Goal: Contribute content: Add original content to the website for others to see

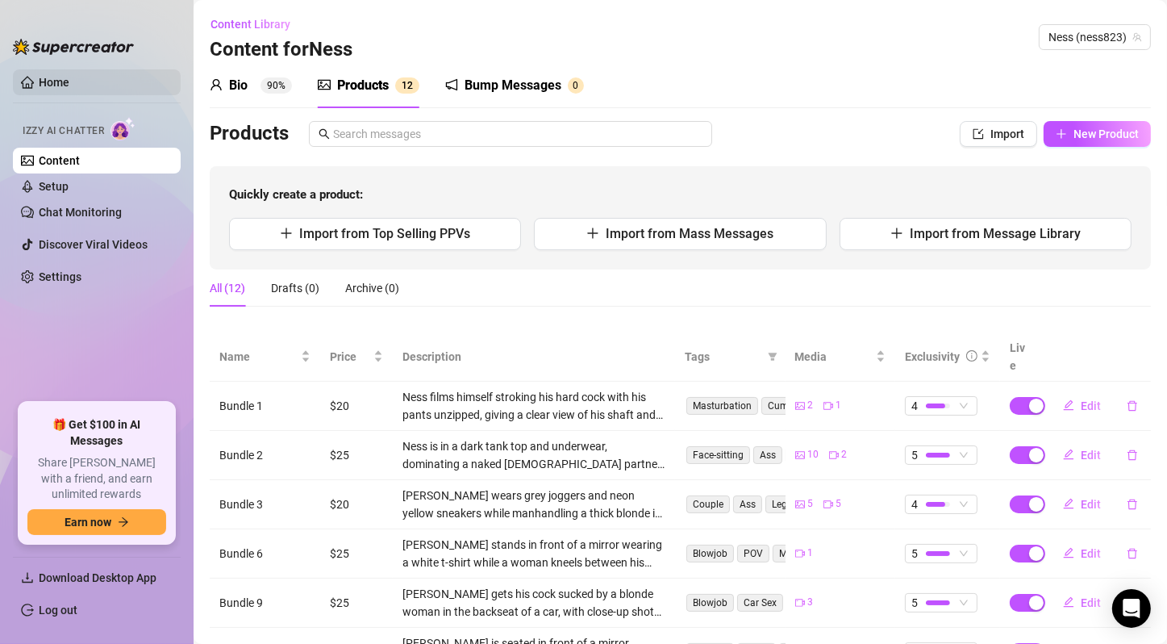
click at [57, 85] on link "Home" at bounding box center [54, 82] width 31 height 13
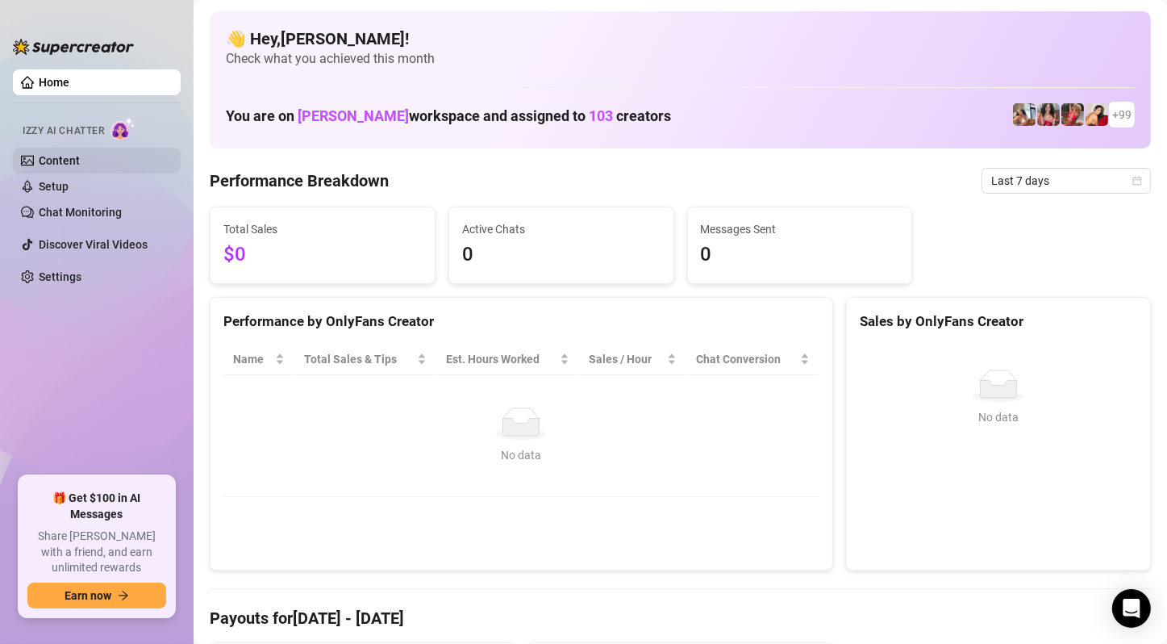
click at [76, 159] on link "Content" at bounding box center [59, 160] width 41 height 13
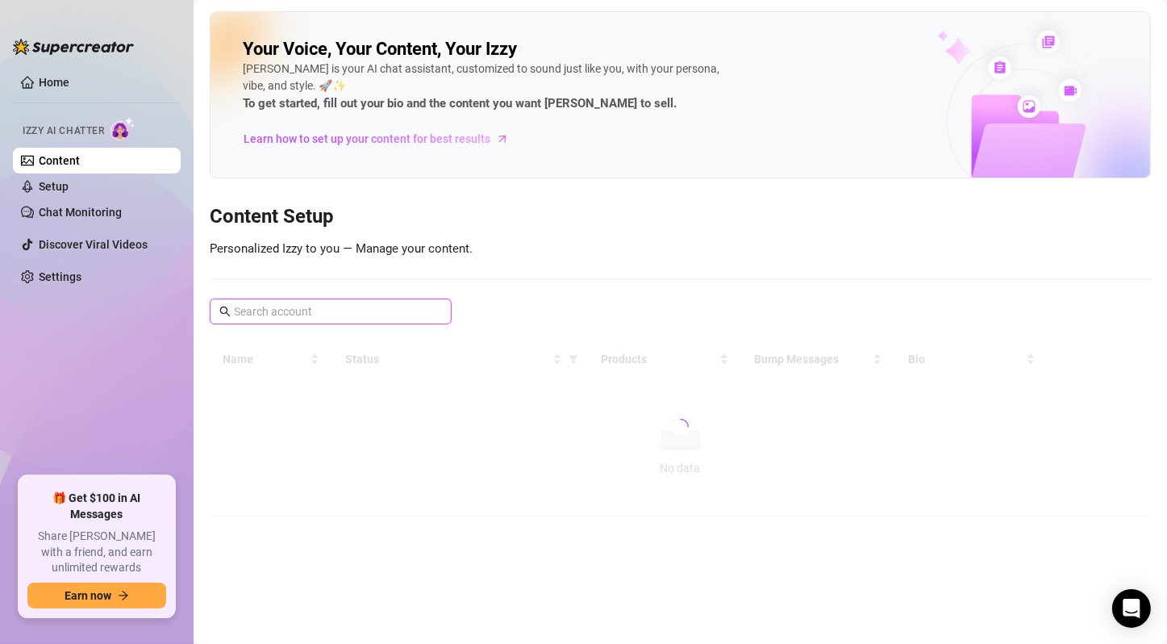
click at [290, 309] on input "text" at bounding box center [331, 311] width 195 height 18
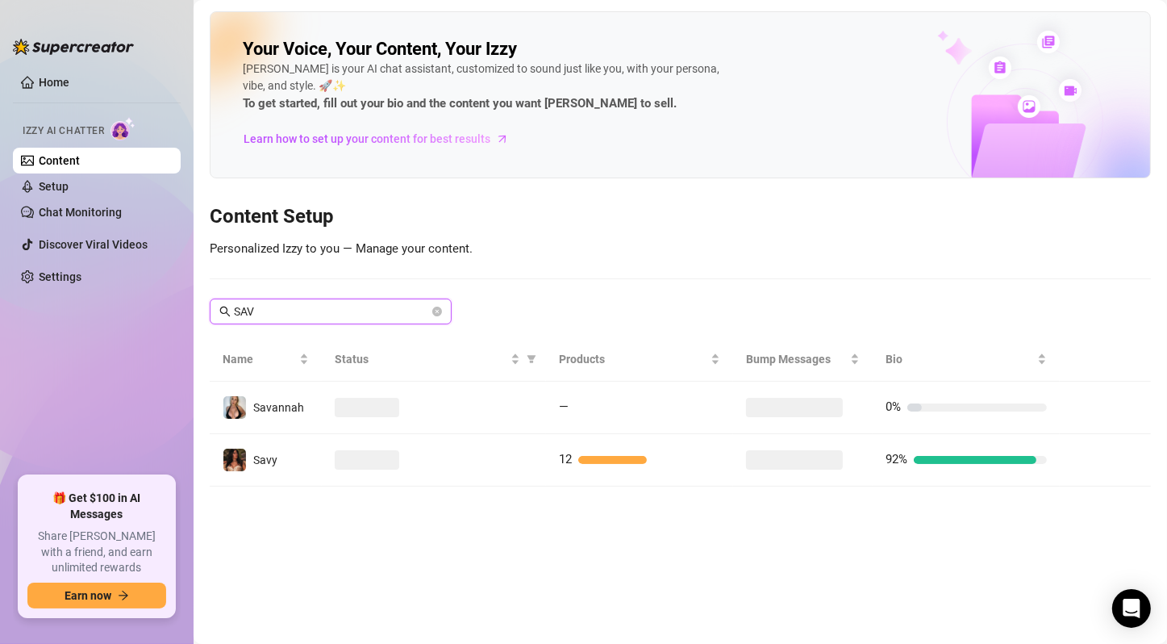
type input "SAVA"
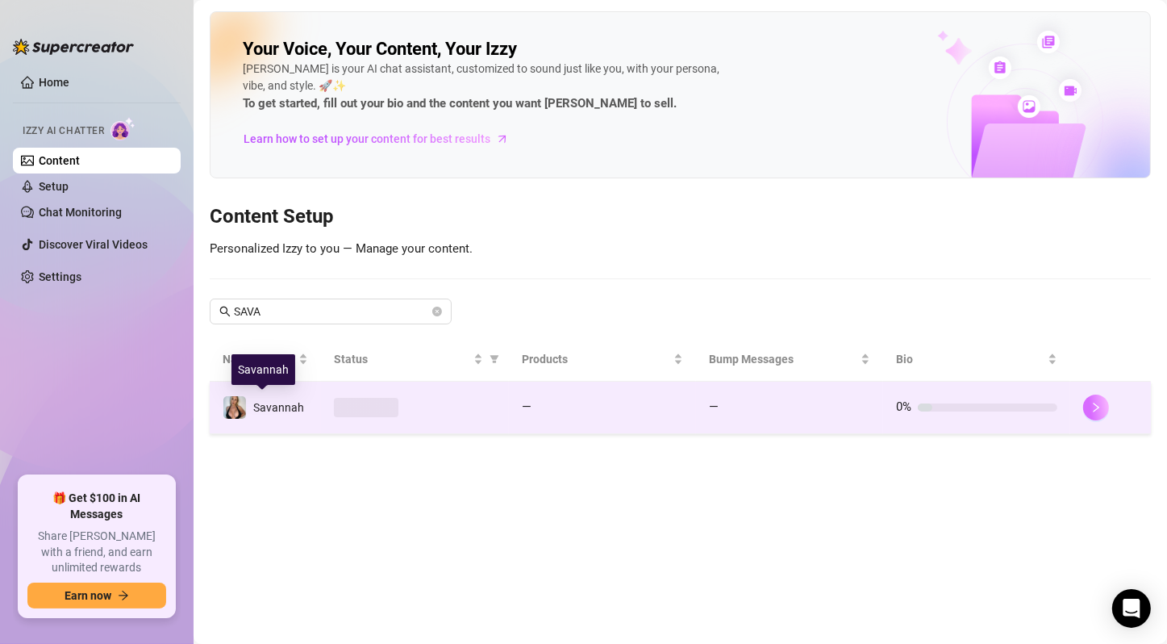
click at [1098, 408] on icon "right" at bounding box center [1095, 407] width 11 height 11
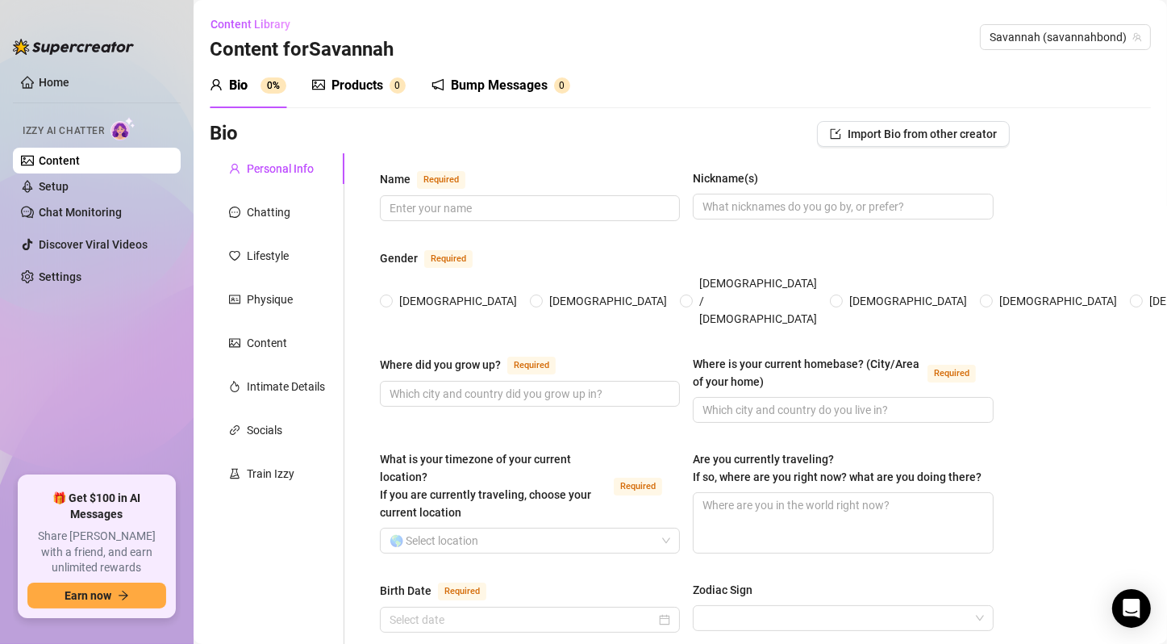
click at [390, 86] on sup "0" at bounding box center [398, 85] width 16 height 16
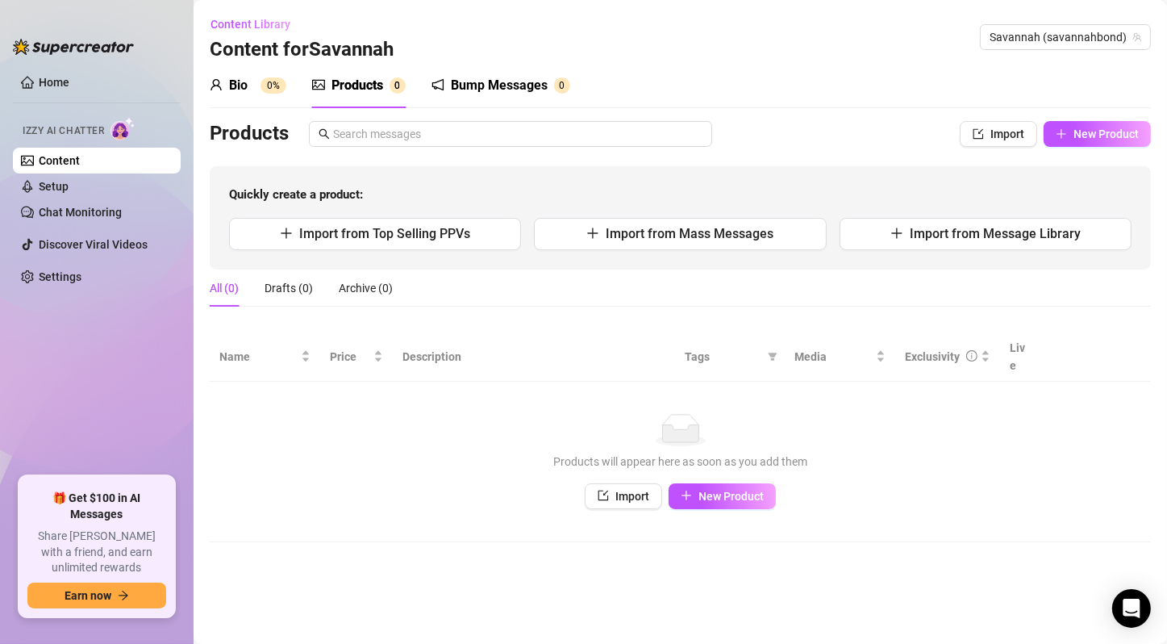
click at [265, 88] on sup "0%" at bounding box center [274, 85] width 26 height 16
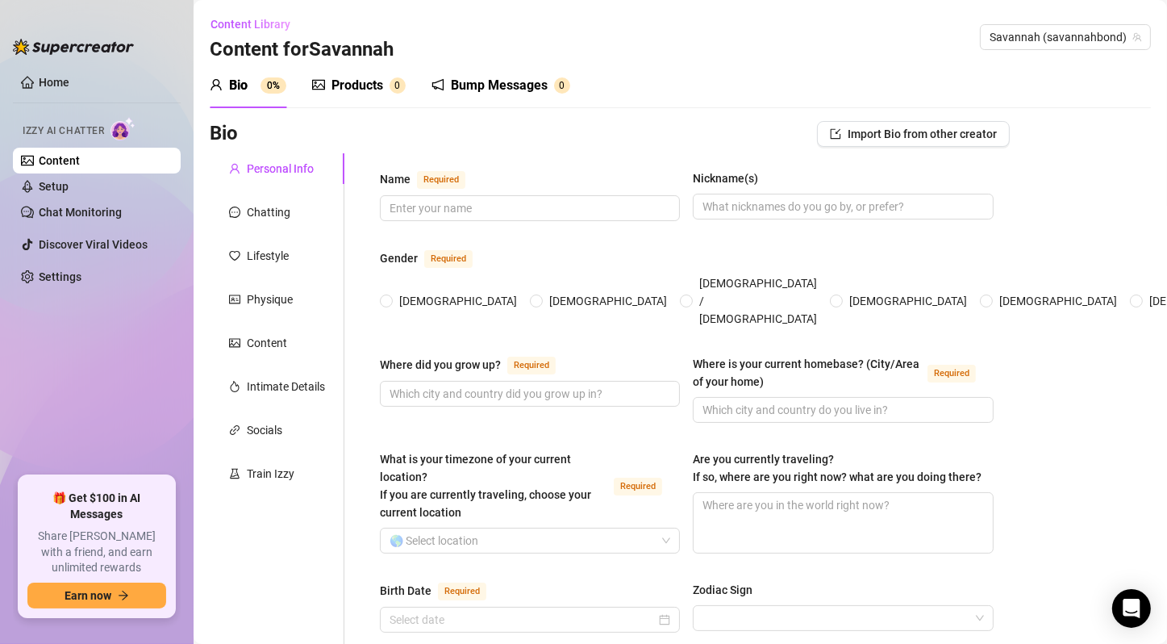
click at [329, 88] on div "Products 0" at bounding box center [359, 85] width 94 height 19
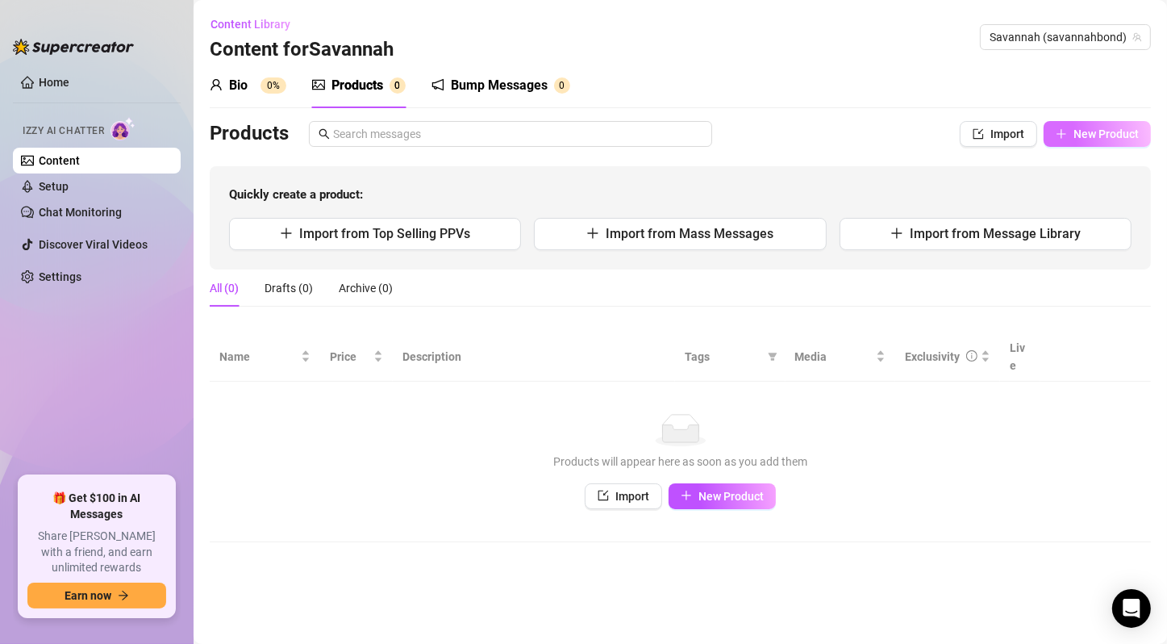
click at [1100, 130] on span "New Product" at bounding box center [1105, 133] width 65 height 13
type textarea "Type your message here..."
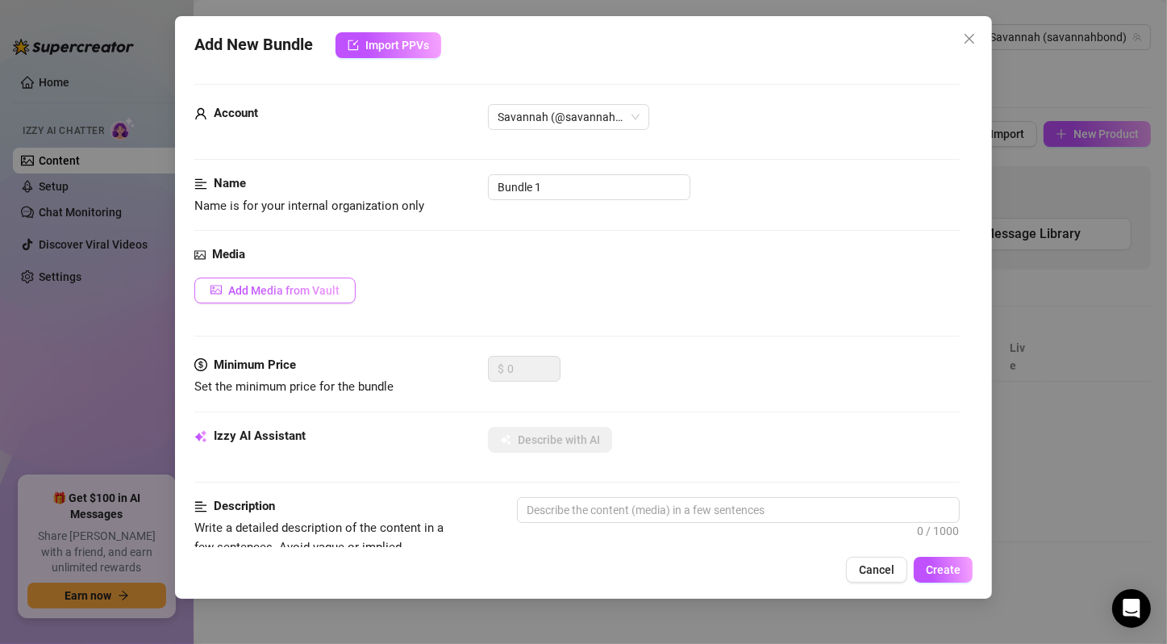
click at [327, 292] on span "Add Media from Vault" at bounding box center [283, 290] width 111 height 13
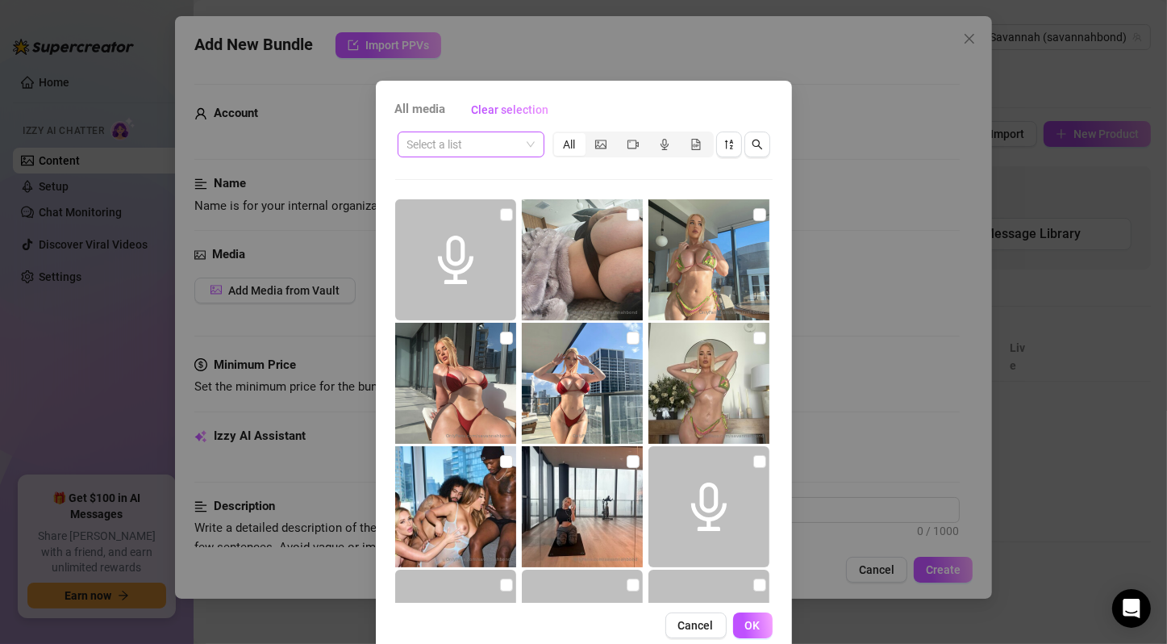
click at [522, 147] on span at bounding box center [470, 144] width 127 height 24
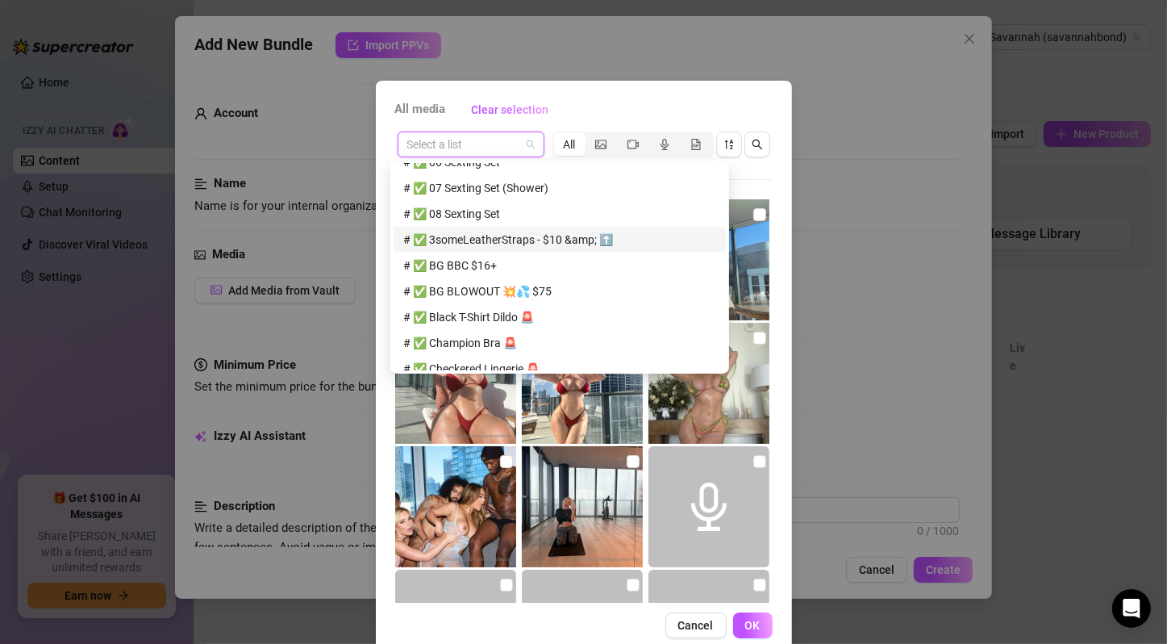
scroll to position [30, 0]
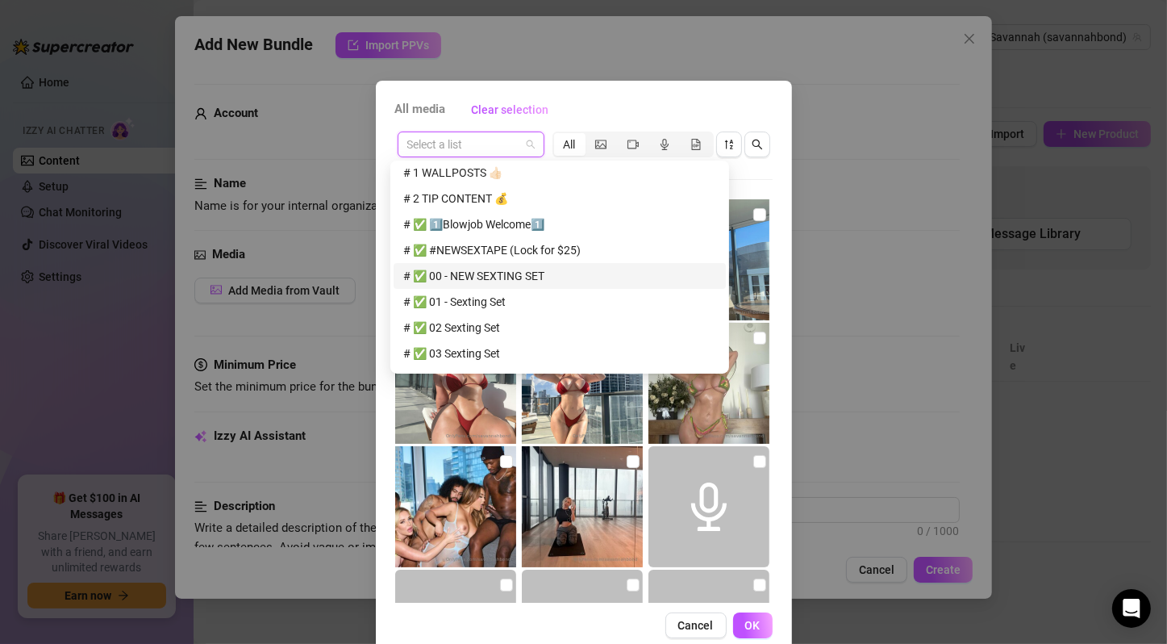
click at [487, 300] on div "# ✅ 01 - Sexting Set" at bounding box center [559, 302] width 313 height 18
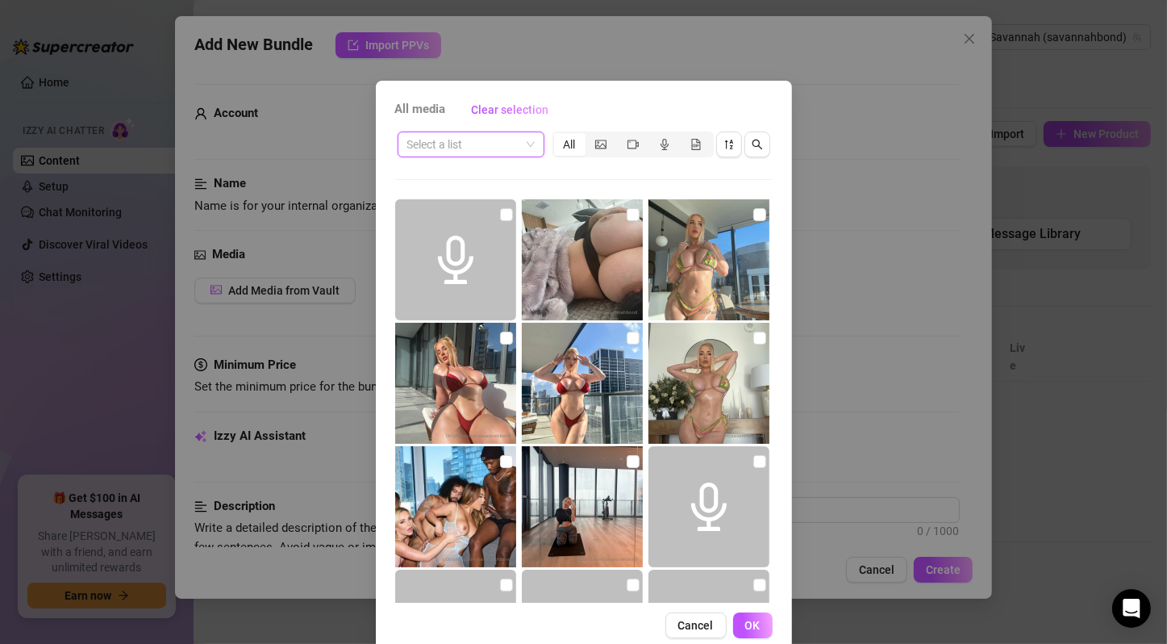
click at [523, 143] on span at bounding box center [470, 144] width 127 height 24
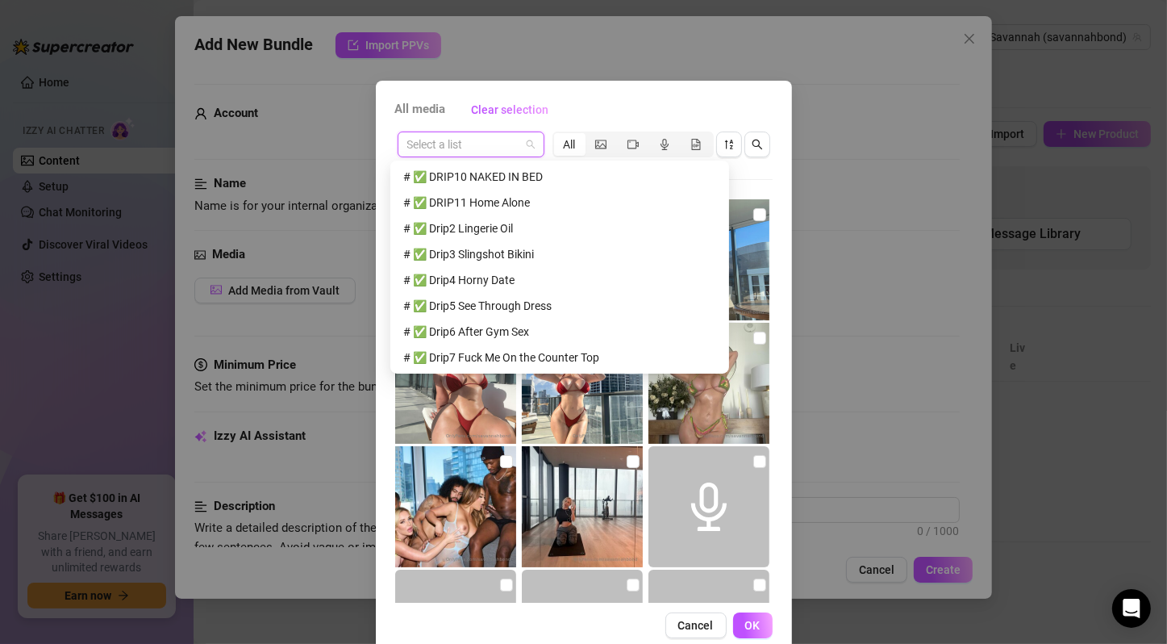
scroll to position [299, 0]
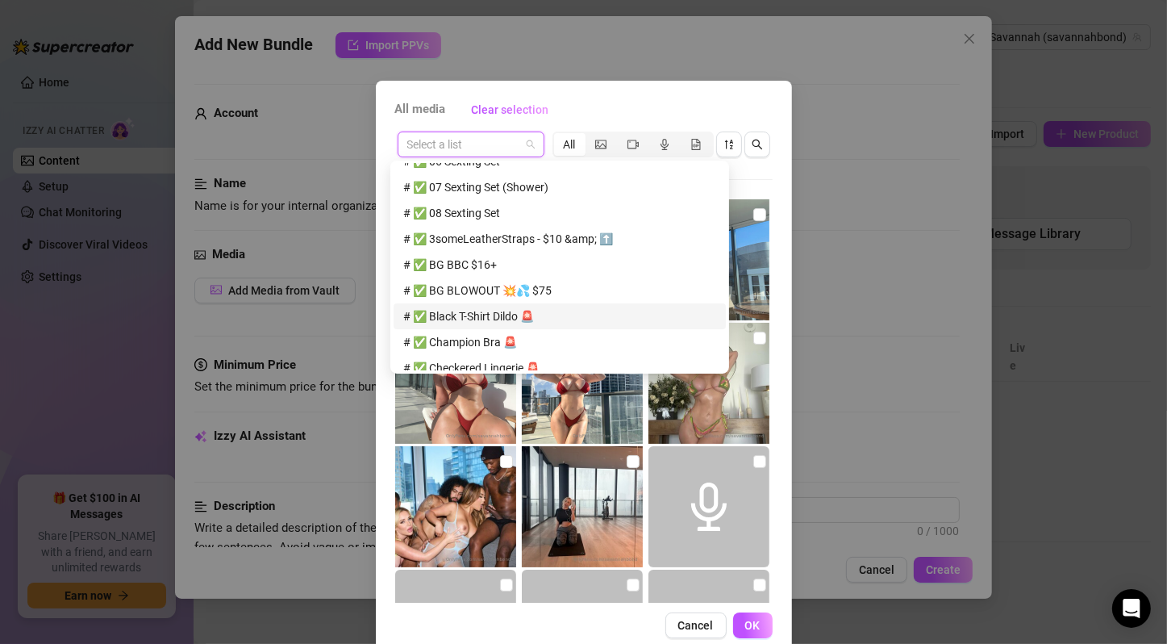
click at [502, 319] on div "# ✅ Black T-Shirt Dildo 🚨" at bounding box center [559, 316] width 313 height 18
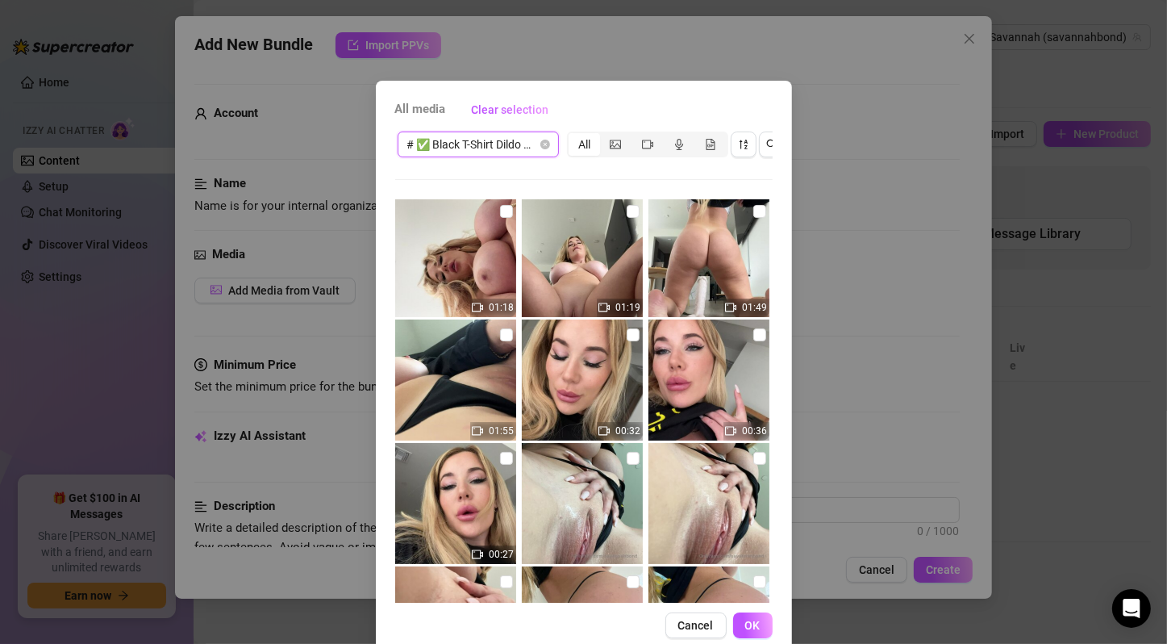
scroll to position [0, 0]
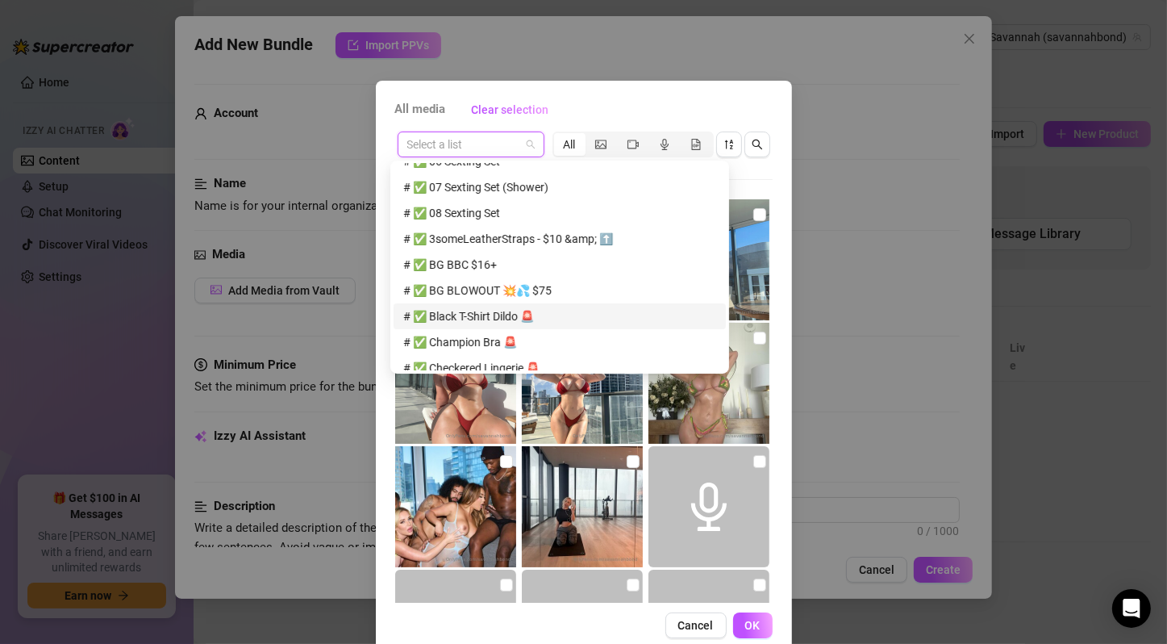
click at [525, 148] on span at bounding box center [470, 144] width 127 height 24
click at [485, 362] on div "# ✅ Checkered Lingerie 🚨" at bounding box center [559, 368] width 313 height 18
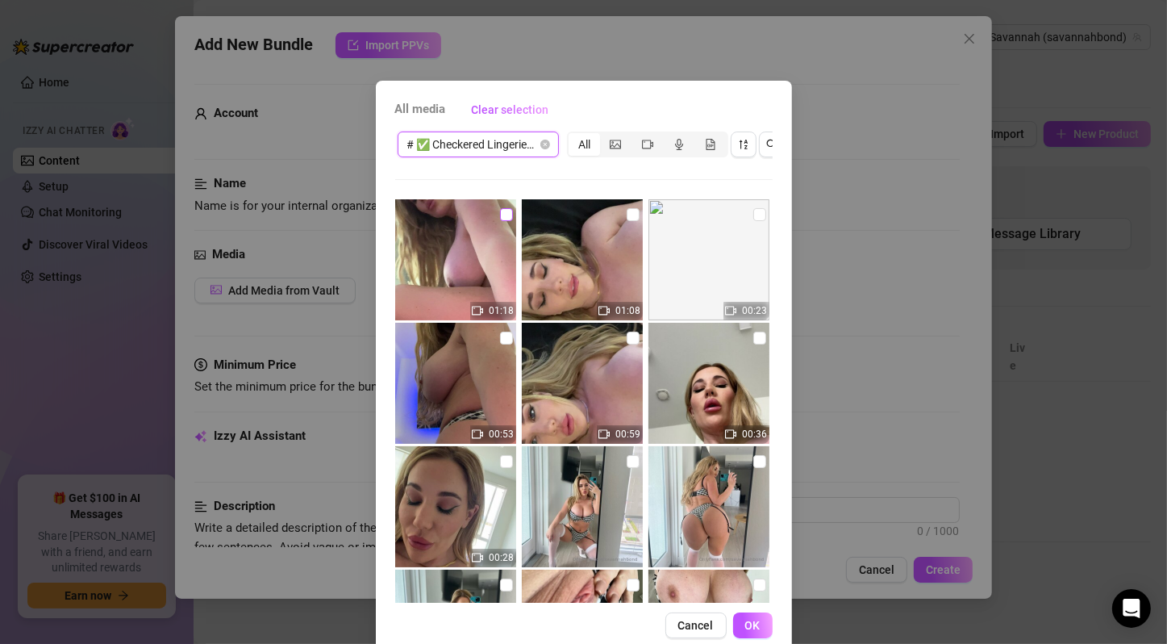
click at [500, 212] on input "checkbox" at bounding box center [506, 214] width 13 height 13
checkbox input "true"
click at [627, 216] on input "checkbox" at bounding box center [633, 214] width 13 height 13
checkbox input "true"
click at [753, 217] on input "checkbox" at bounding box center [759, 214] width 13 height 13
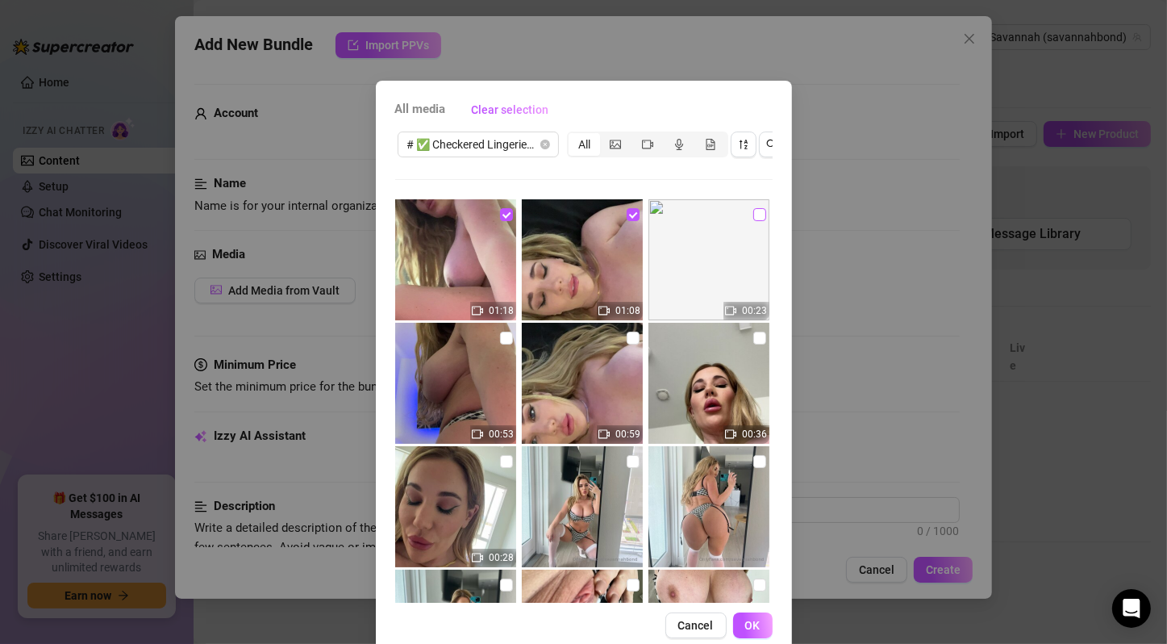
checkbox input "true"
click at [500, 339] on input "checkbox" at bounding box center [506, 337] width 13 height 13
checkbox input "true"
click at [627, 336] on input "checkbox" at bounding box center [633, 337] width 13 height 13
checkbox input "true"
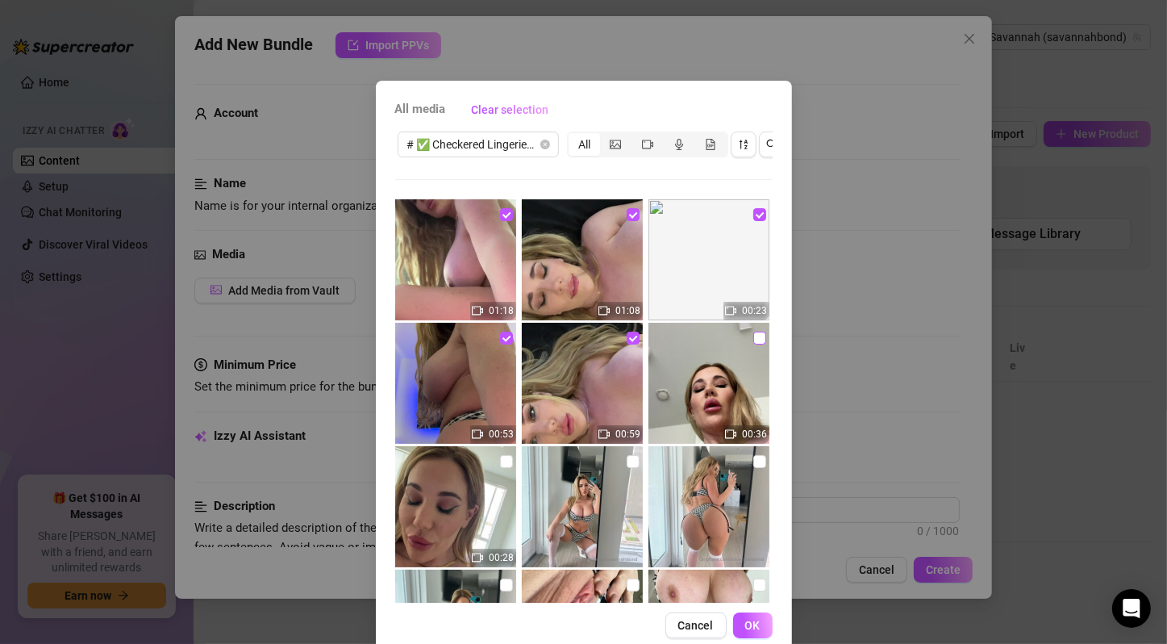
click at [753, 340] on input "checkbox" at bounding box center [759, 337] width 13 height 13
checkbox input "true"
click at [500, 460] on input "checkbox" at bounding box center [506, 461] width 13 height 13
checkbox input "true"
click at [627, 459] on input "checkbox" at bounding box center [633, 461] width 13 height 13
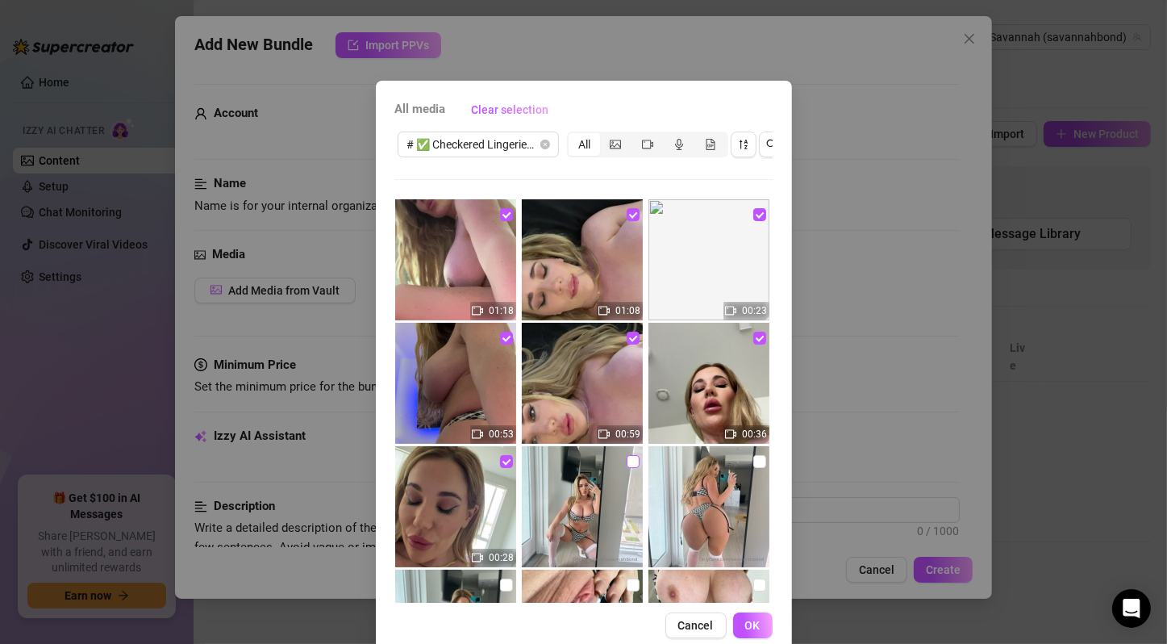
checkbox input "true"
click at [753, 462] on input "checkbox" at bounding box center [759, 461] width 13 height 13
checkbox input "true"
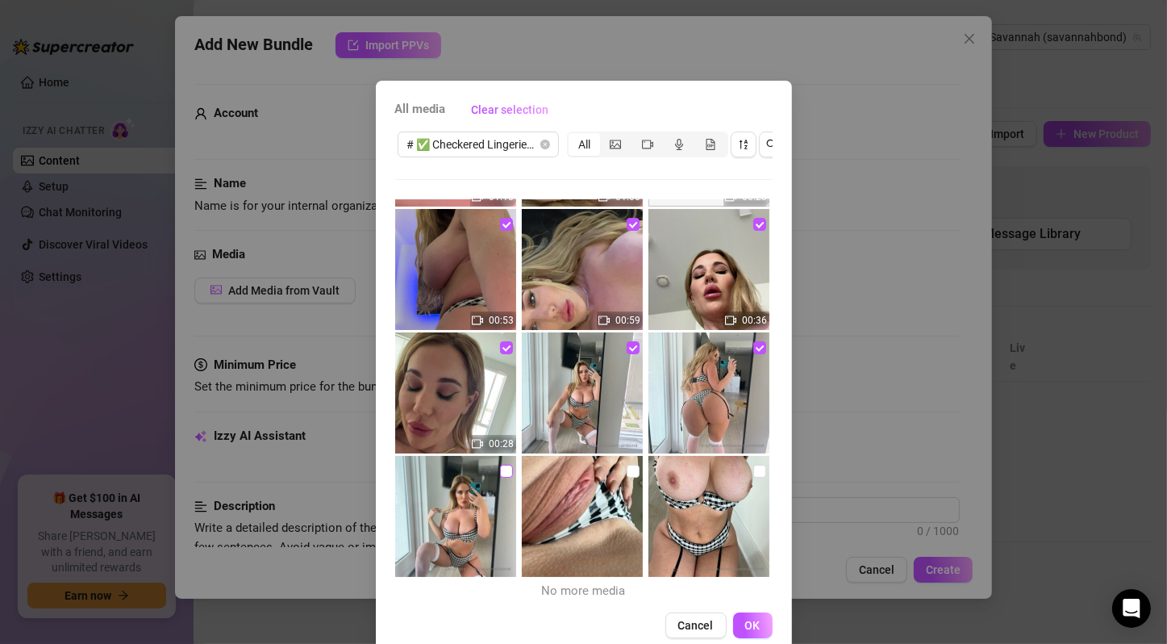
click at [500, 466] on input "checkbox" at bounding box center [506, 471] width 13 height 13
checkbox input "true"
click at [627, 472] on input "checkbox" at bounding box center [633, 471] width 13 height 13
checkbox input "true"
click at [753, 468] on input "checkbox" at bounding box center [759, 471] width 13 height 13
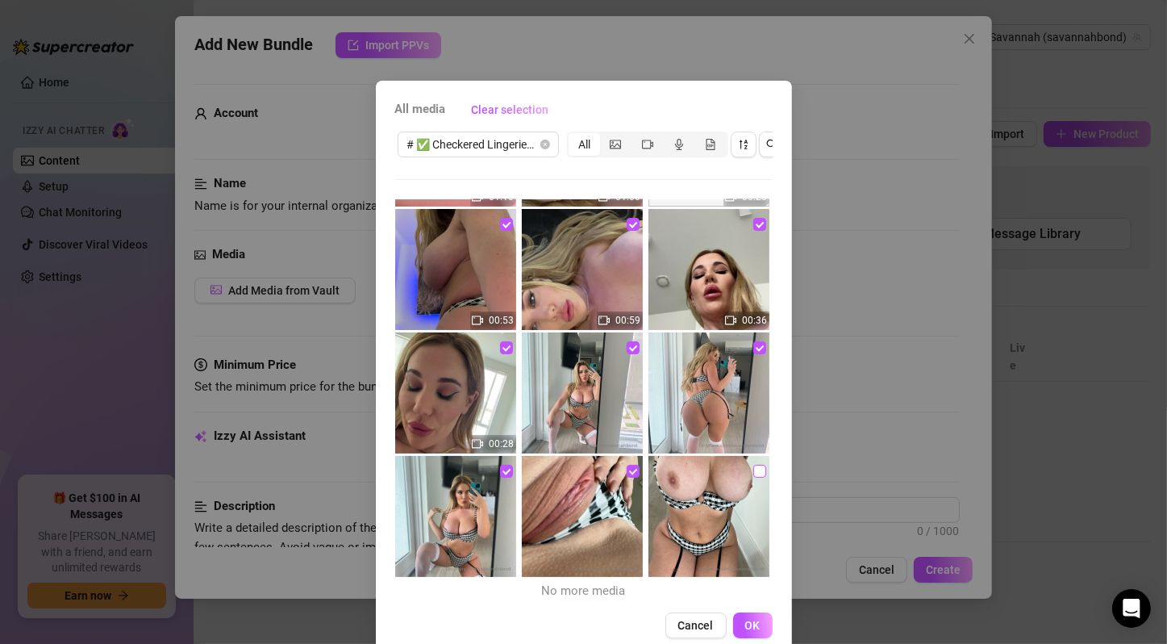
checkbox input "true"
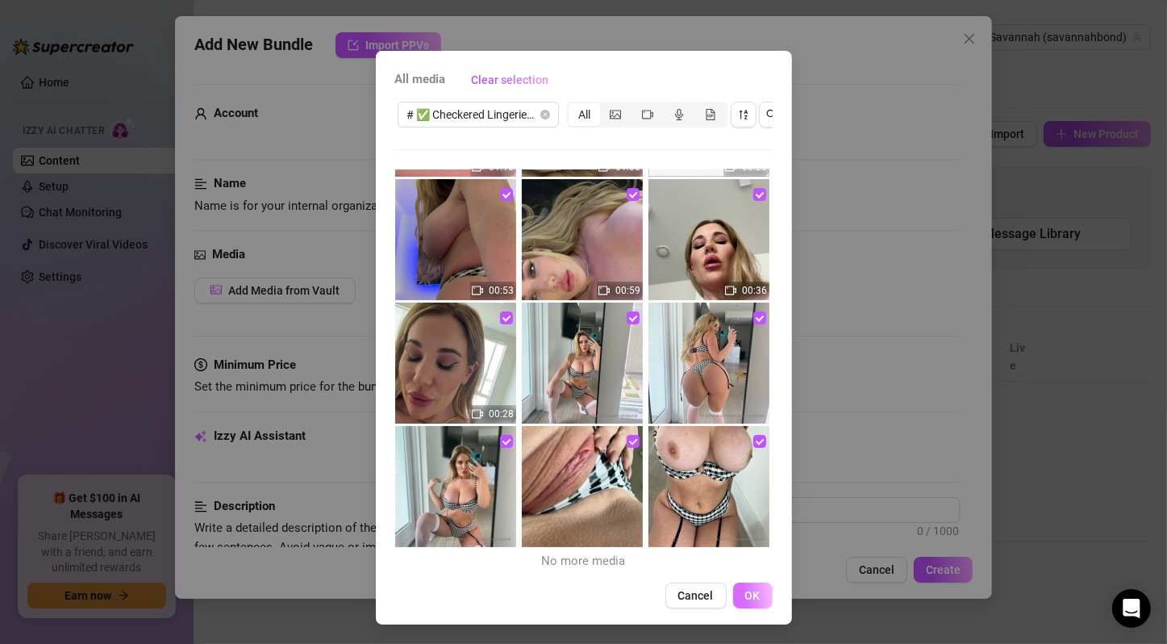
click at [756, 588] on button "OK" at bounding box center [753, 595] width 40 height 26
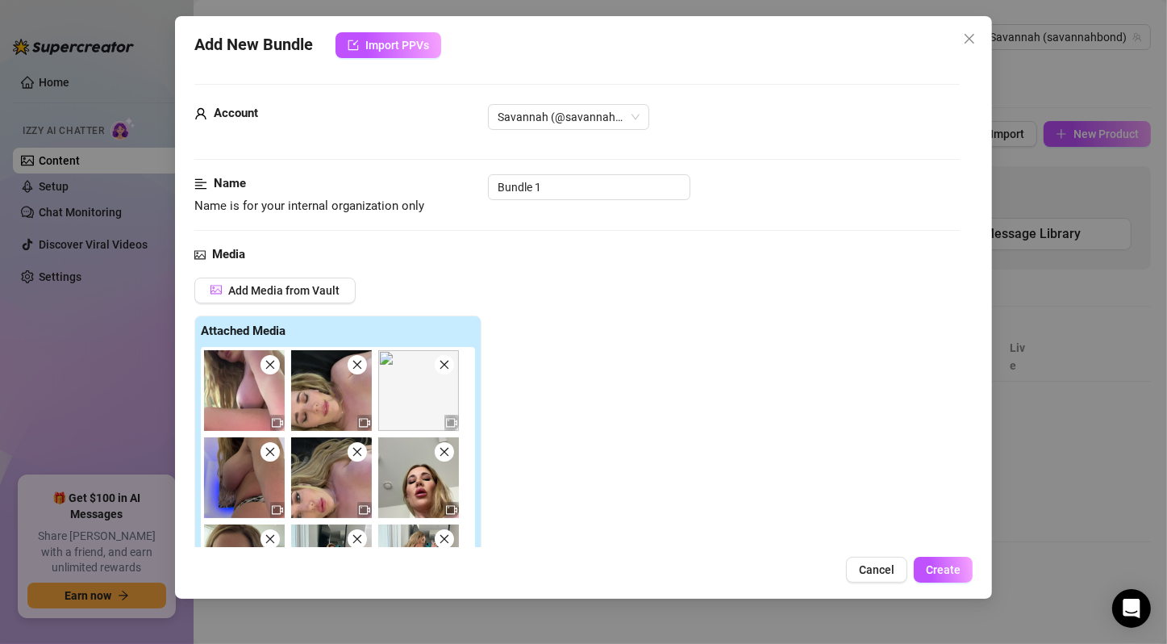
scroll to position [269, 0]
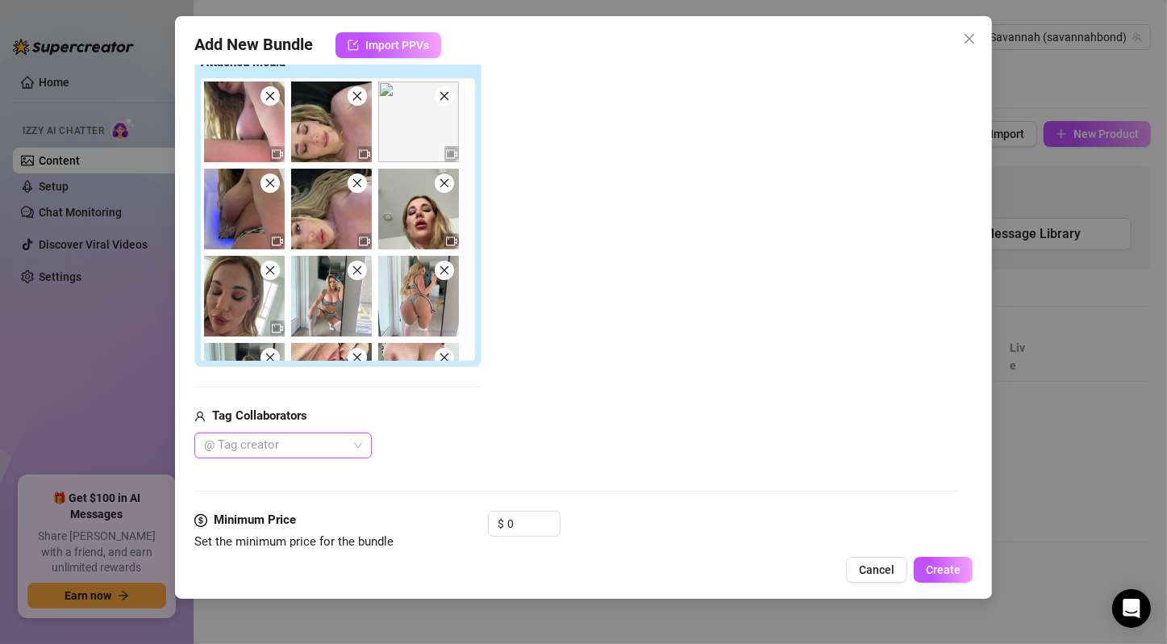
click at [528, 310] on div "Add Media from Vault Attached Media Tag Collaborators @ Tag creator" at bounding box center [576, 233] width 765 height 449
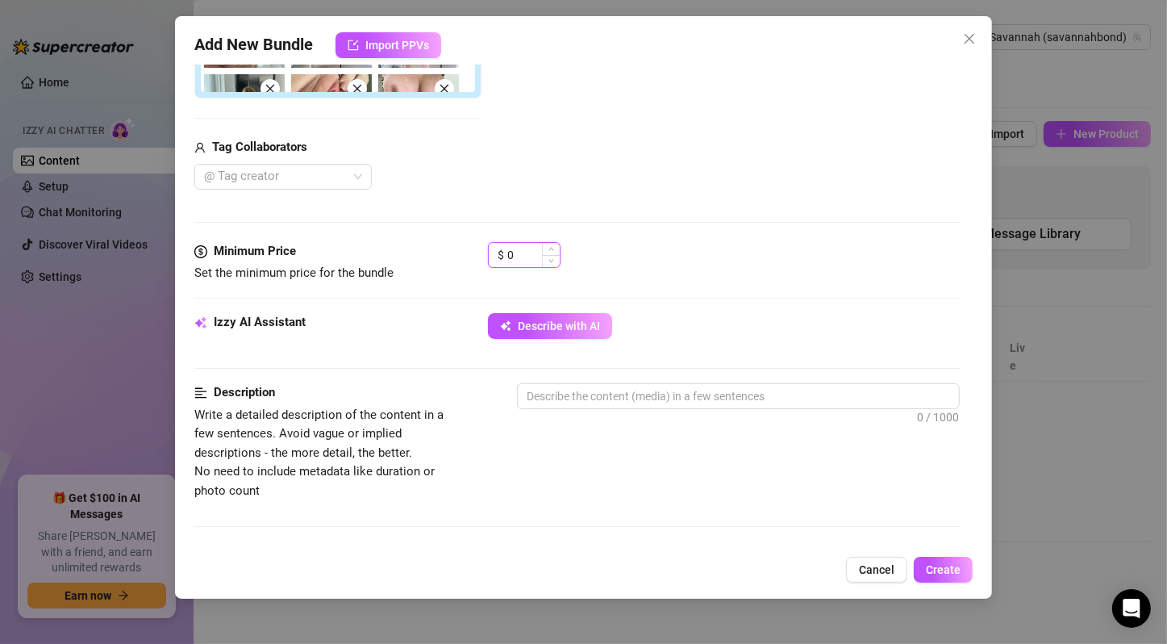
click at [507, 248] on input "0" at bounding box center [533, 255] width 52 height 24
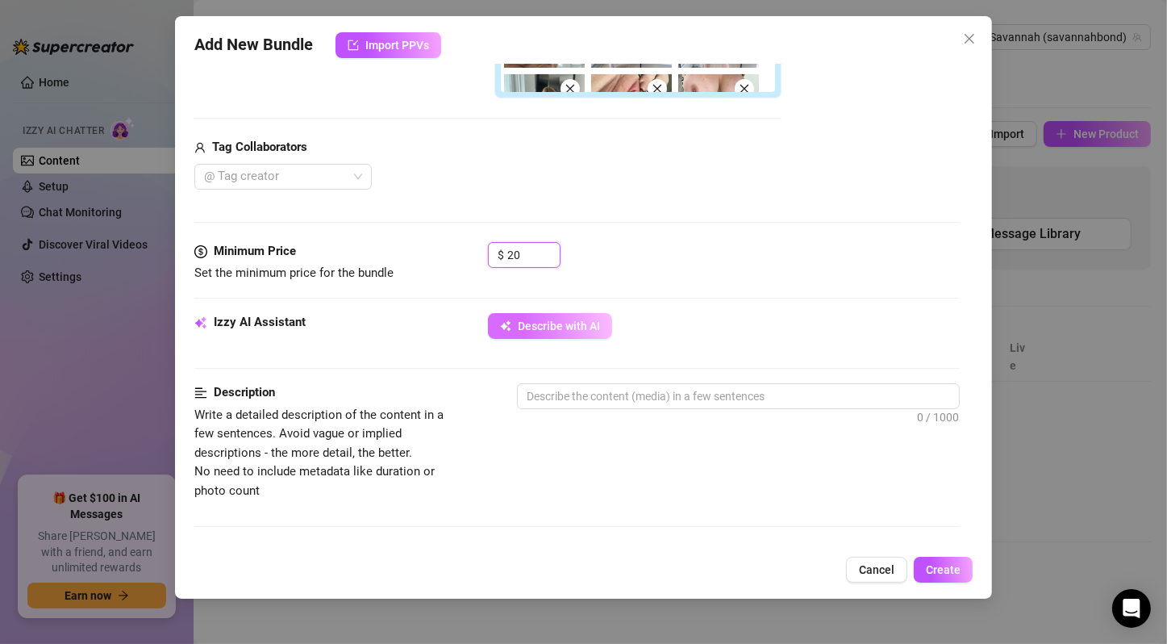
type input "20"
click at [571, 319] on span "Describe with AI" at bounding box center [559, 325] width 82 height 13
type textarea "Savannah"
type textarea "Savannah teases"
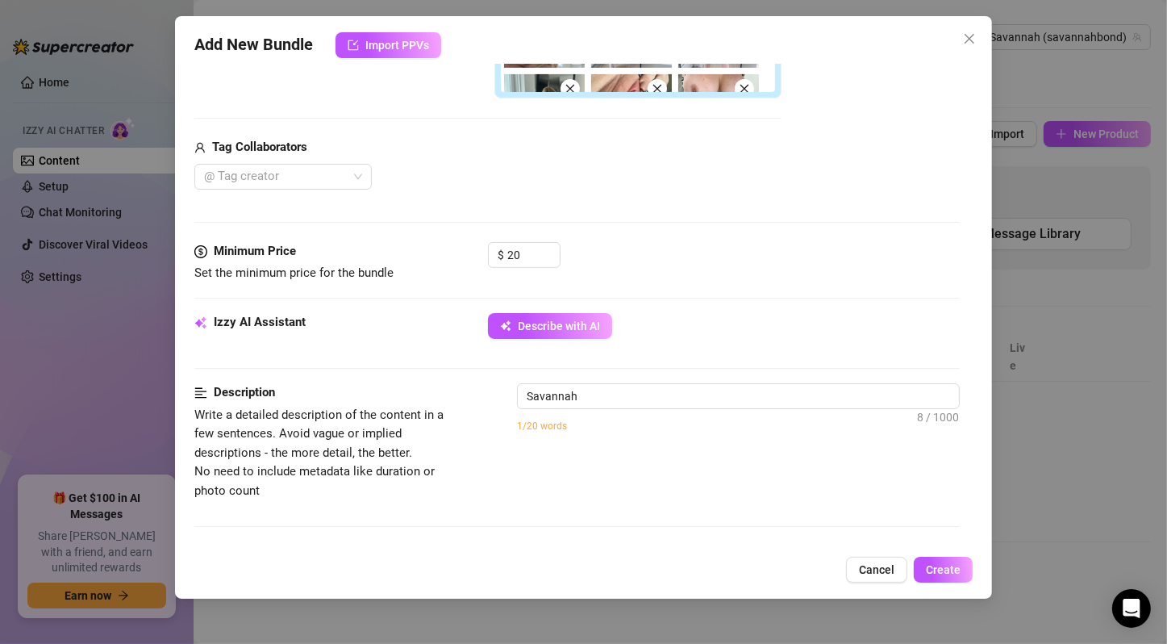
type textarea "Savannah teases"
type textarea "Savannah teases in"
type textarea "Savannah teases in a"
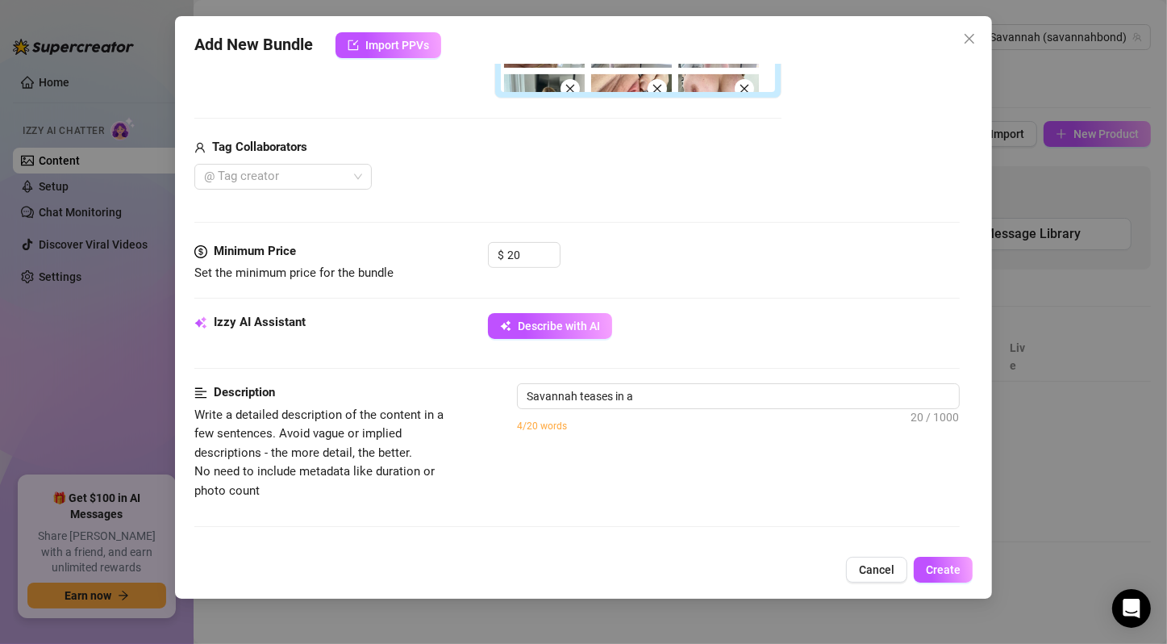
type textarea "Savannah teases in a black-and-white"
type textarea "Savannah teases in a black-and-white check"
type textarea "Savannah teases in a black-and-white check lingerie"
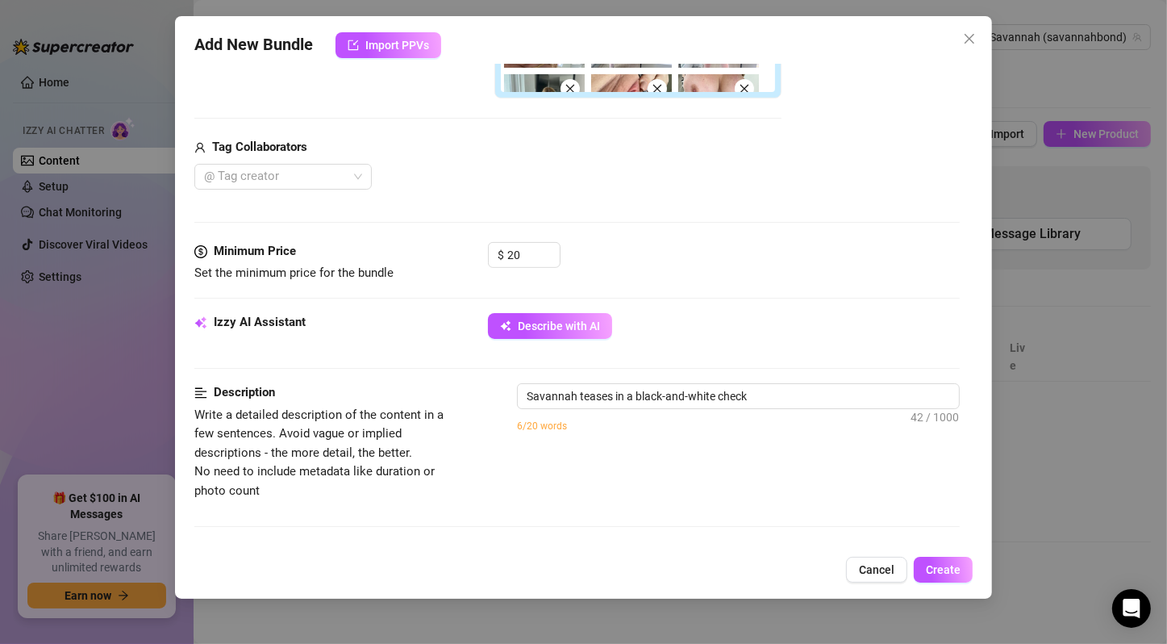
type textarea "Savannah teases in a black-and-white check lingerie"
type textarea "Savannah teases in a black-and-white check lingerie set"
type textarea "Savannah teases in a black-and-white check lingerie set with"
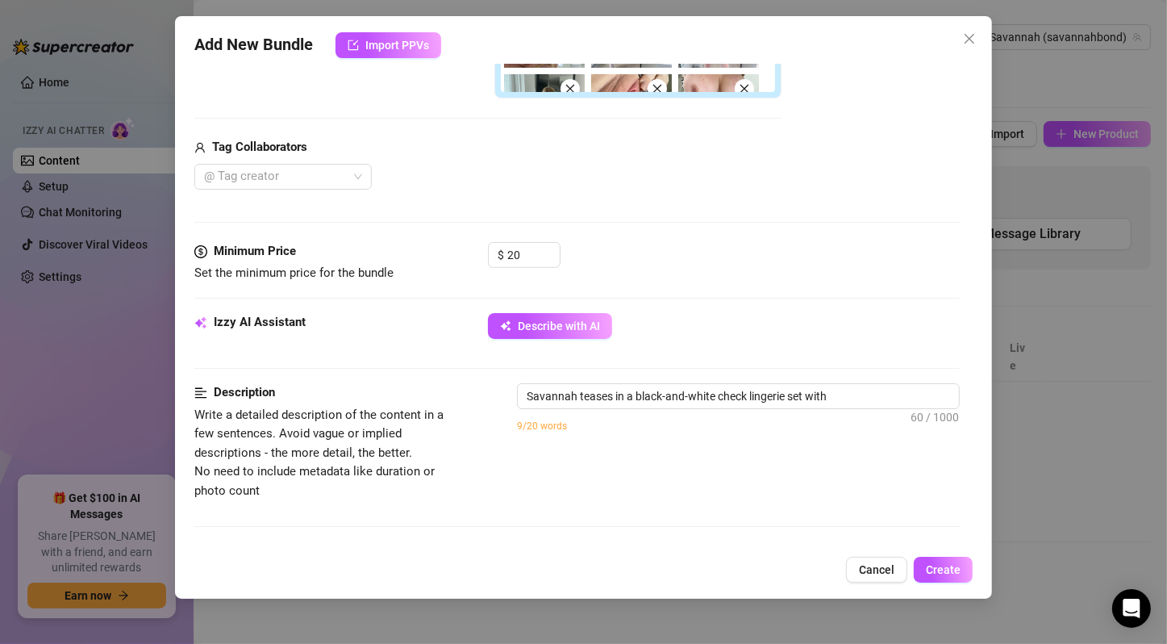
type textarea "Savannah teases in a black-and-white check lingerie set with garter"
type textarea "Savannah teases in a black-and-white check lingerie set with garter straps"
type textarea "Savannah teases in a black-and-white check lingerie set with garter straps and"
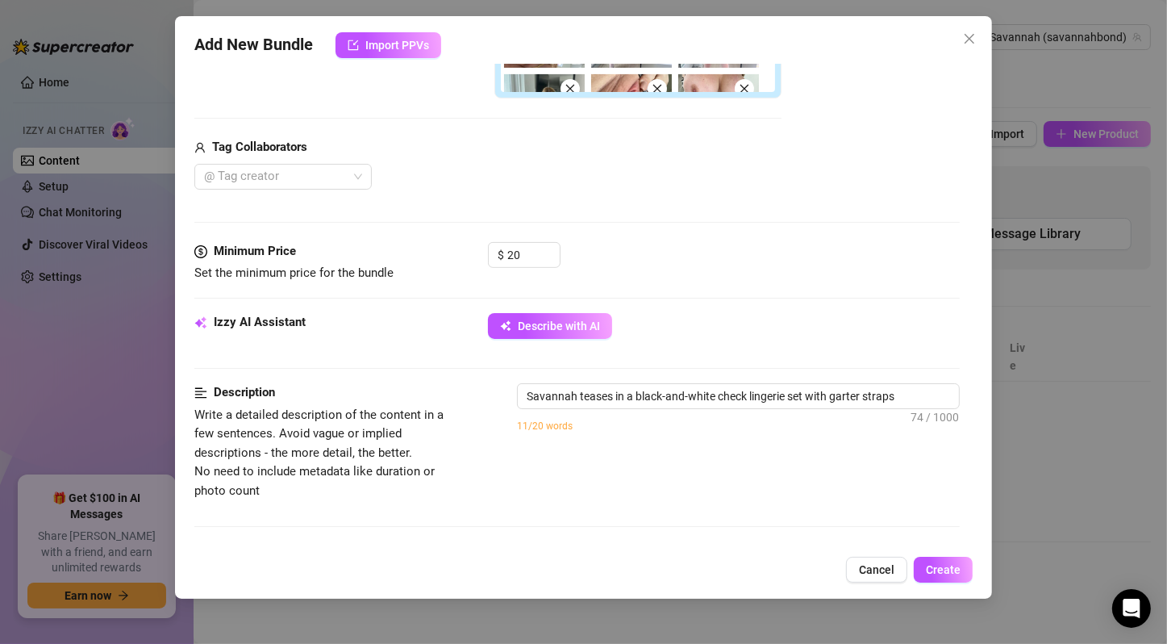
type textarea "Savannah teases in a black-and-white check lingerie set with garter straps and"
type textarea "Savannah teases in a black-and-white check lingerie set with garter straps and …"
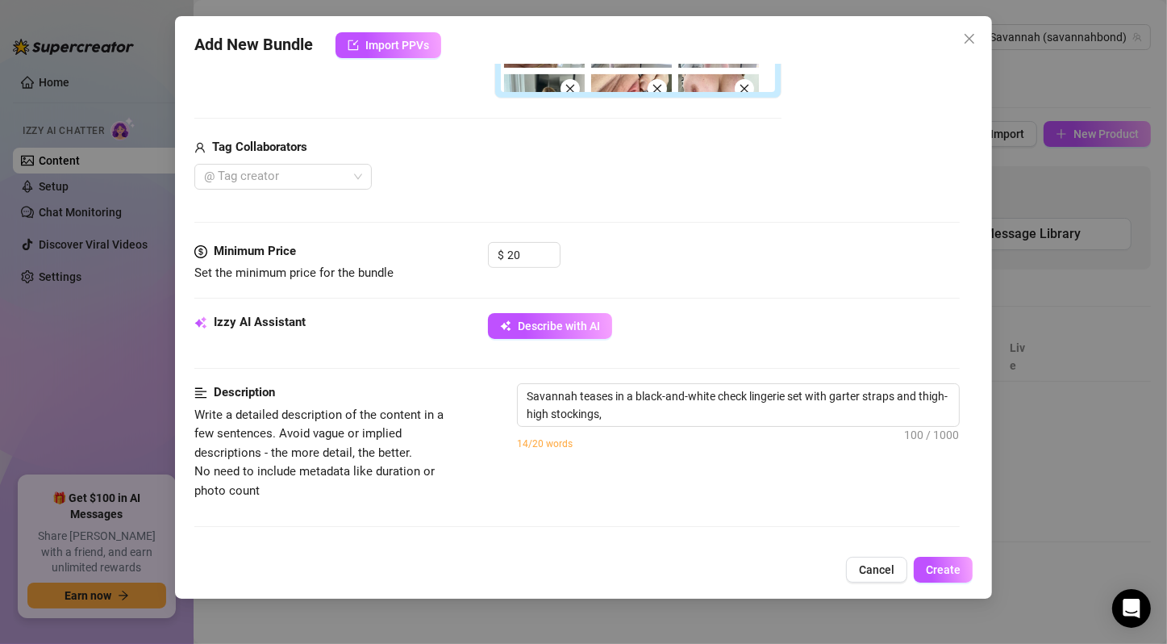
type textarea "Savannah teases in a black-and-white check lingerie set with garter straps and …"
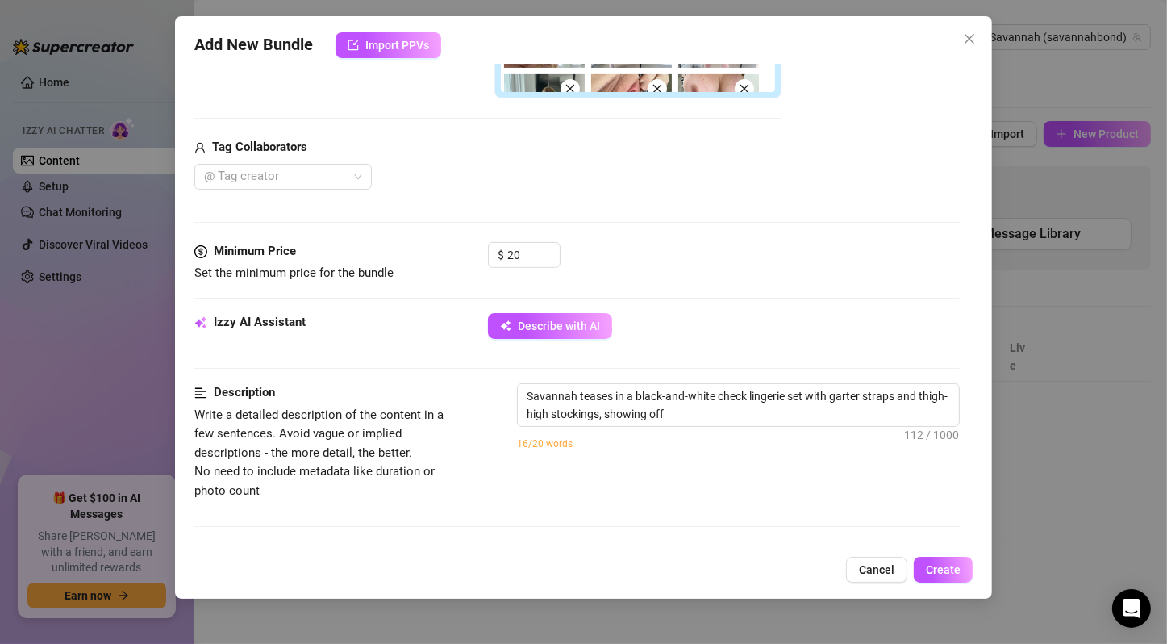
type textarea "Savannah teases in a black-and-white check lingerie set with garter straps and …"
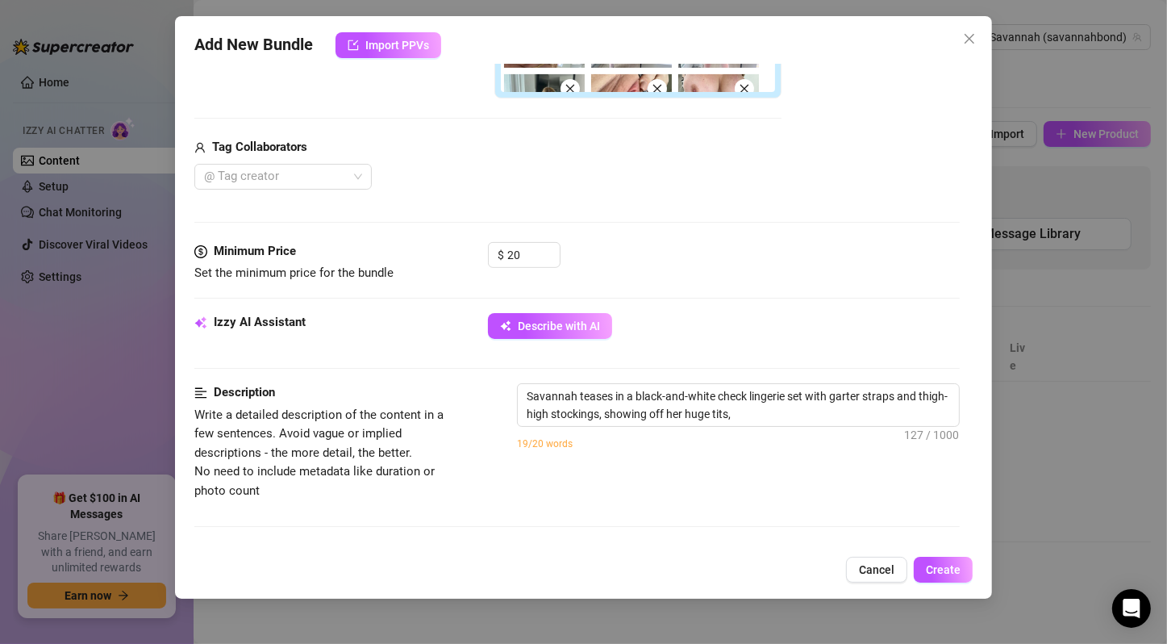
type textarea "Savannah teases in a black-and-white check lingerie set with garter straps and …"
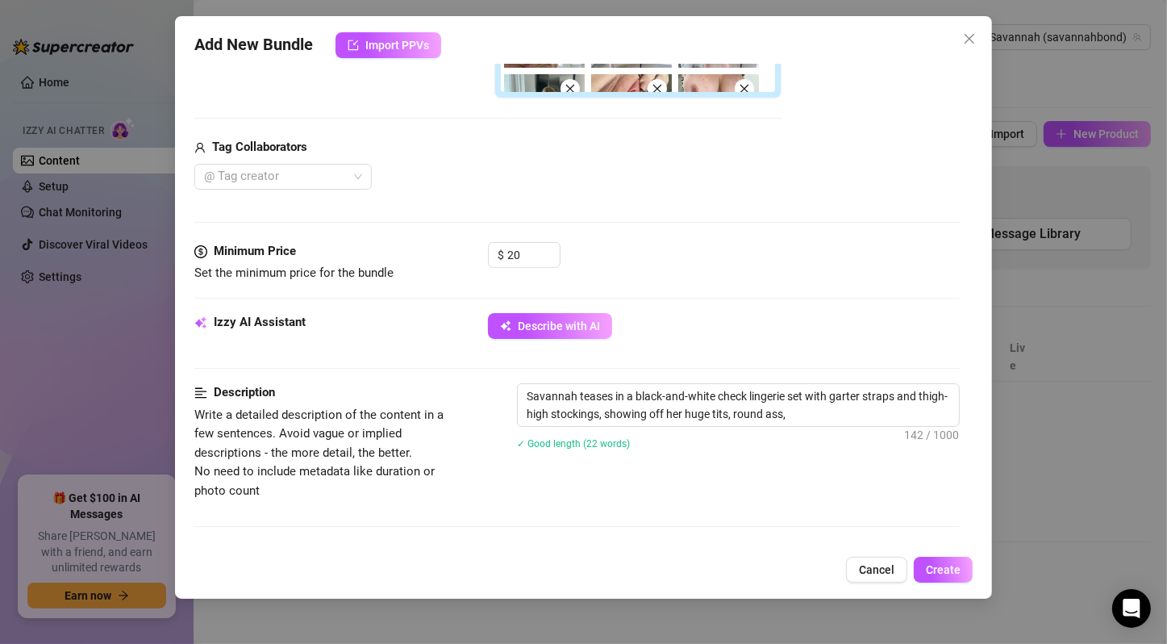
type textarea "Savannah teases in a black-and-white check lingerie set with garter straps and …"
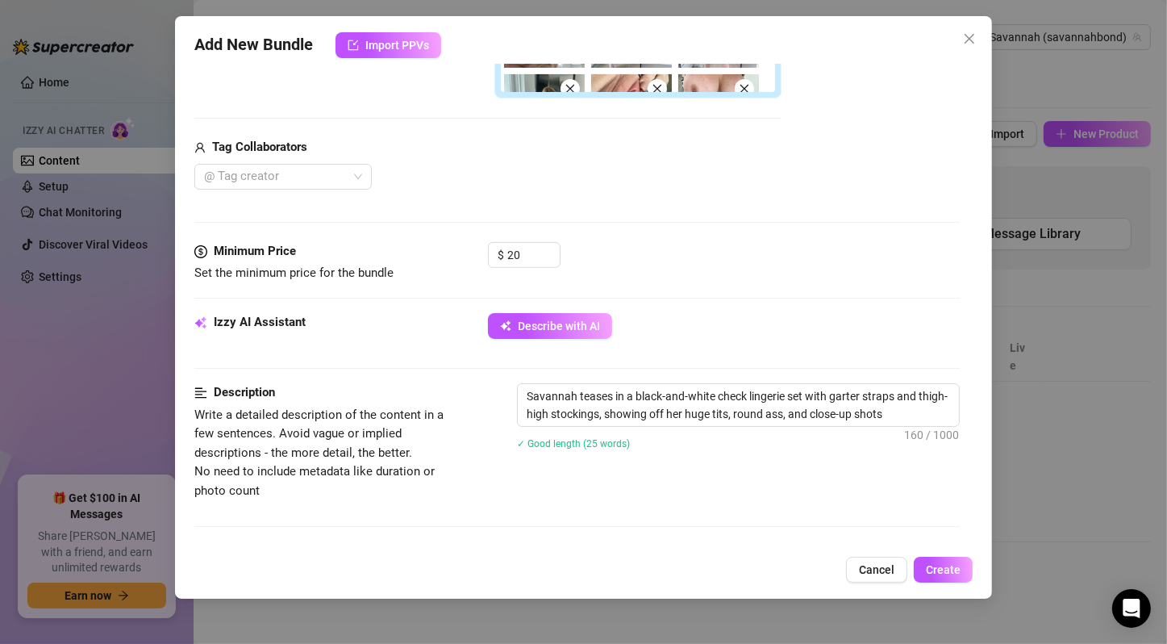
type textarea "Savannah teases in a black-and-white check lingerie set with garter straps and …"
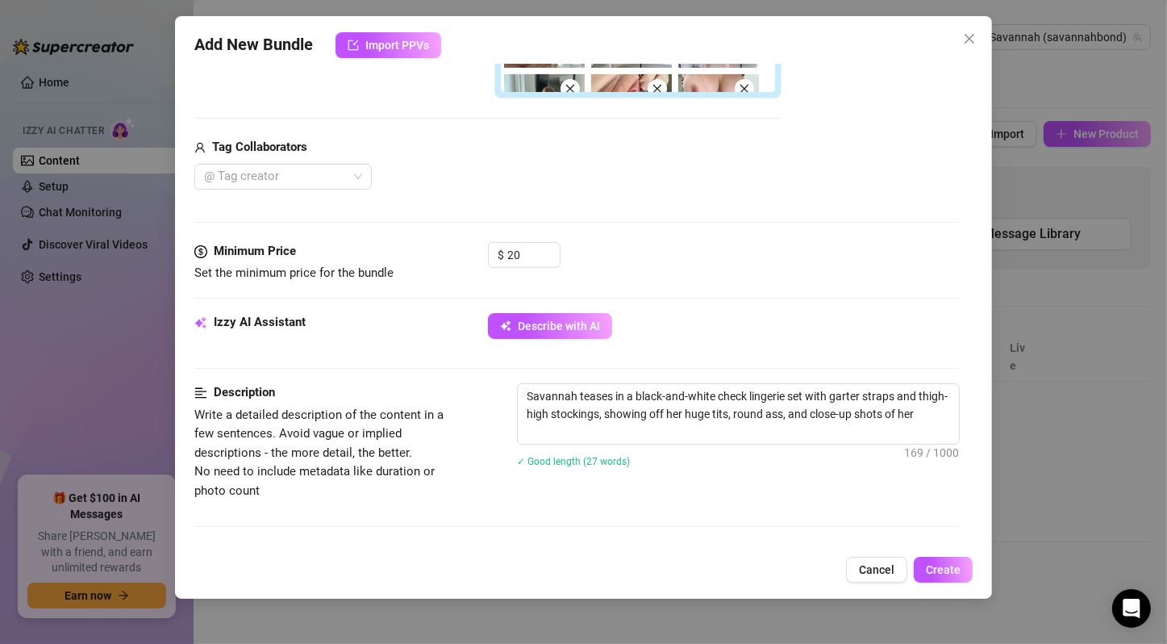
type textarea "Savannah teases in a black-and-white check lingerie set with garter straps and …"
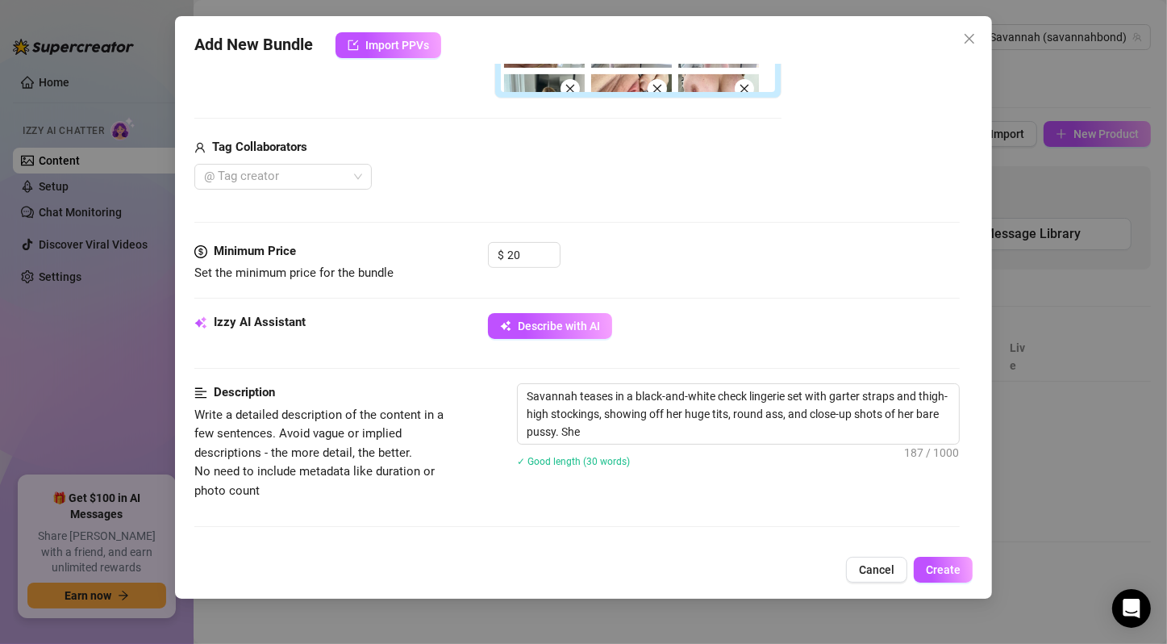
type textarea "Savannah teases in a black-and-white check lingerie set with garter straps and …"
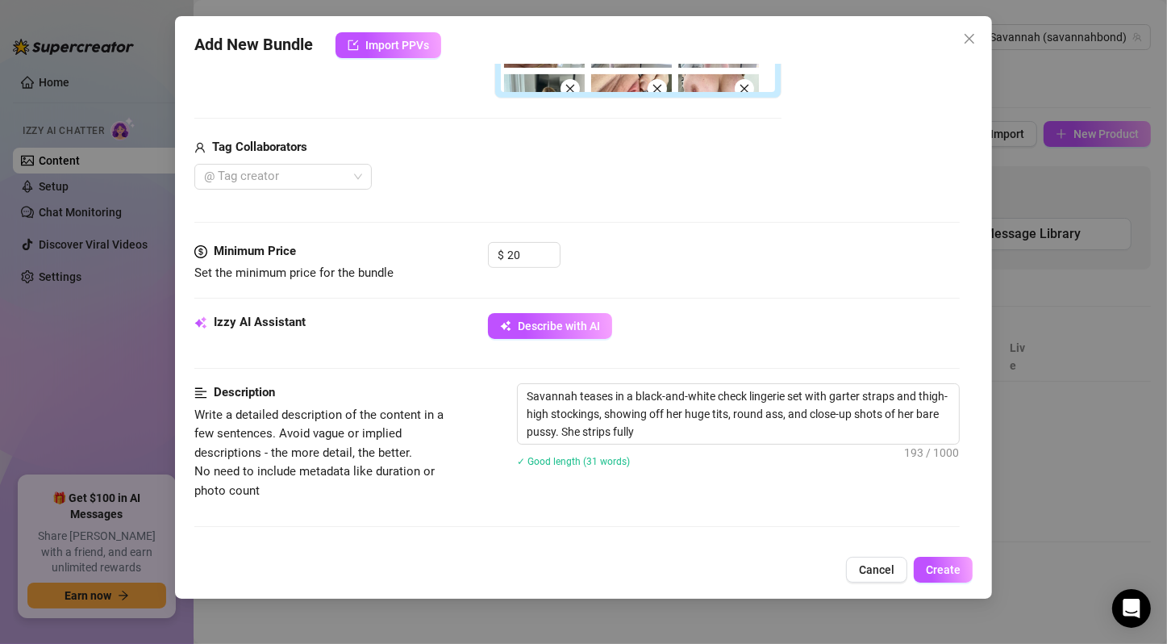
type textarea "Savannah teases in a black-and-white check lingerie set with garter straps and …"
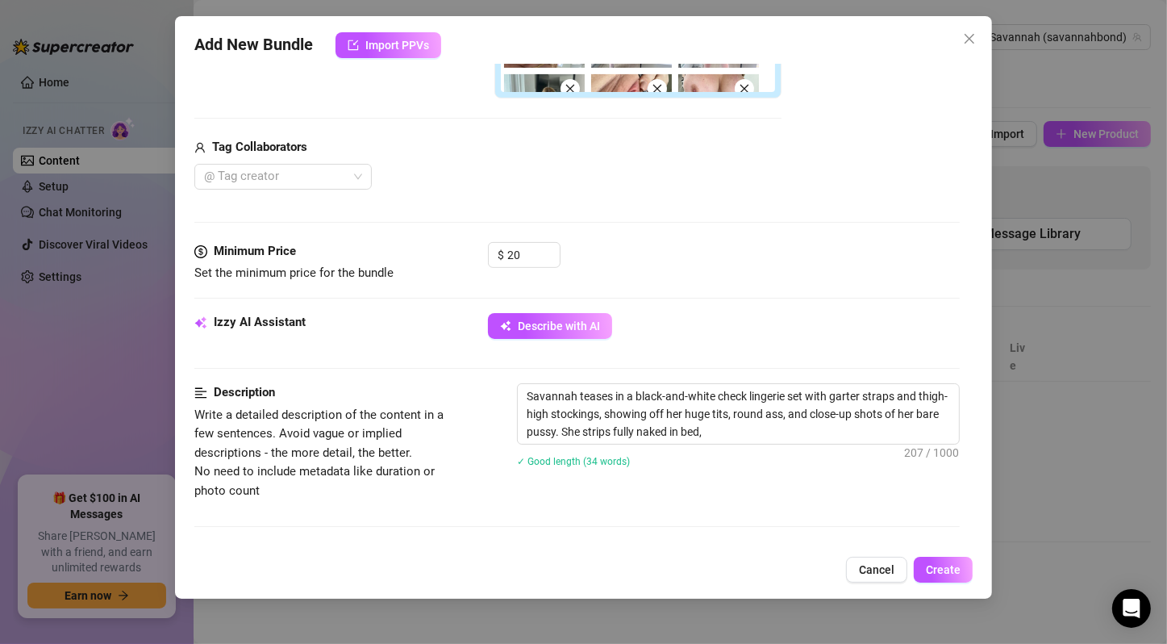
type textarea "Savannah teases in a black-and-white check lingerie set with garter straps and …"
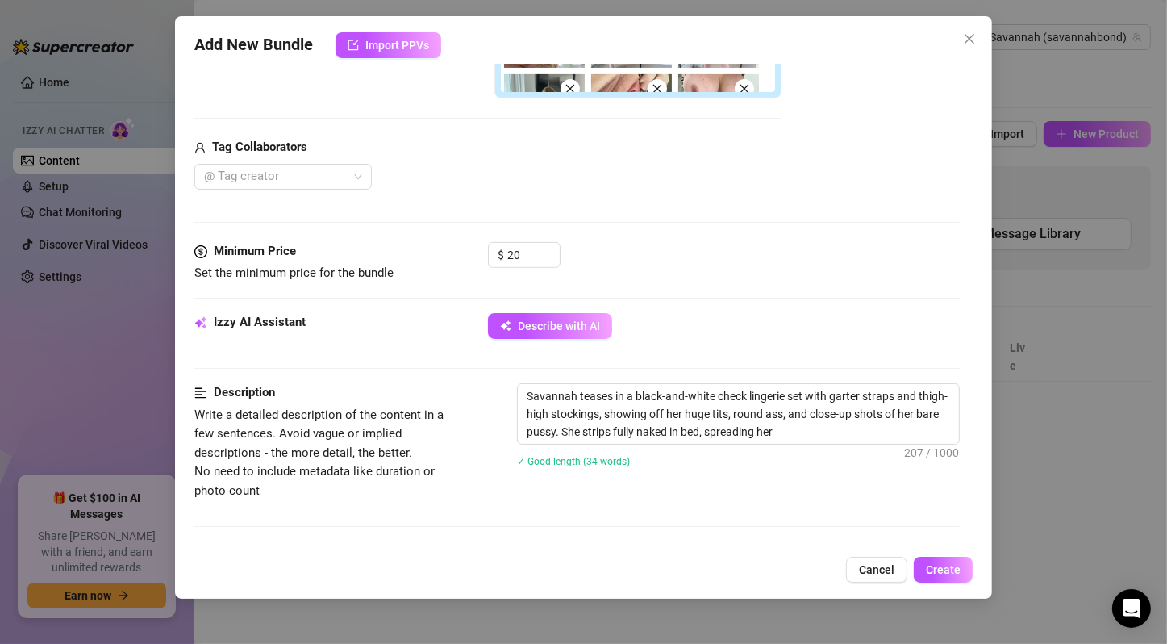
type textarea "Savannah teases in a black-and-white check lingerie set with garter straps and …"
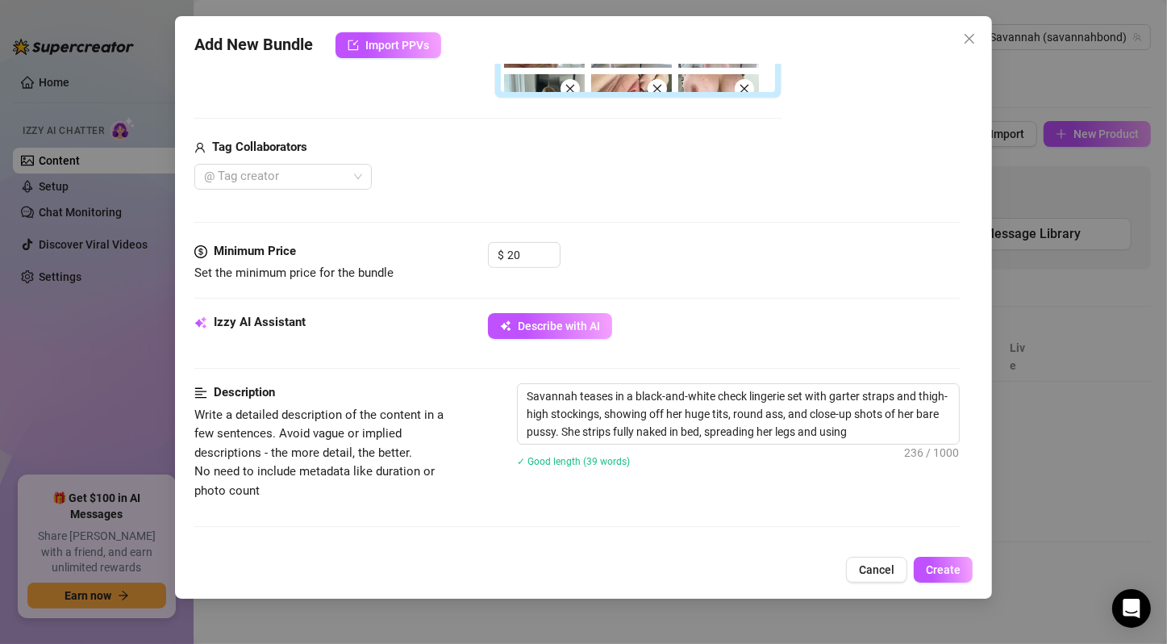
type textarea "Savannah teases in a black-and-white check lingerie set with garter straps and …"
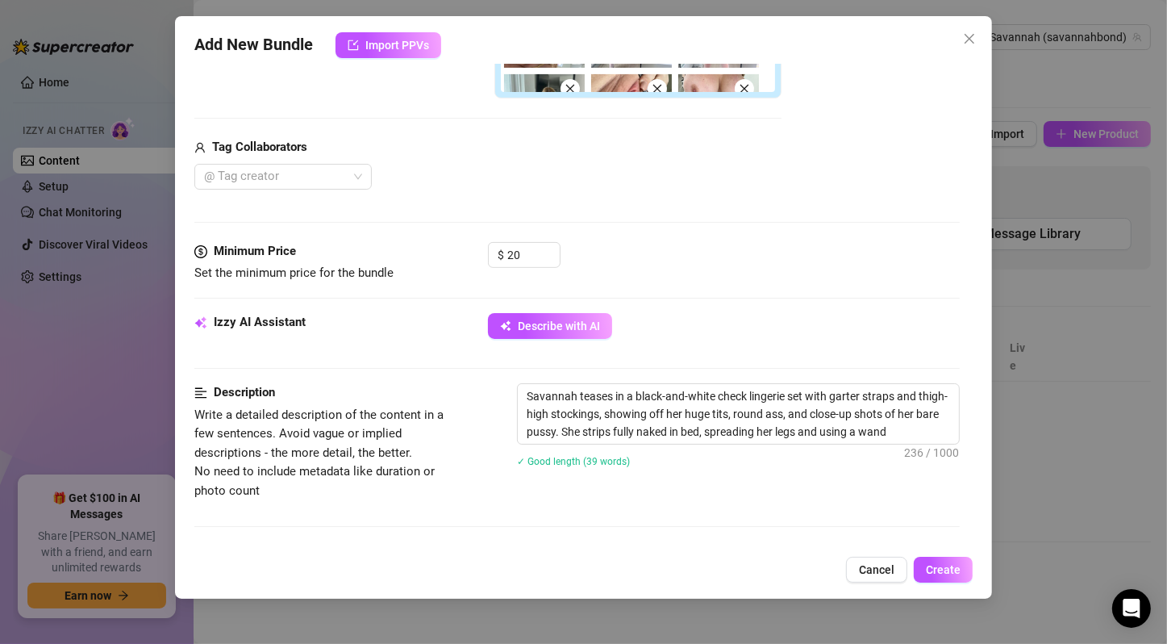
type textarea "Savannah teases in a black-and-white check lingerie set with garter straps and …"
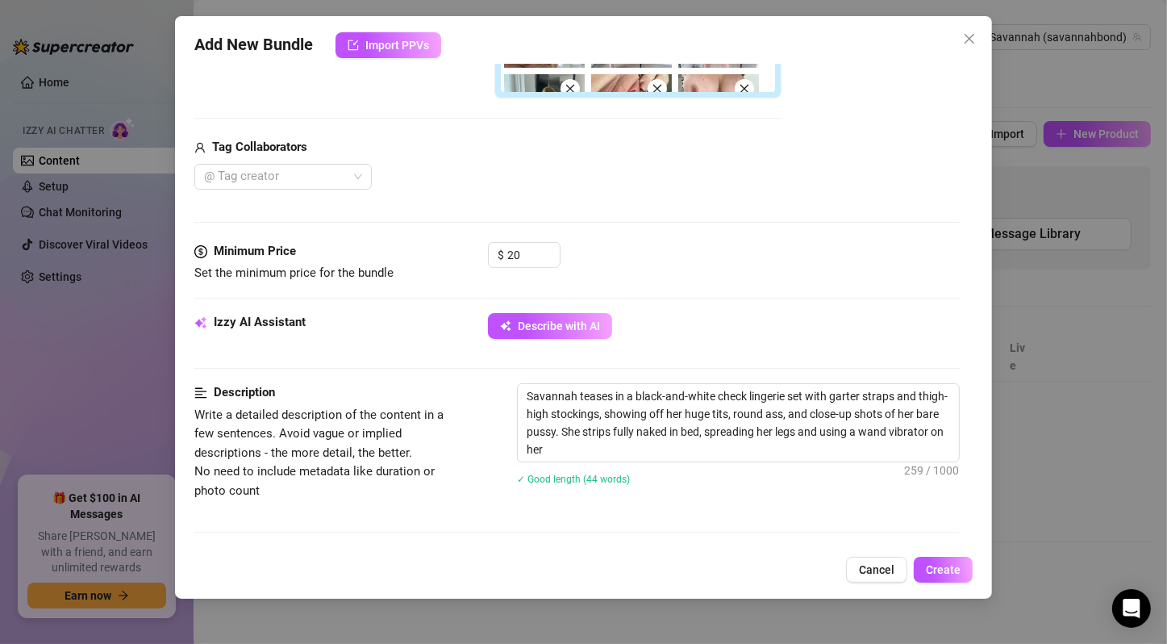
type textarea "Savannah teases in a black-and-white check lingerie set with garter straps and …"
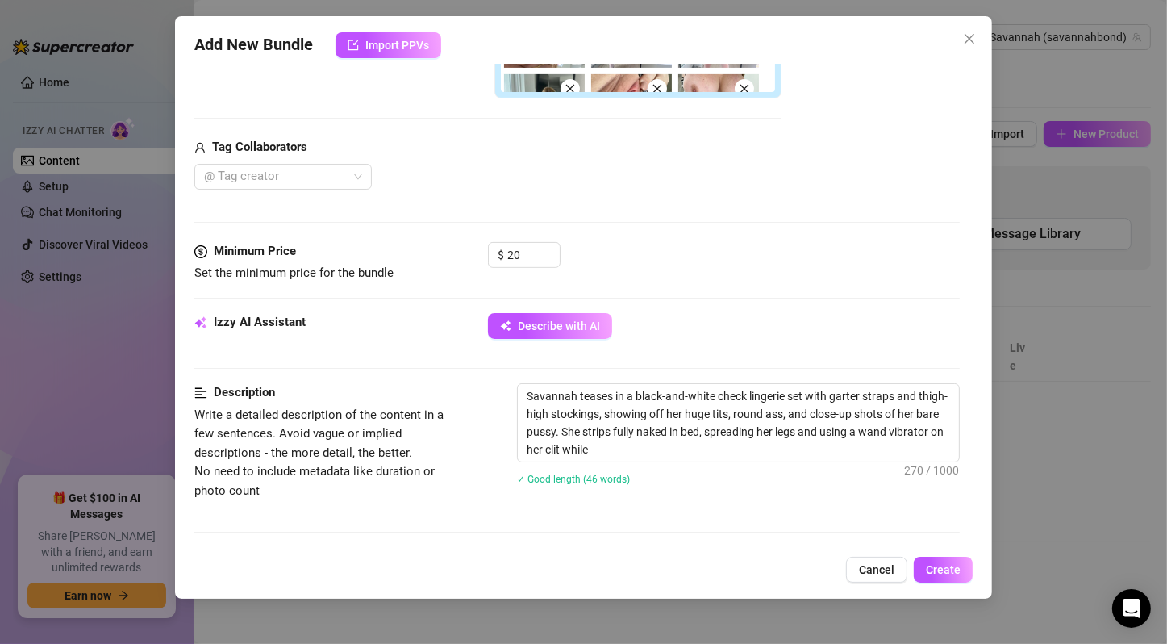
type textarea "Savannah teases in a black-and-white check lingerie set with garter straps and …"
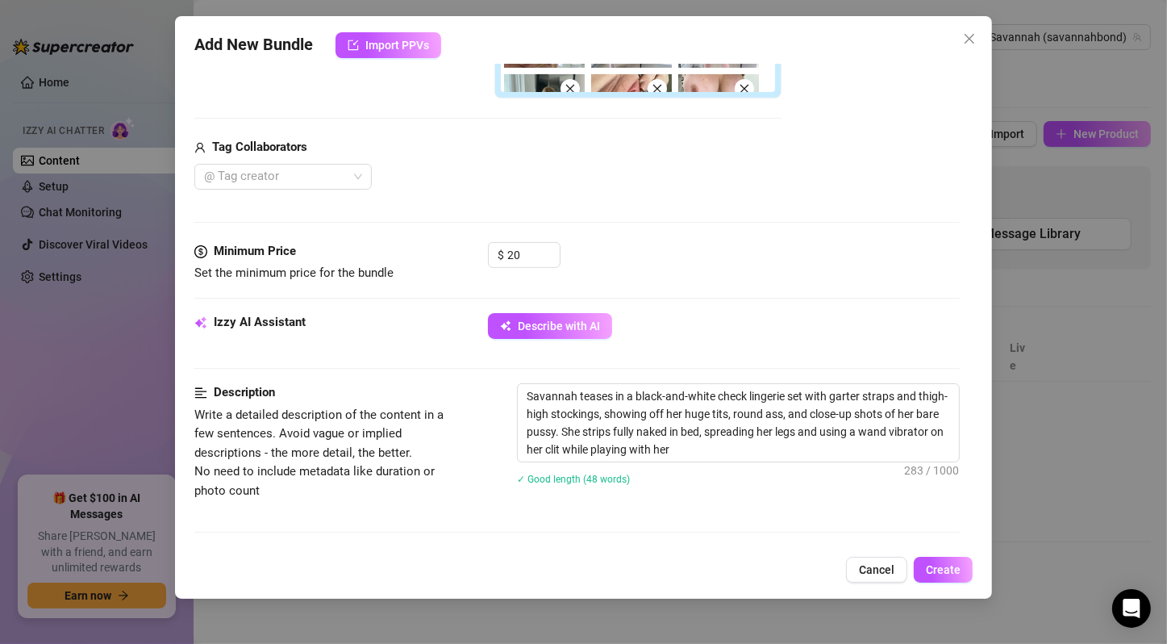
type textarea "Savannah teases in a black-and-white check lingerie set with garter straps and …"
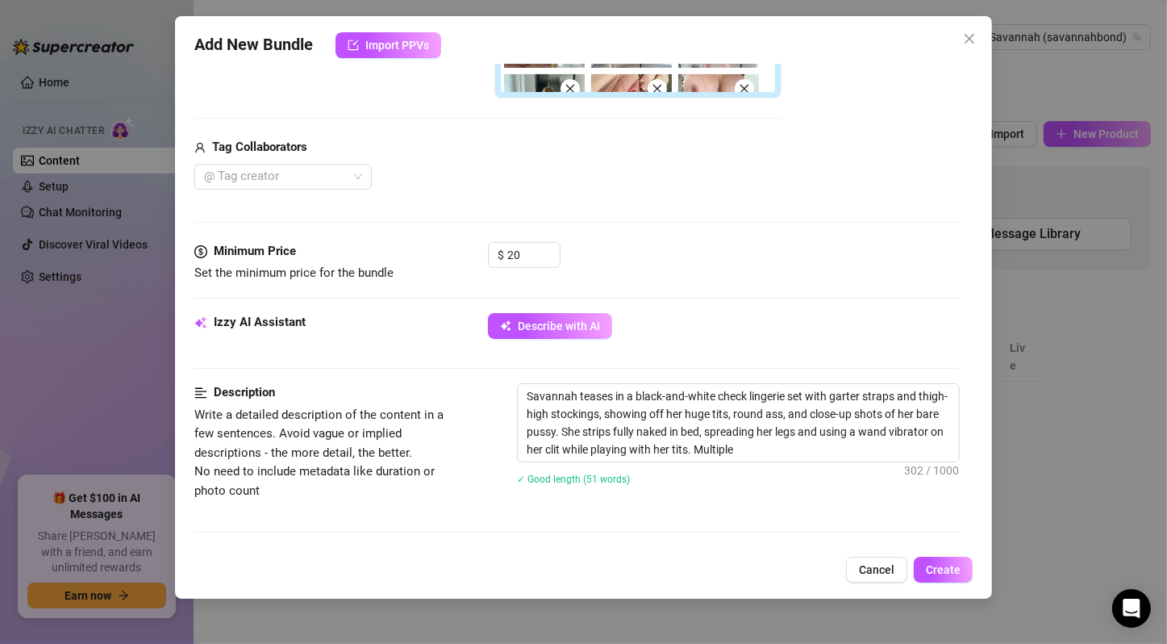
type textarea "Savannah teases in a black-and-white check lingerie set with garter straps and …"
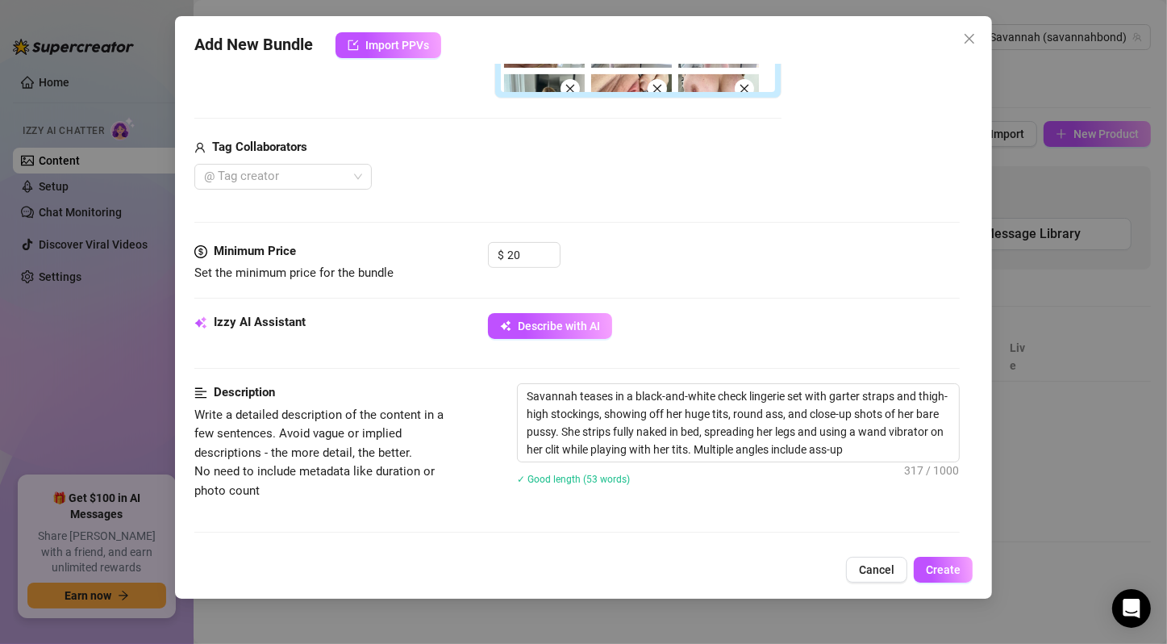
type textarea "Savannah teases in a black-and-white check lingerie set with garter straps and …"
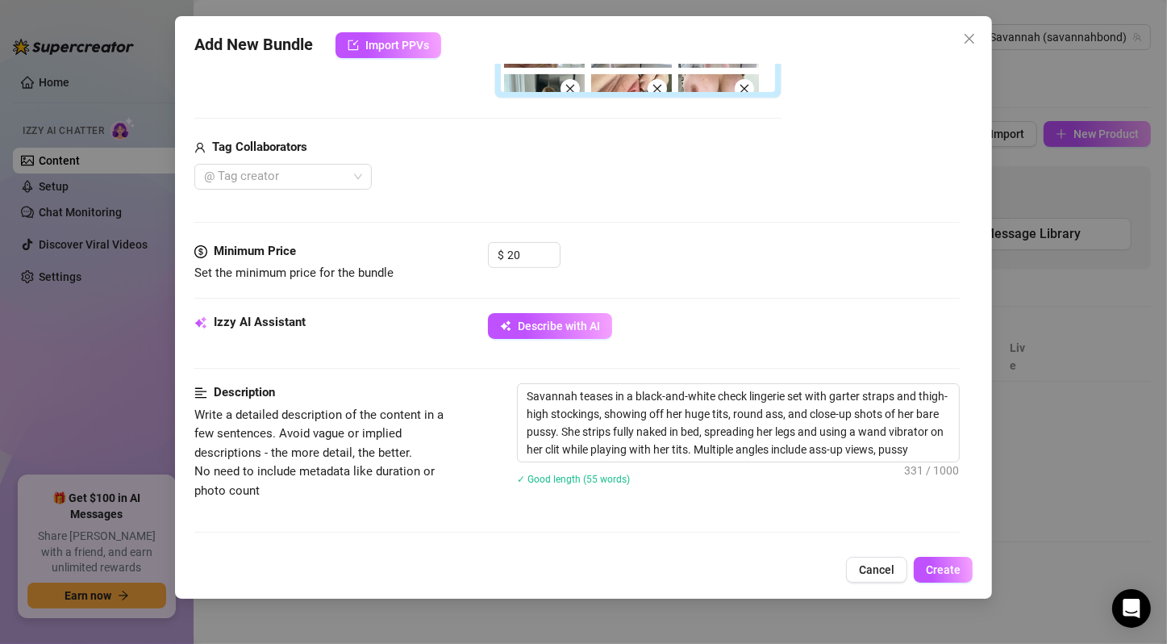
type textarea "Savannah teases in a black-and-white check lingerie set with garter straps and …"
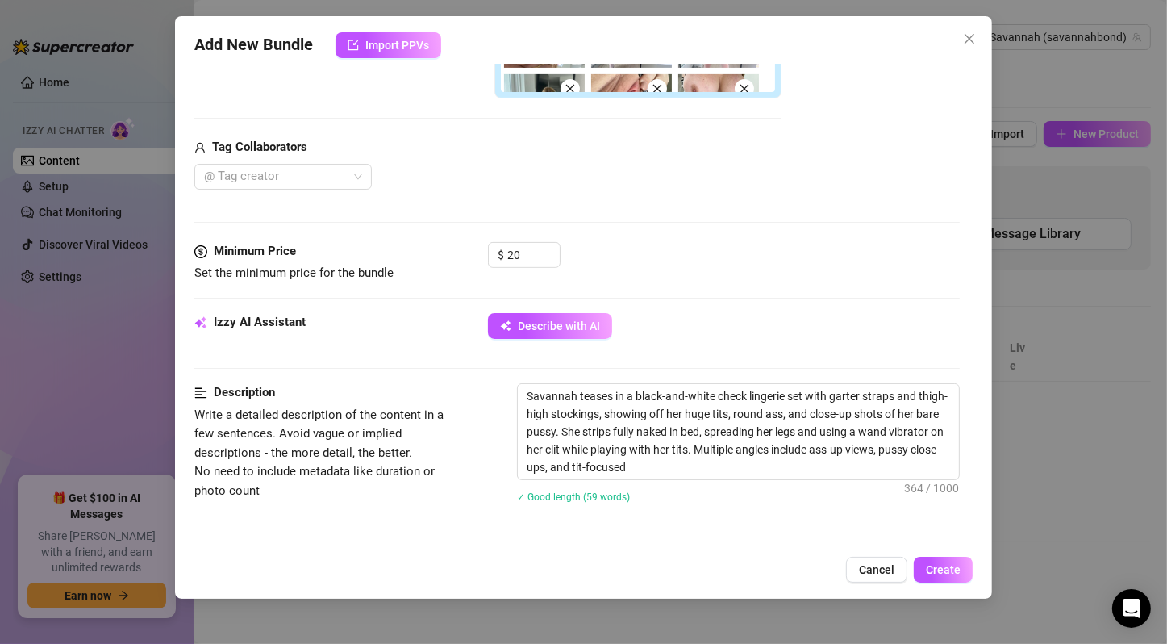
type textarea "Savannah teases in a black-and-white check lingerie set with garter straps and …"
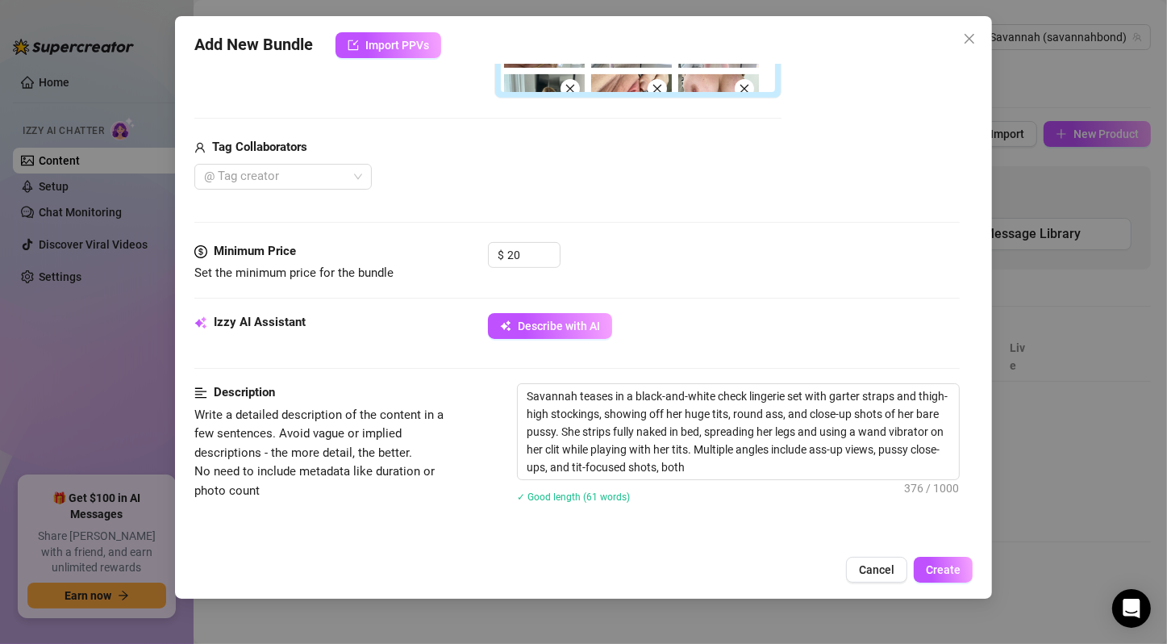
type textarea "Savannah teases in a black-and-white check lingerie set with garter straps and …"
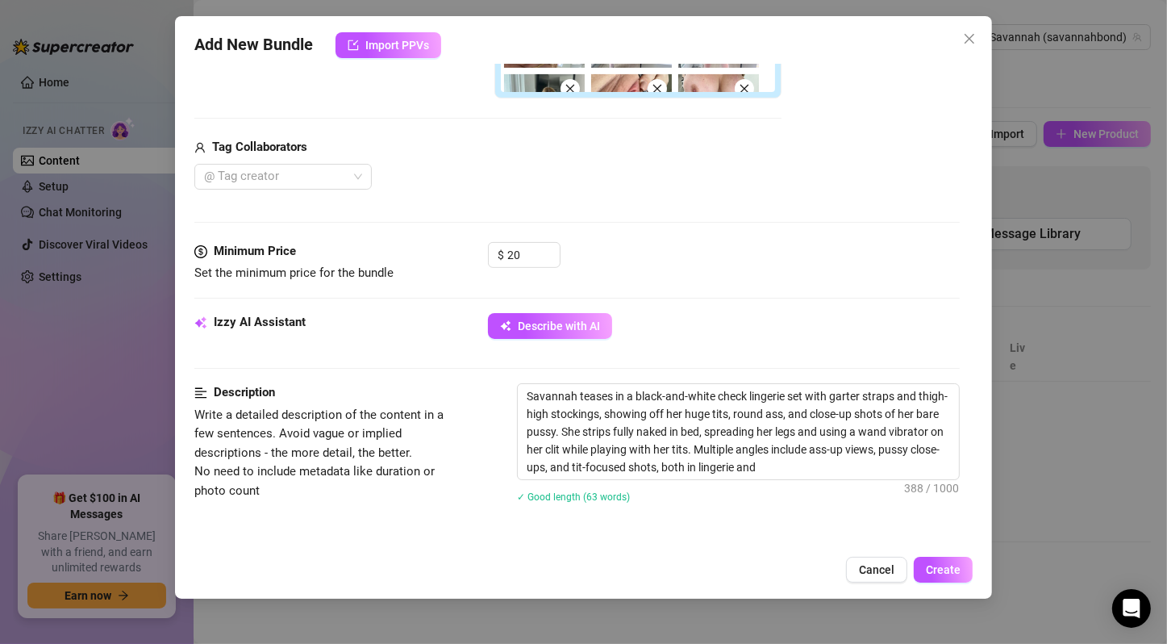
type textarea "Savannah teases in a black-and-white check lingerie set with garter straps and …"
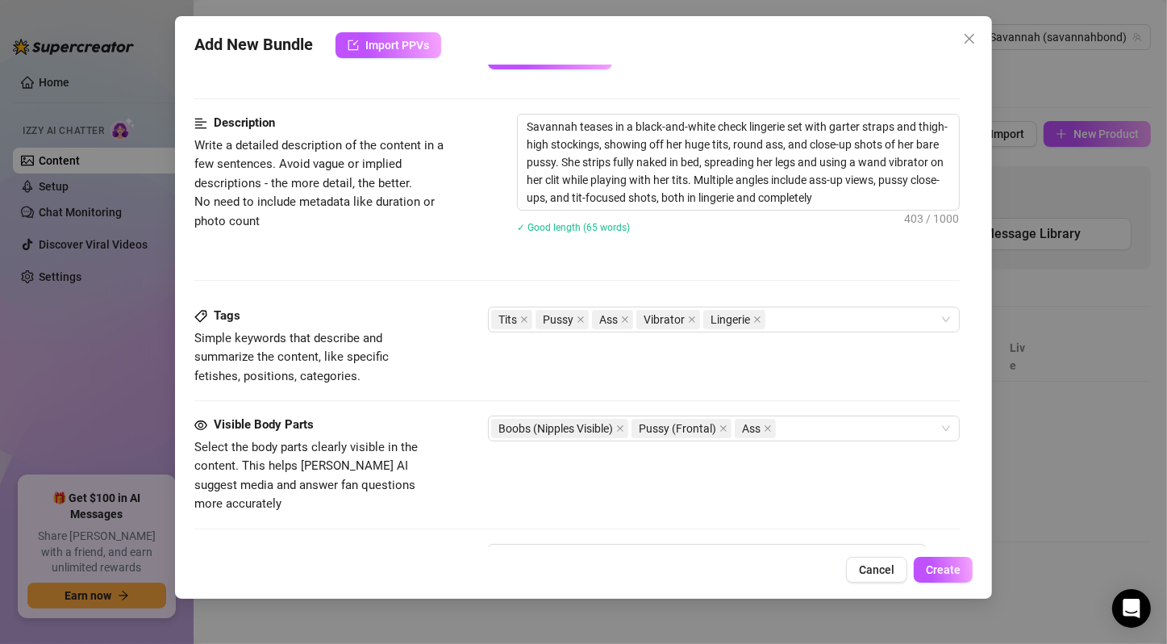
type textarea "Savannah teases in a black-and-white check lingerie set with garter straps and …"
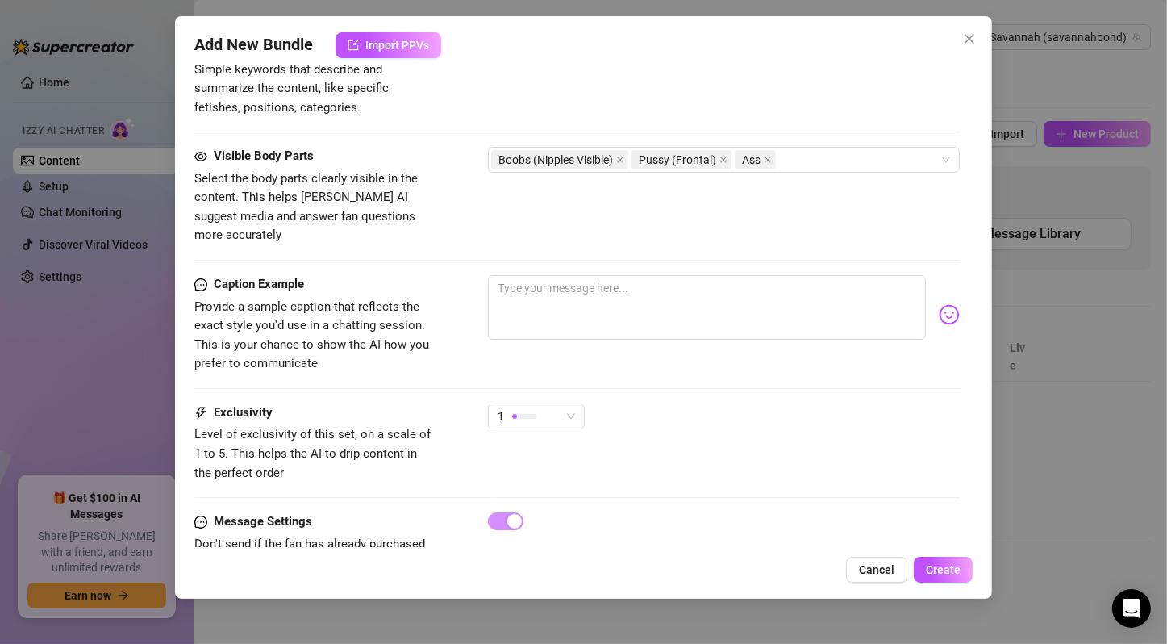
click at [586, 379] on div "Caption Example Provide a sample caption that reflects the exact style you'd us…" at bounding box center [576, 339] width 765 height 128
click at [544, 404] on div "1" at bounding box center [529, 416] width 63 height 24
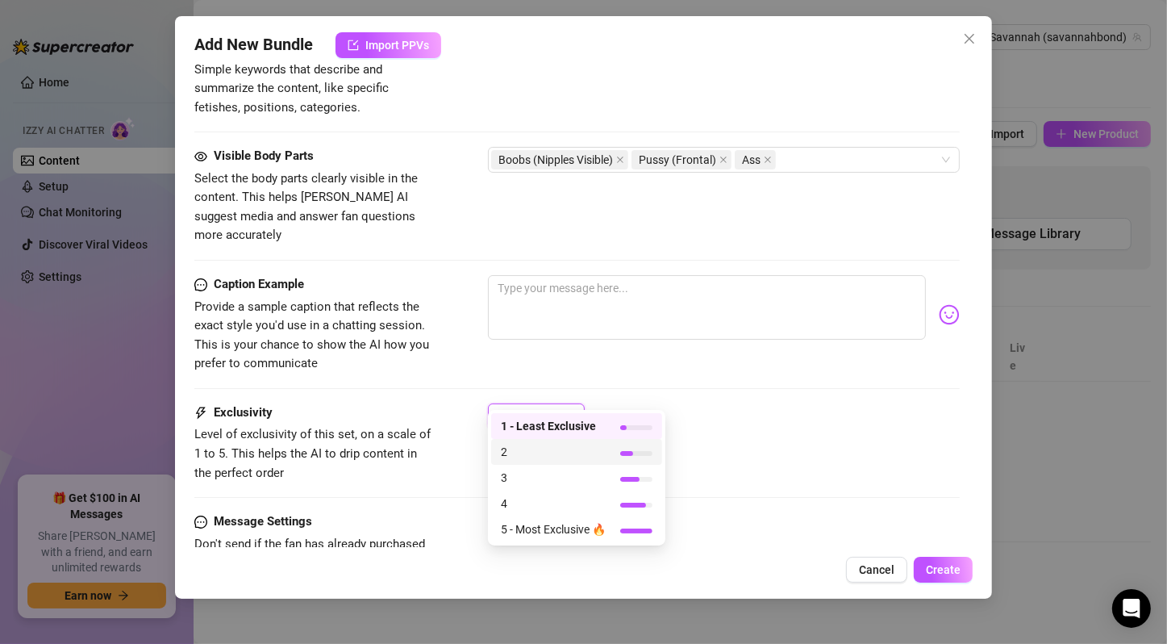
click at [548, 456] on span "2" at bounding box center [553, 452] width 105 height 18
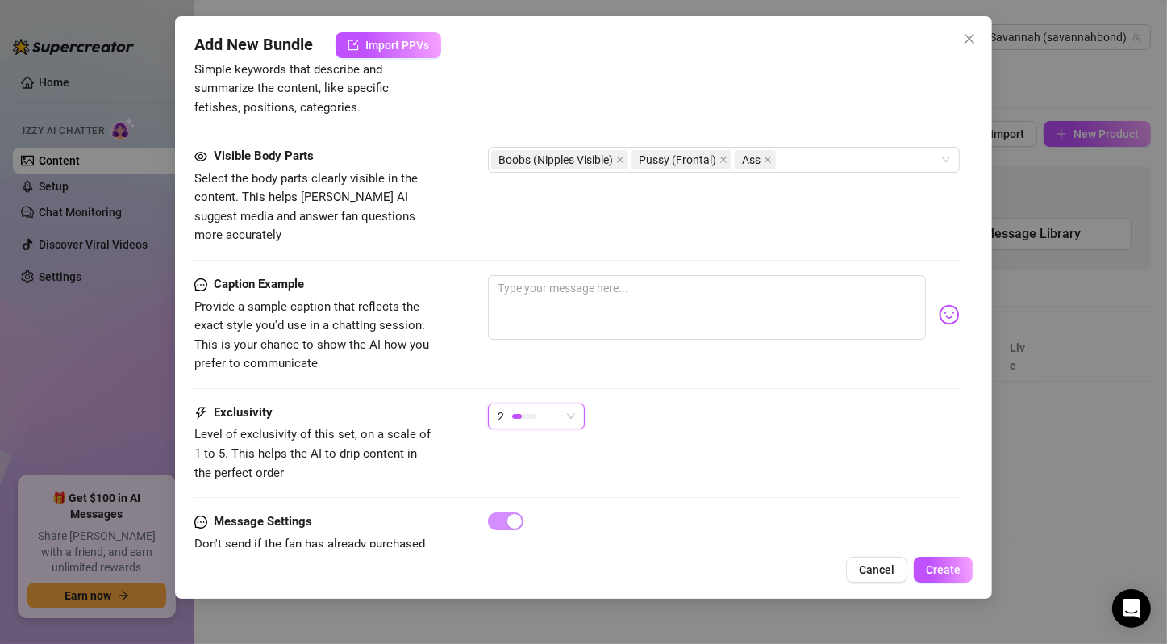
click at [560, 406] on div "2" at bounding box center [536, 416] width 97 height 26
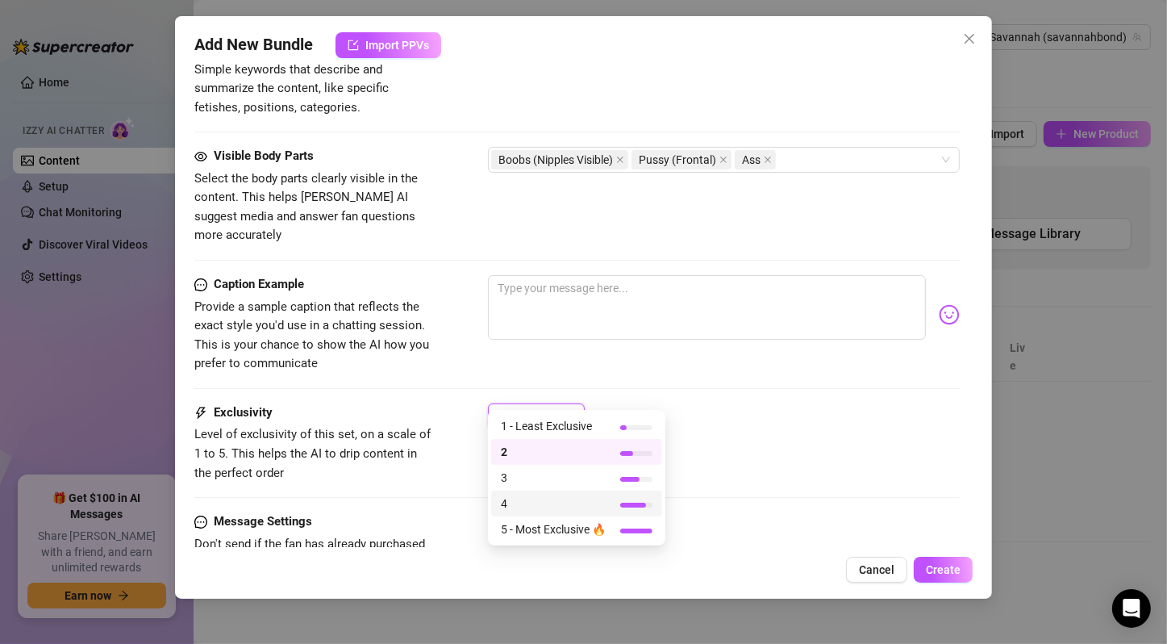
click at [585, 505] on span "4" at bounding box center [553, 503] width 105 height 18
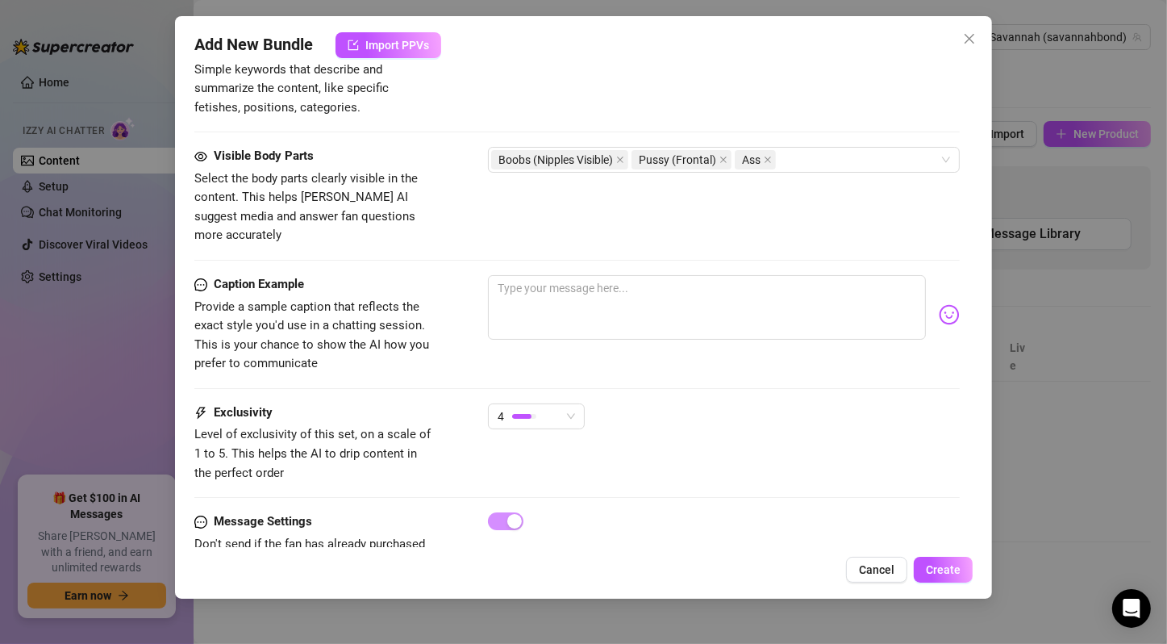
click at [654, 420] on div "4" at bounding box center [724, 423] width 472 height 40
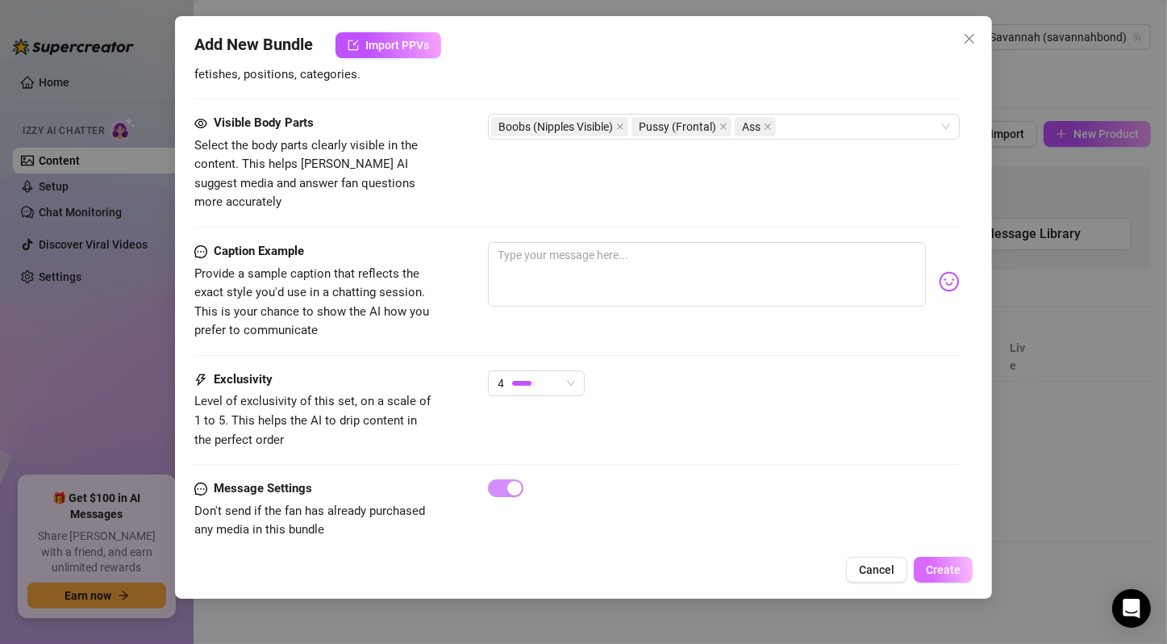
click at [953, 564] on span "Create" at bounding box center [943, 569] width 35 height 13
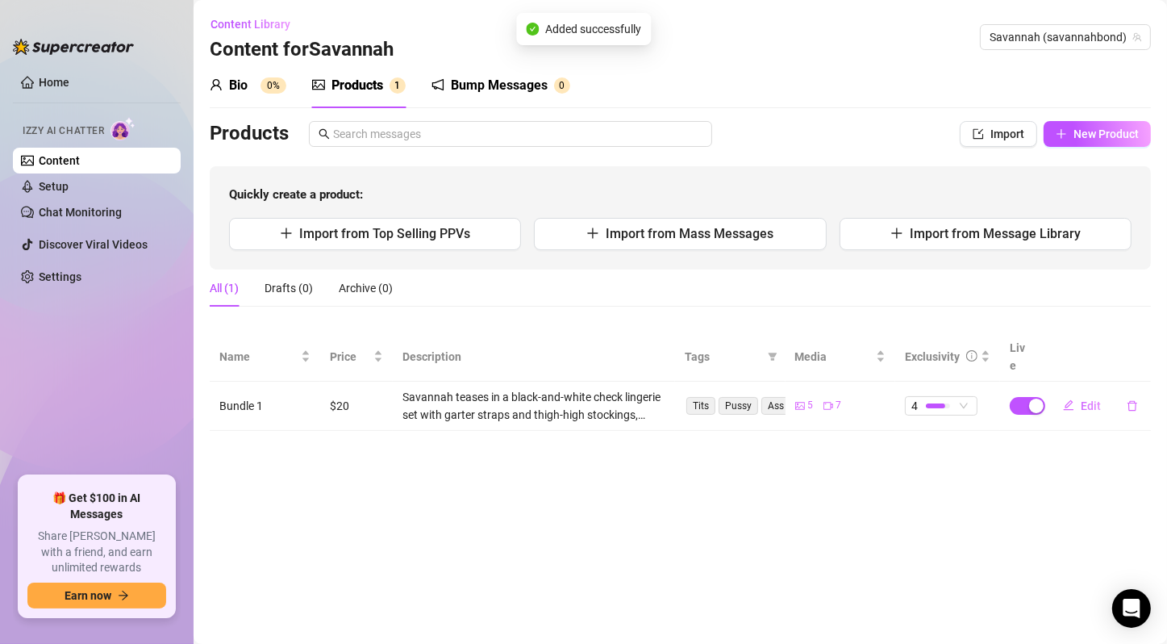
click at [612, 452] on main "Content Library Content for Savannah Savannah (savannahbond) Bio 0% Products 1 …" at bounding box center [680, 322] width 973 height 644
click at [769, 465] on main "Content Library Content for Savannah Savannah (savannahbond) Bio 0% Products 1 …" at bounding box center [680, 322] width 973 height 644
click at [1090, 135] on span "New Product" at bounding box center [1105, 133] width 65 height 13
type textarea "Type your message here..."
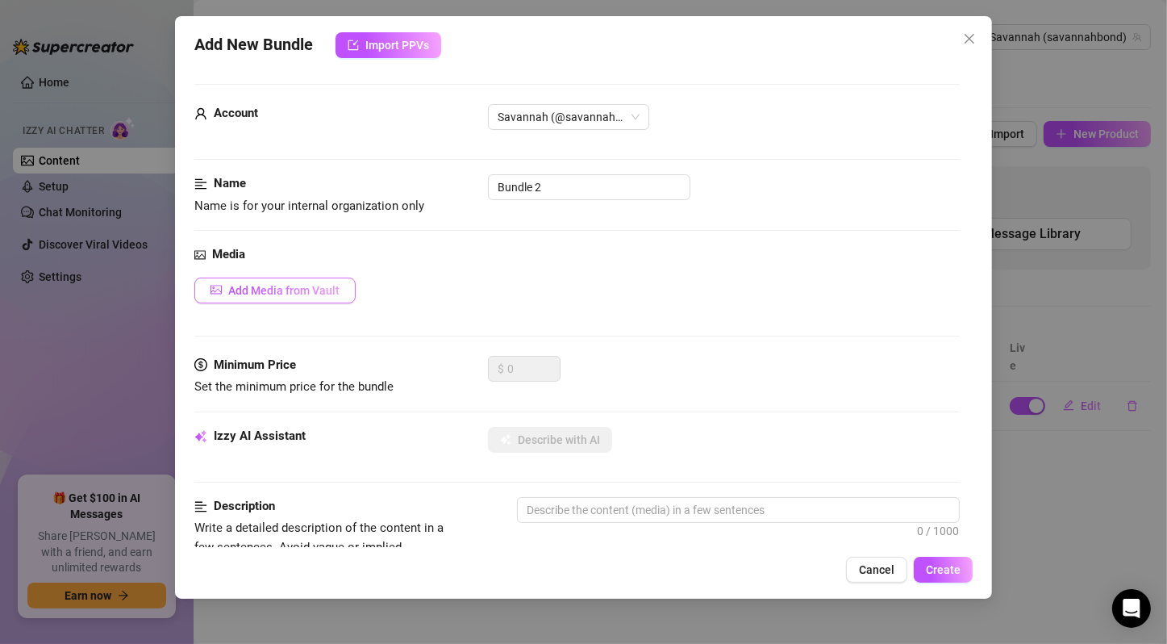
click at [302, 287] on span "Add Media from Vault" at bounding box center [283, 290] width 111 height 13
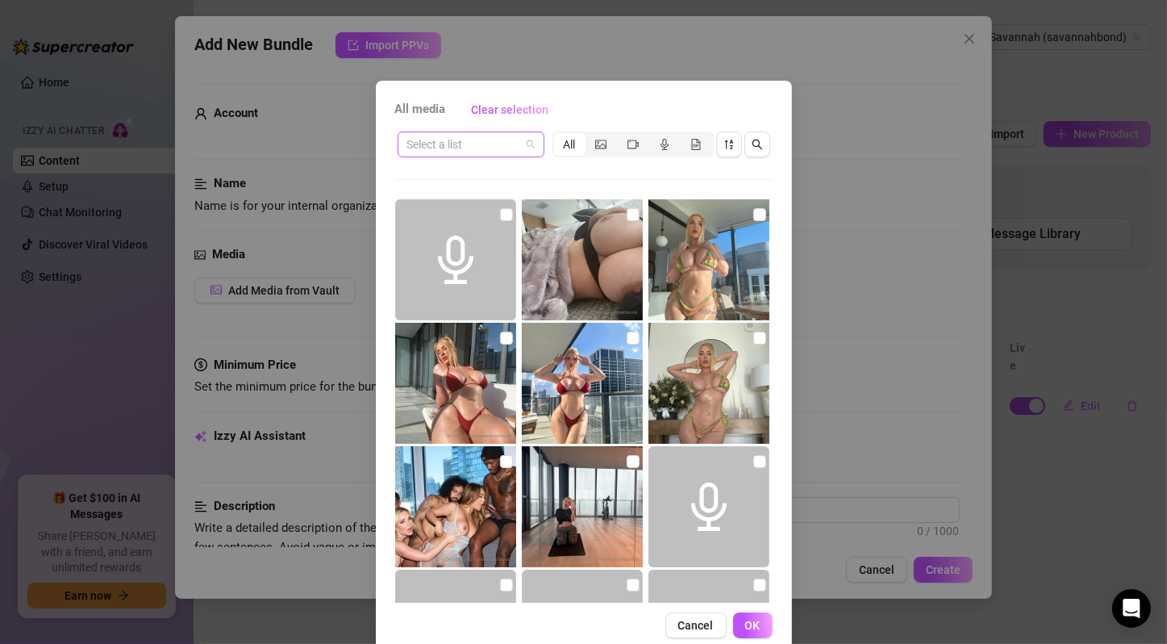
click at [530, 142] on div "Select a list" at bounding box center [471, 144] width 147 height 26
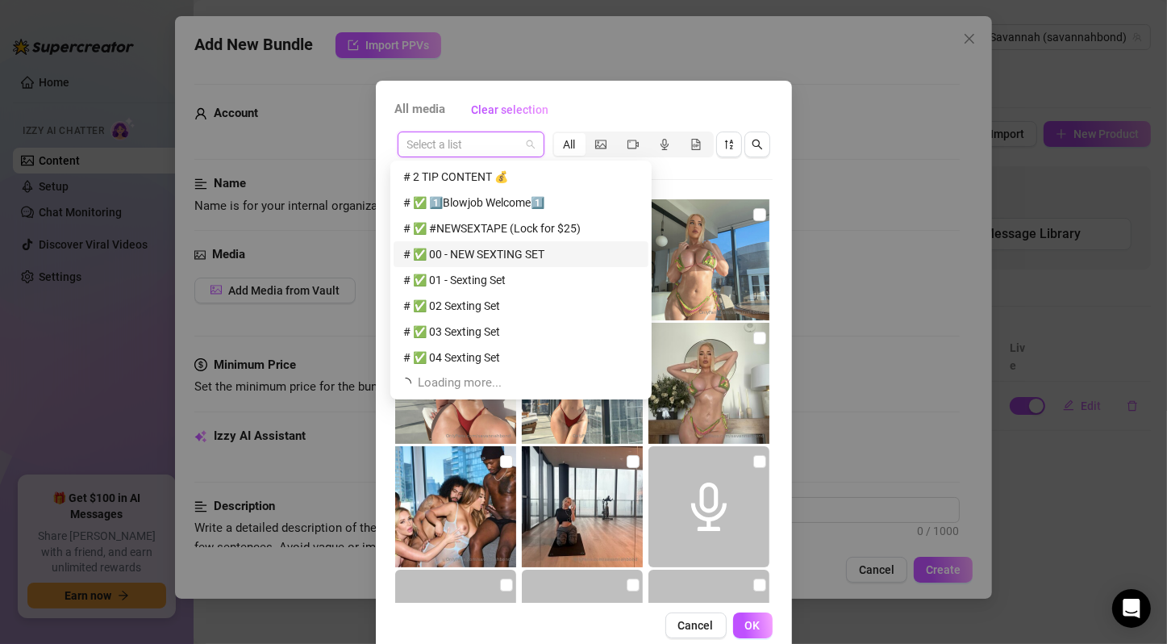
scroll to position [310, 0]
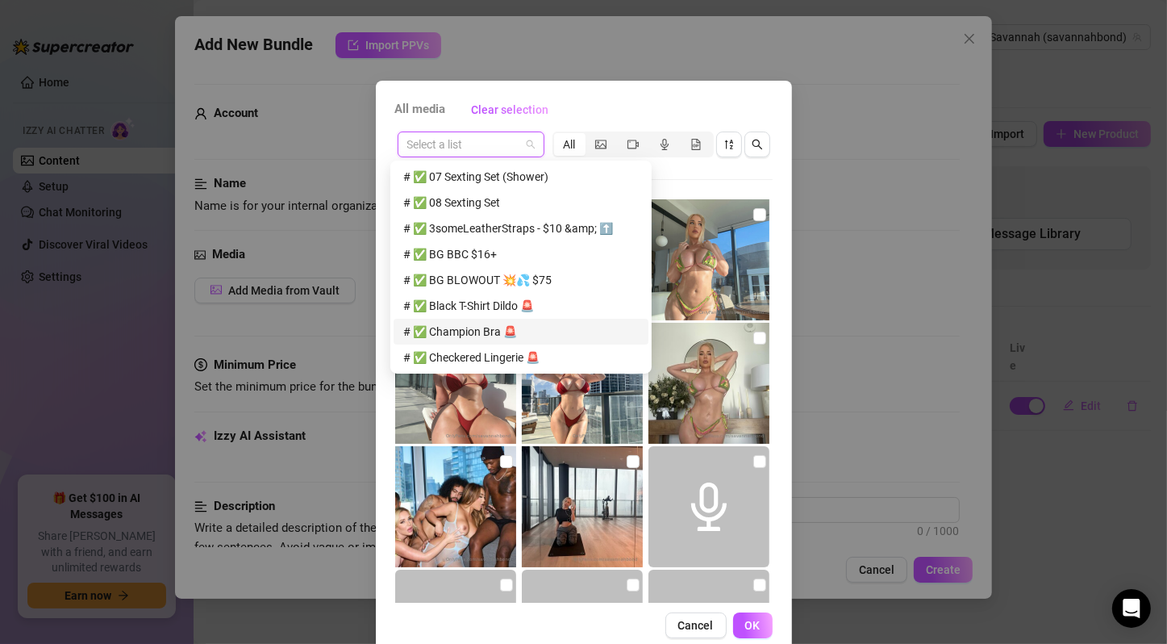
click at [478, 326] on div "# ✅ Champion Bra 🚨" at bounding box center [521, 332] width 236 height 18
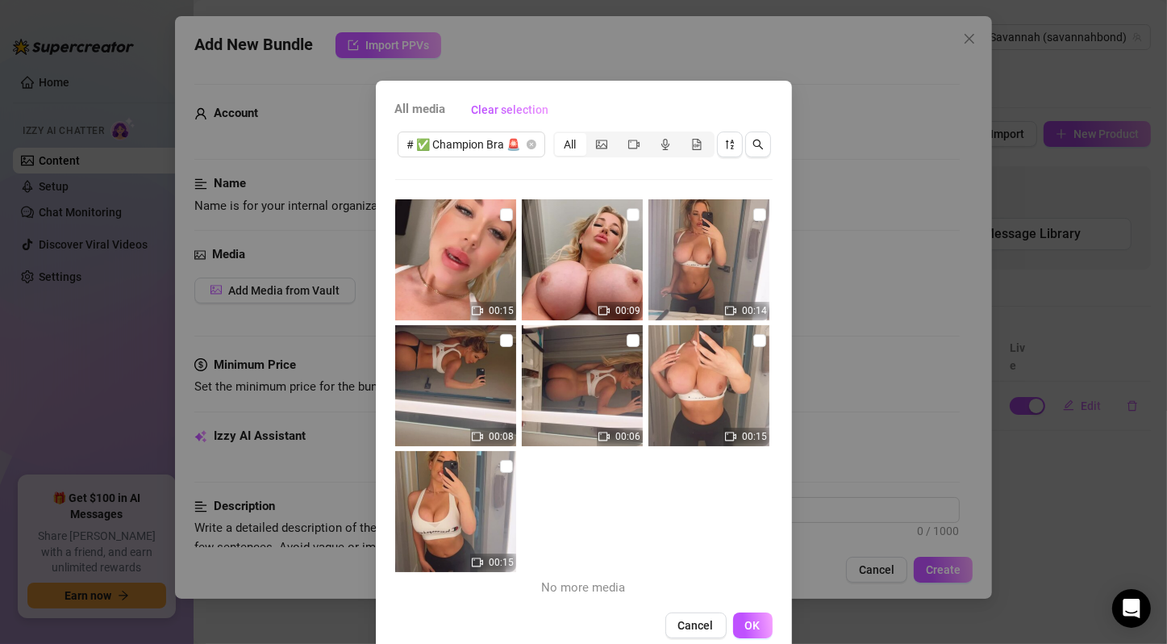
click at [553, 574] on div "00:15 00:09 00:14 00:08 00:06 00:15 00:15 No more media" at bounding box center [583, 400] width 377 height 403
click at [500, 215] on input "checkbox" at bounding box center [506, 214] width 13 height 13
checkbox input "true"
click at [627, 215] on input "checkbox" at bounding box center [633, 214] width 13 height 13
checkbox input "true"
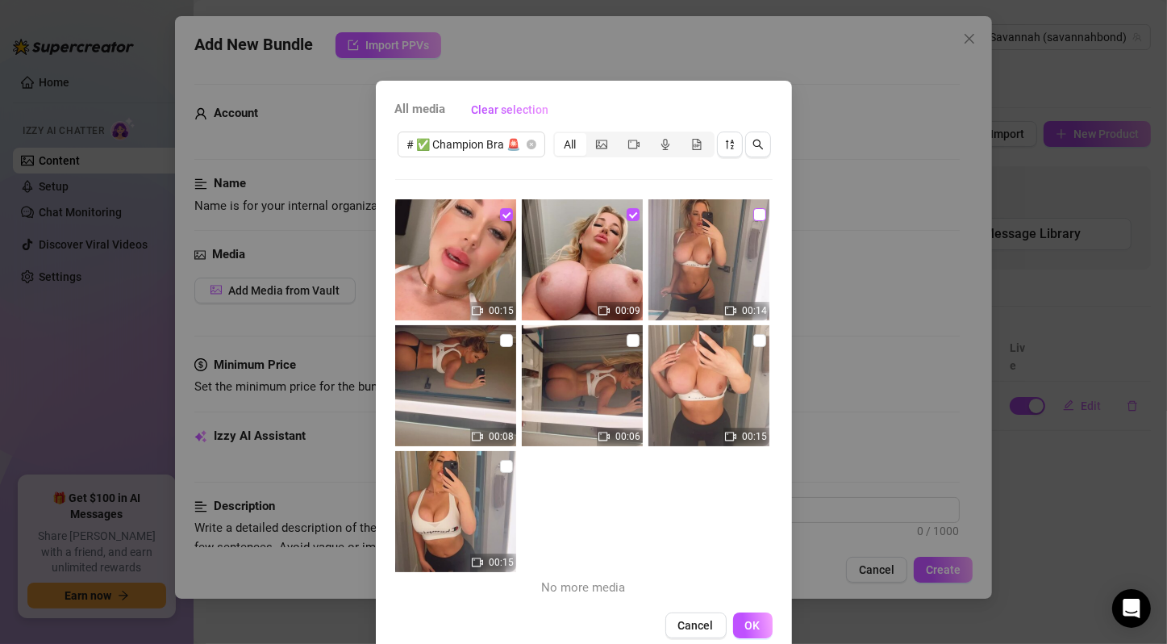
click at [753, 211] on input "checkbox" at bounding box center [759, 214] width 13 height 13
checkbox input "true"
click at [500, 342] on input "checkbox" at bounding box center [506, 340] width 13 height 13
checkbox input "true"
click at [627, 340] on input "checkbox" at bounding box center [633, 340] width 13 height 13
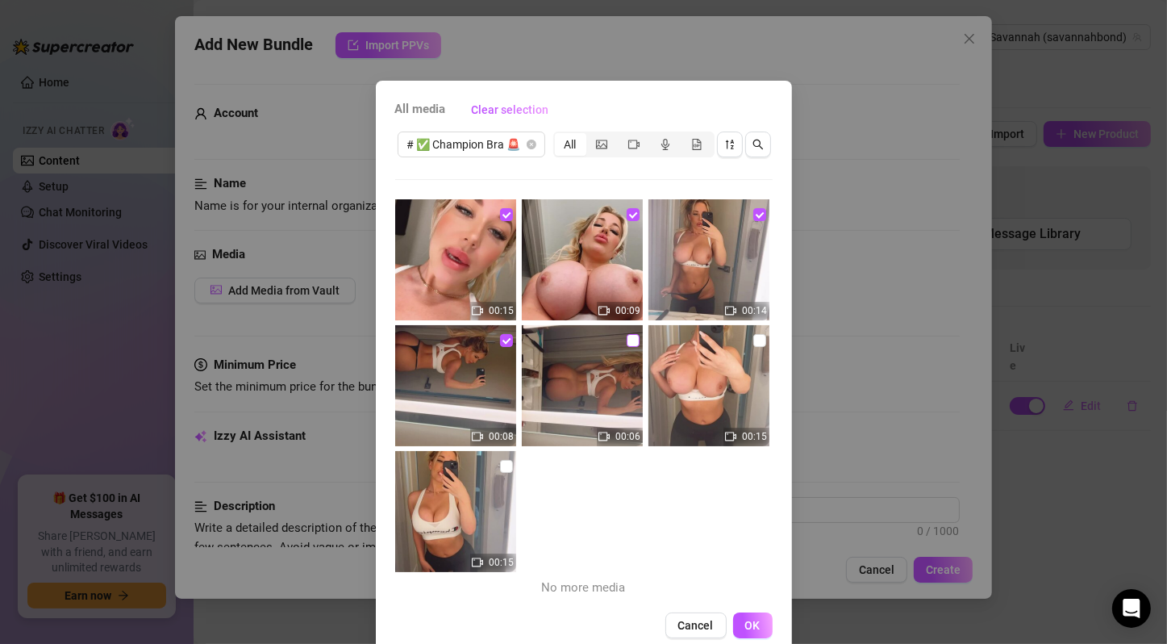
checkbox input "true"
click at [753, 341] on input "checkbox" at bounding box center [759, 340] width 13 height 13
checkbox input "true"
click at [500, 468] on input "checkbox" at bounding box center [506, 466] width 13 height 13
checkbox input "true"
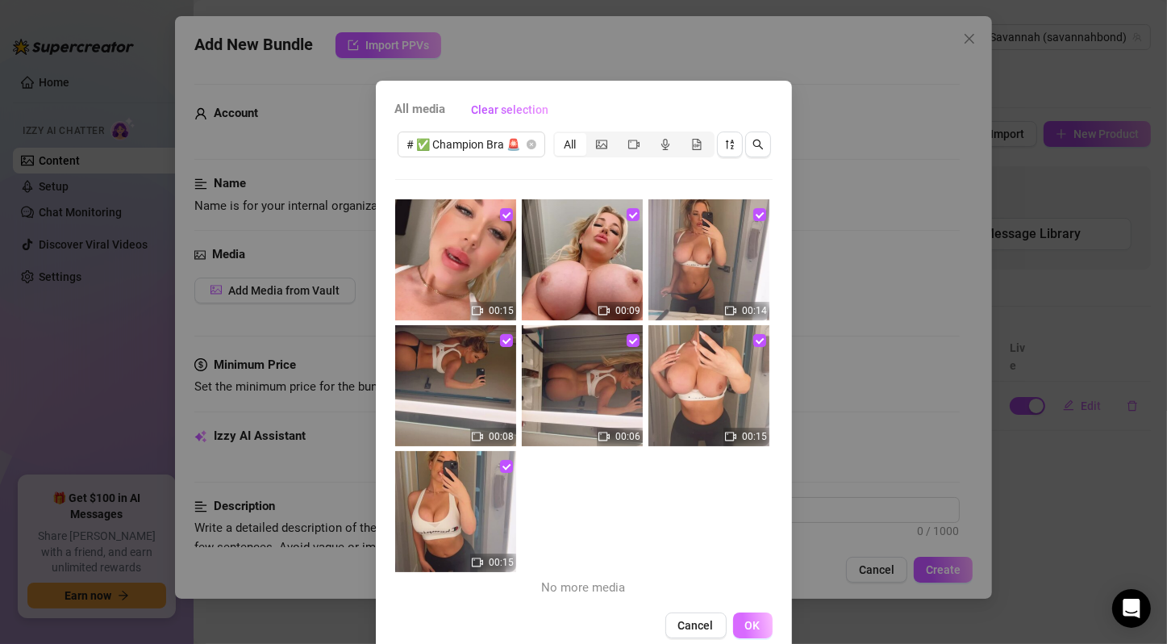
click at [761, 632] on button "OK" at bounding box center [753, 625] width 40 height 26
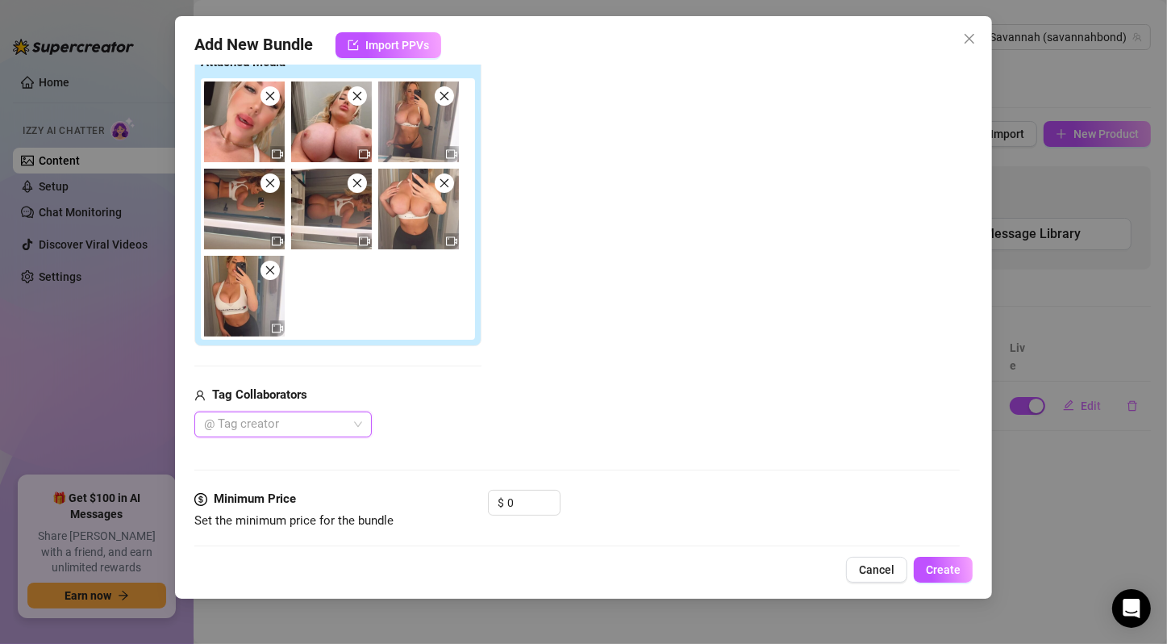
scroll to position [537, 0]
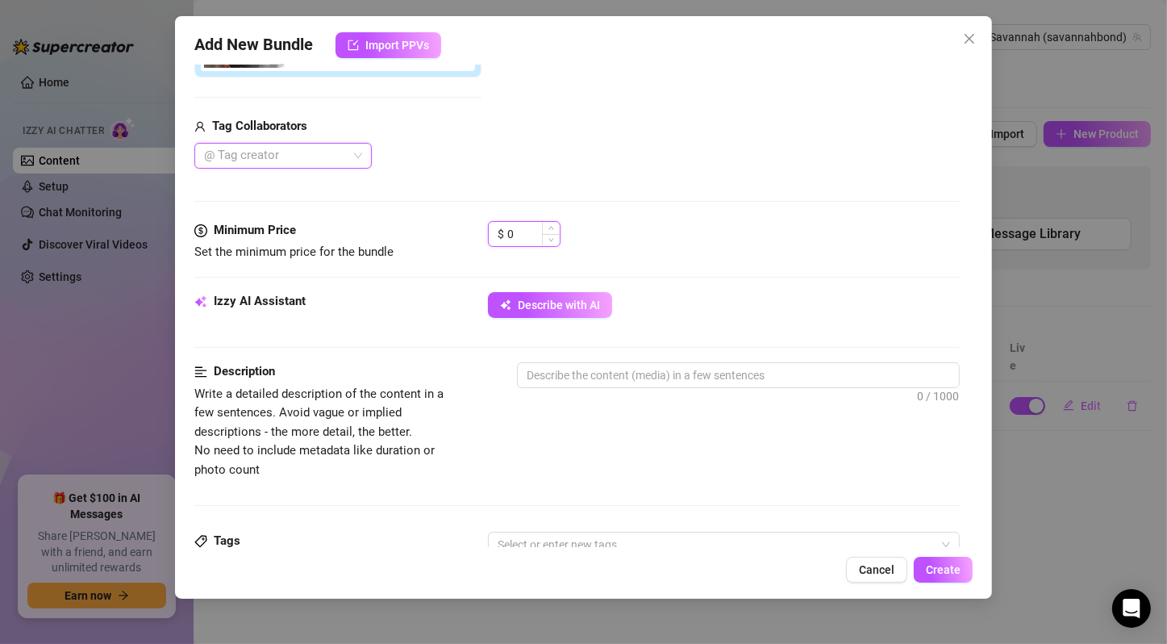
click at [526, 230] on input "0" at bounding box center [533, 234] width 52 height 24
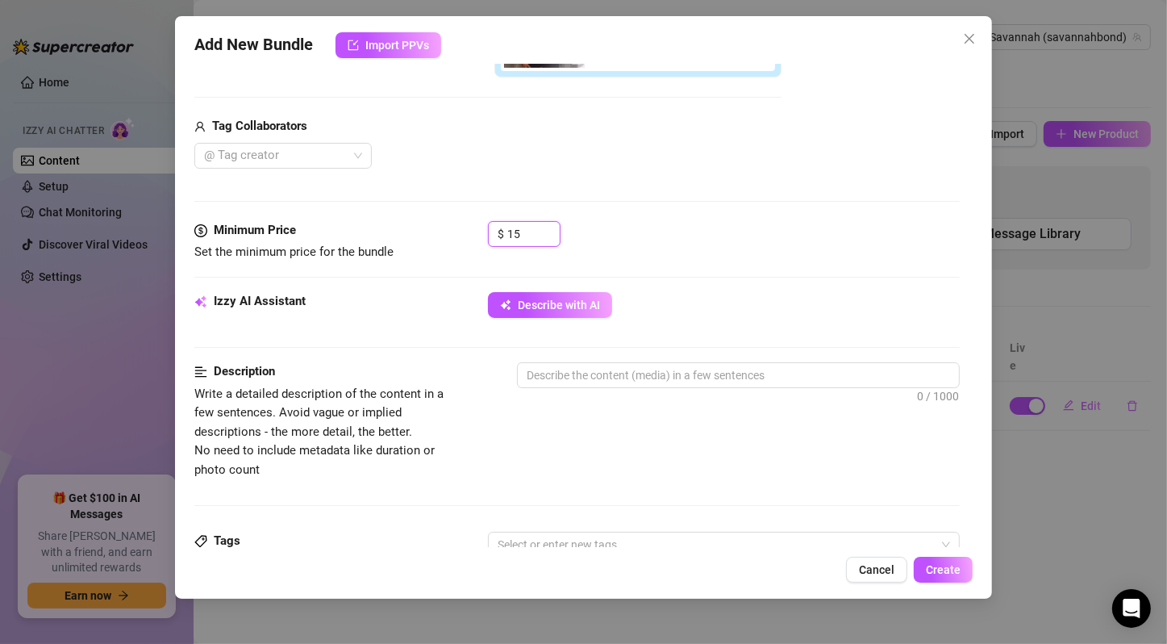
type input "15"
click at [677, 221] on div "$ 15" at bounding box center [724, 241] width 472 height 40
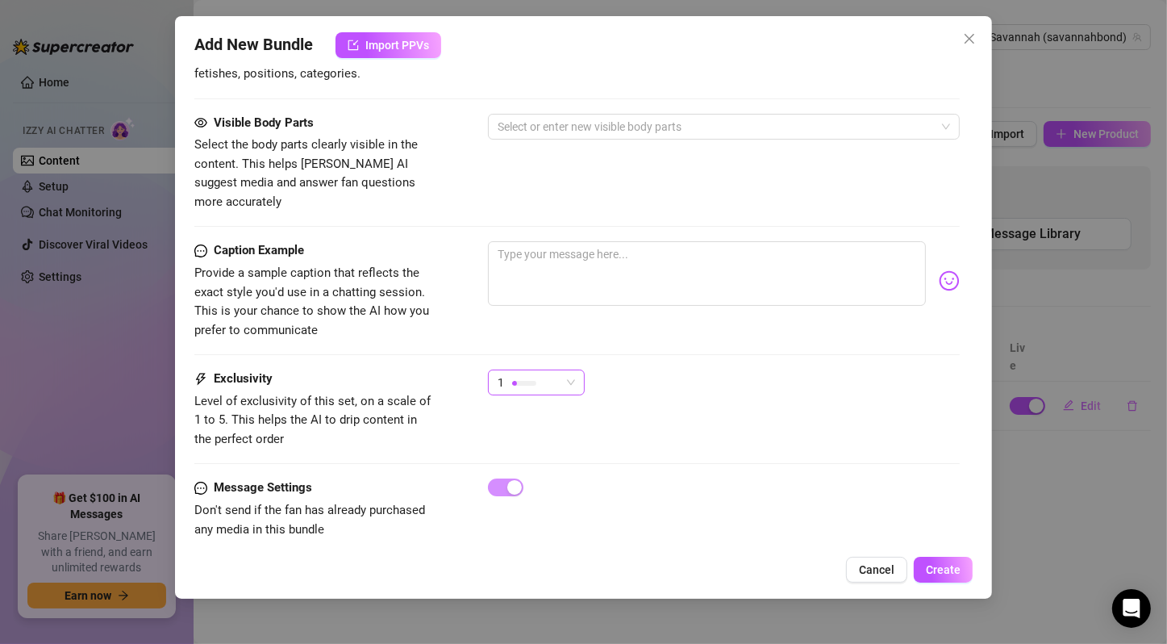
click at [551, 370] on div "1" at bounding box center [529, 382] width 63 height 24
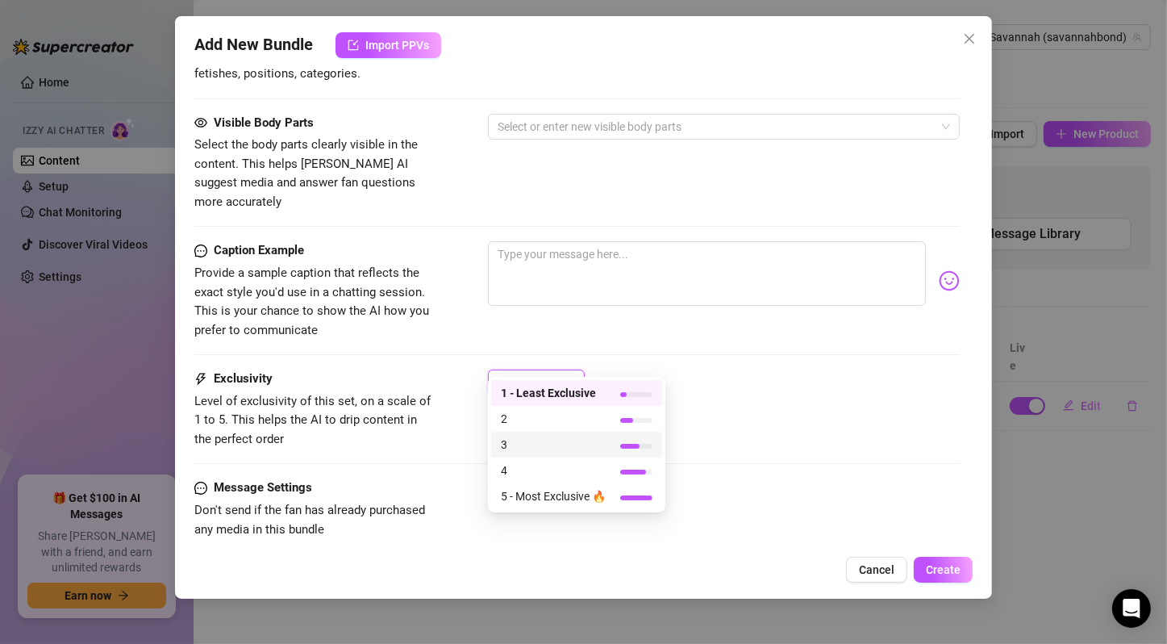
click at [547, 439] on span "3" at bounding box center [553, 445] width 105 height 18
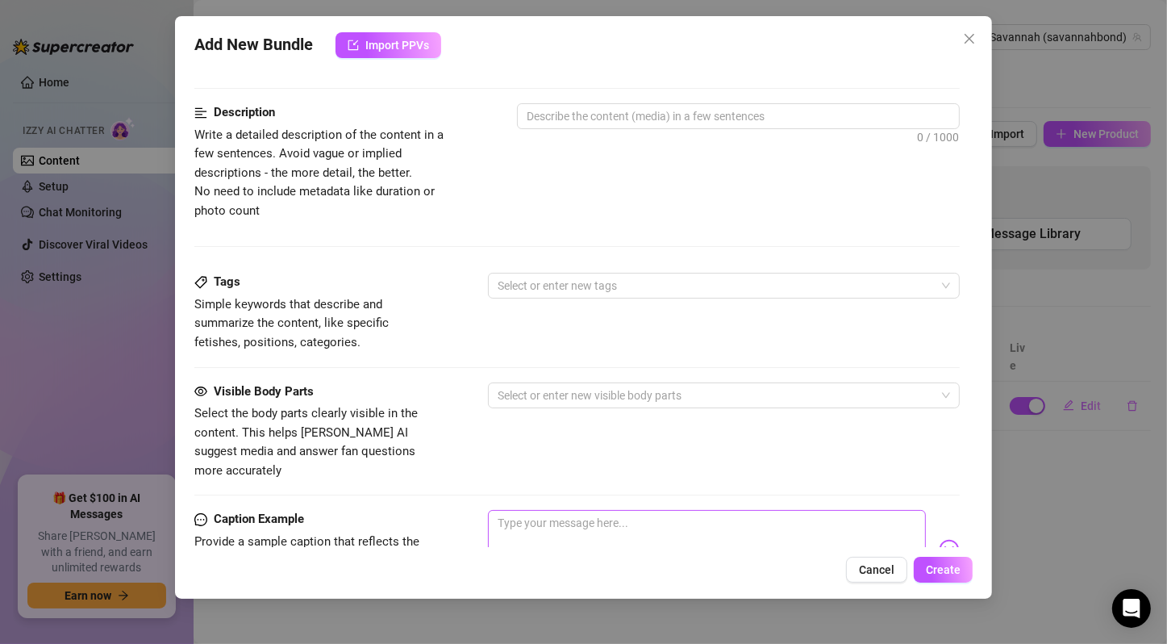
scroll to position [527, 0]
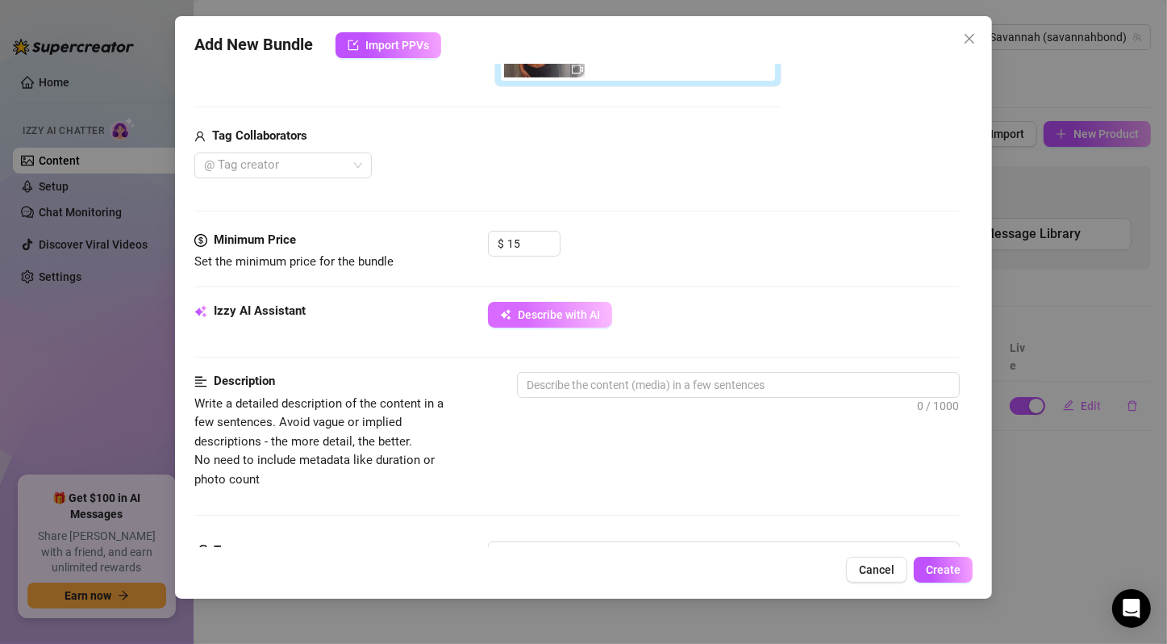
click at [577, 320] on button "Describe with AI" at bounding box center [550, 315] width 124 height 26
type textarea "Savannah"
type textarea "[PERSON_NAME]"
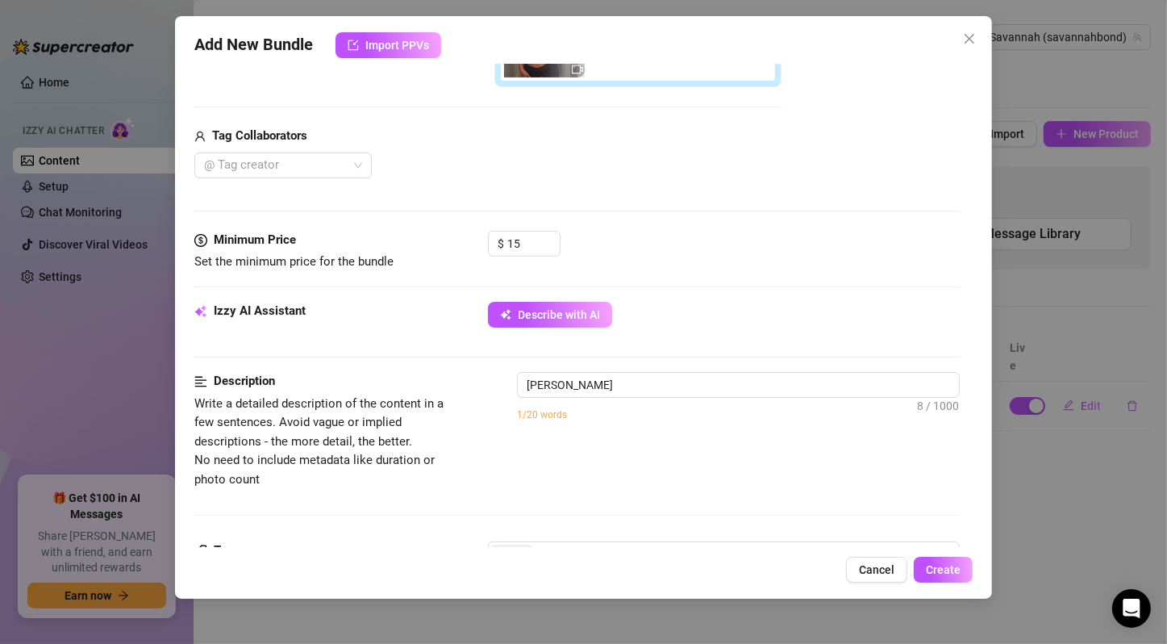
type textarea "[PERSON_NAME] teases"
type textarea "[PERSON_NAME] teases in"
type textarea "[PERSON_NAME] teases in a"
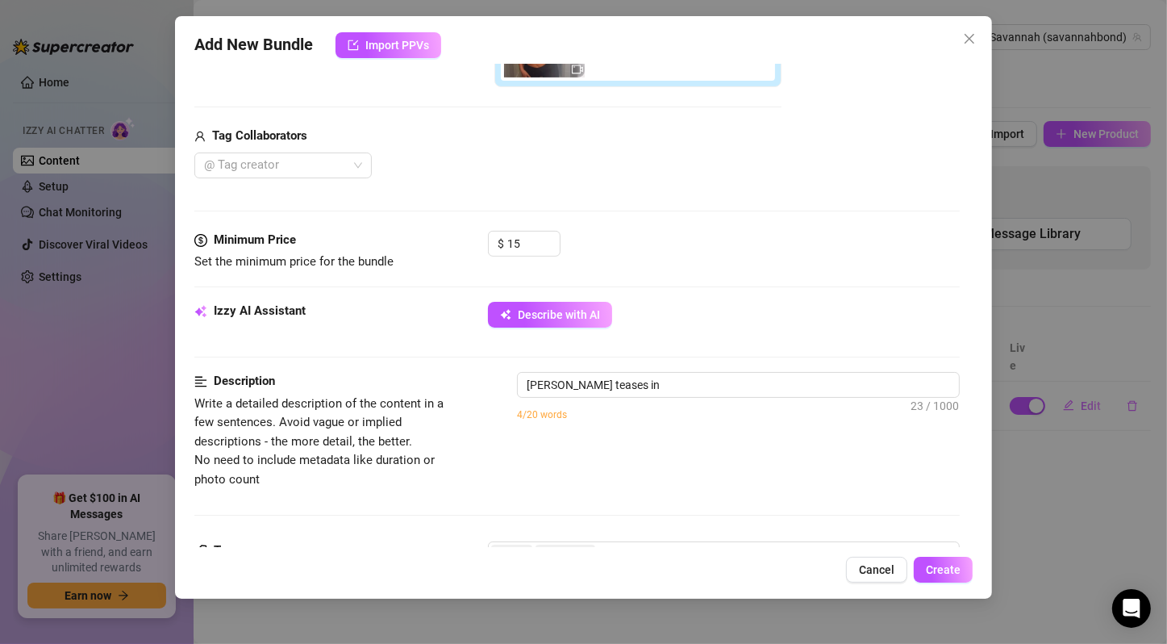
type textarea "[PERSON_NAME] teases in a"
type textarea "[PERSON_NAME] teases in a tight"
type textarea "[PERSON_NAME] teases in a tight white"
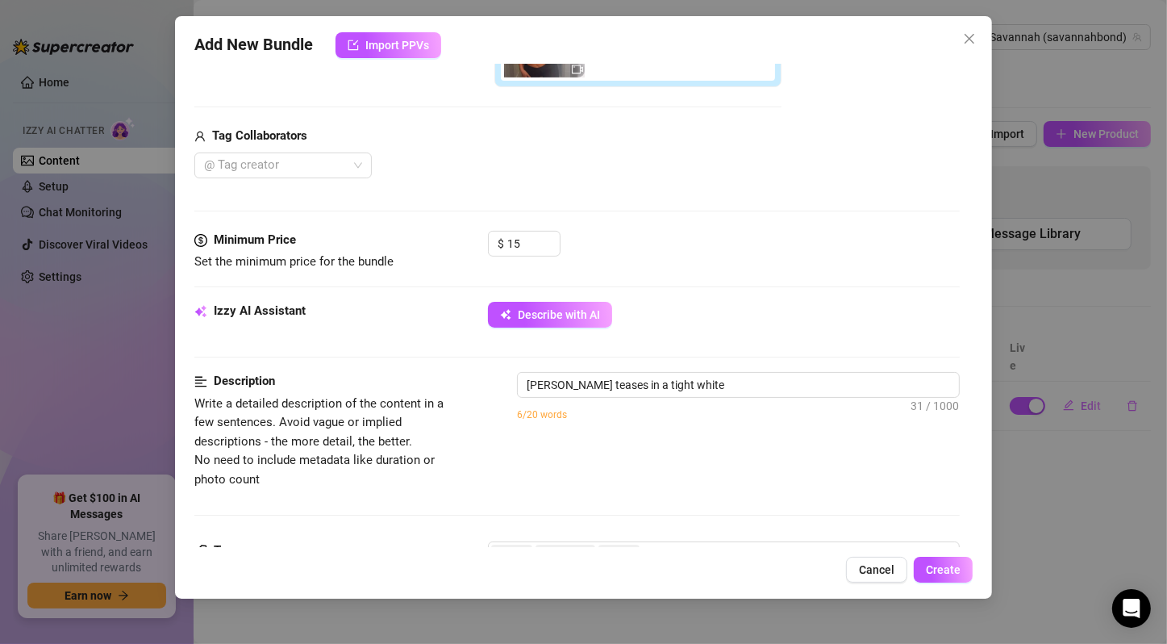
type textarea "[PERSON_NAME] teases in a tight white sports"
type textarea "[PERSON_NAME] teases in a tight white sports bra"
type textarea "[PERSON_NAME] teases in a tight white sports bra and"
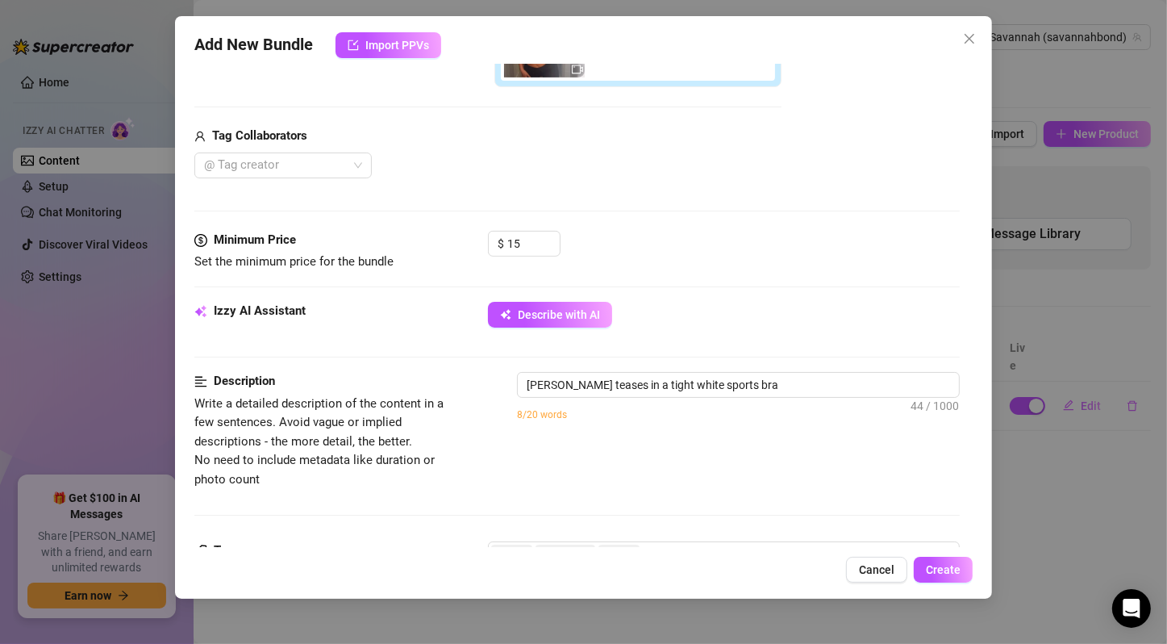
type textarea "[PERSON_NAME] teases in a tight white sports bra and"
type textarea "[PERSON_NAME] teases in a tight white sports bra and tiny"
type textarea "[PERSON_NAME] teases in a tight white sports bra and tiny black"
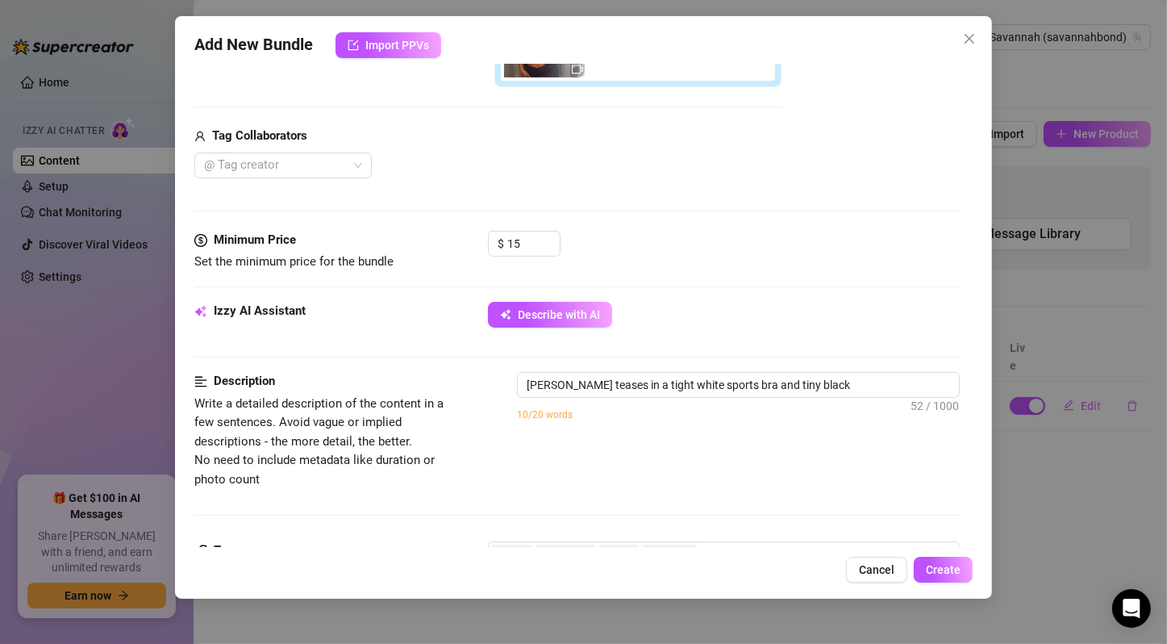
type textarea "[PERSON_NAME] teases in a tight white sports bra and tiny black thong,"
type textarea "[PERSON_NAME] teases in a tight white sports bra and tiny black thong, showing"
type textarea "[PERSON_NAME] teases in a tight white sports bra and tiny black thong, showing …"
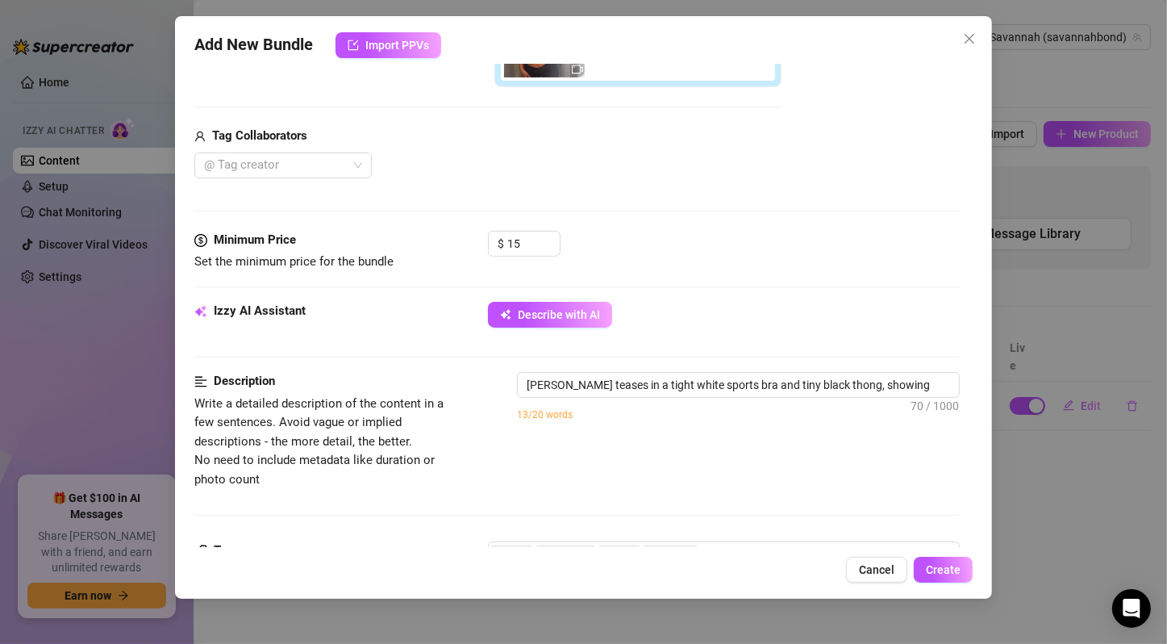
type textarea "[PERSON_NAME] teases in a tight white sports bra and tiny black thong, showing …"
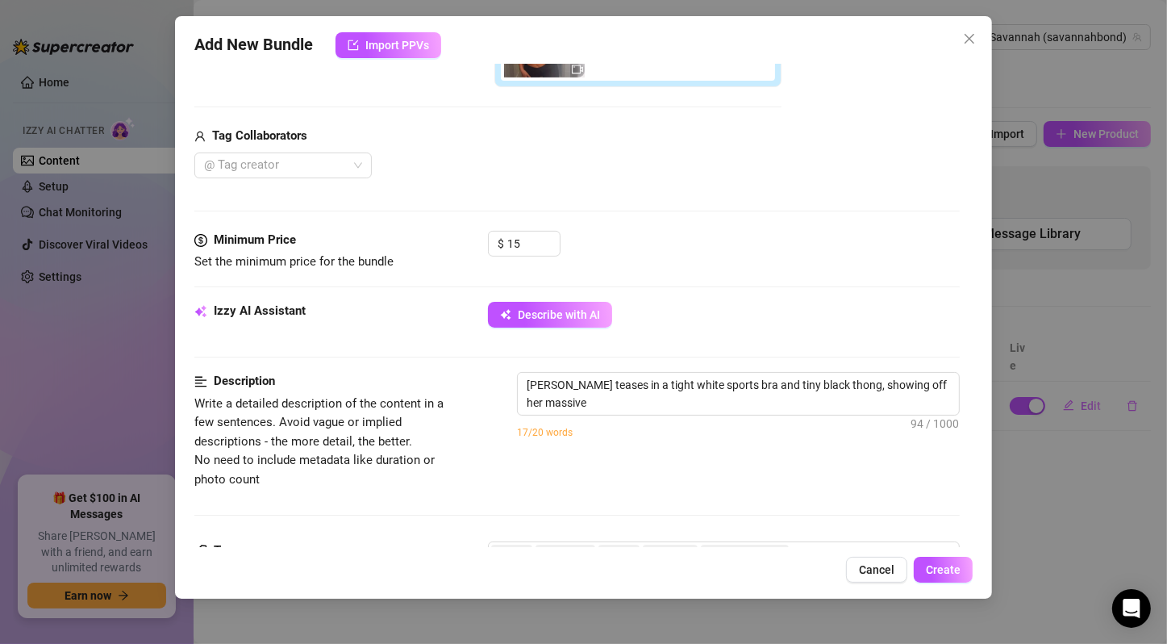
type textarea "[PERSON_NAME] teases in a tight white sports bra and tiny black thong, showing …"
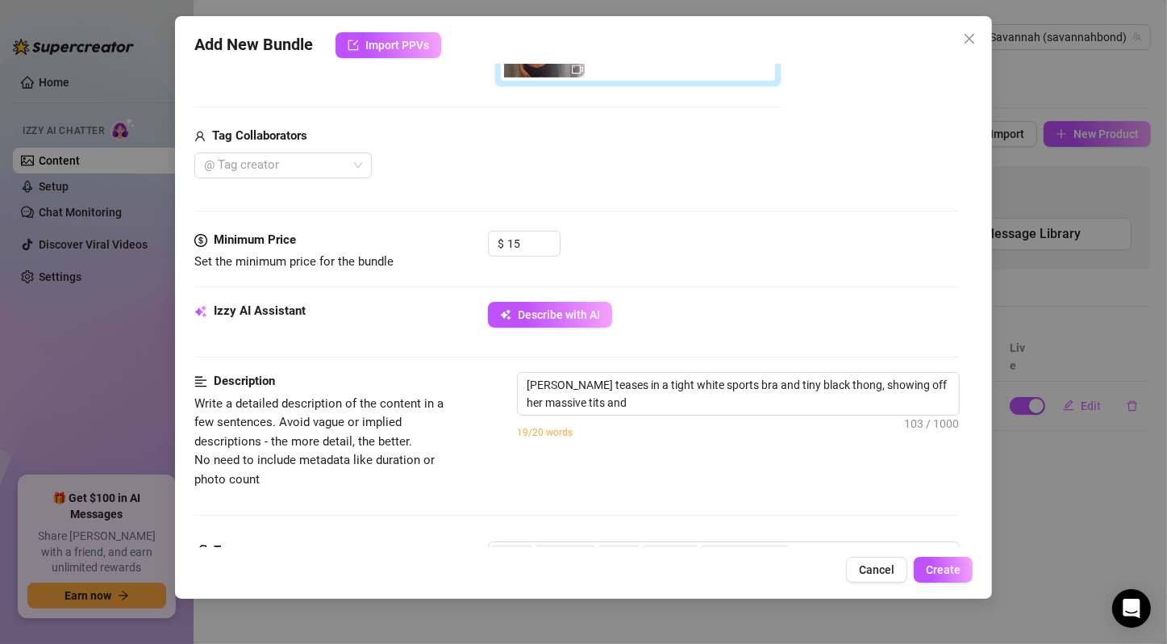
type textarea "[PERSON_NAME] teases in a tight white sports bra and tiny black thong, showing …"
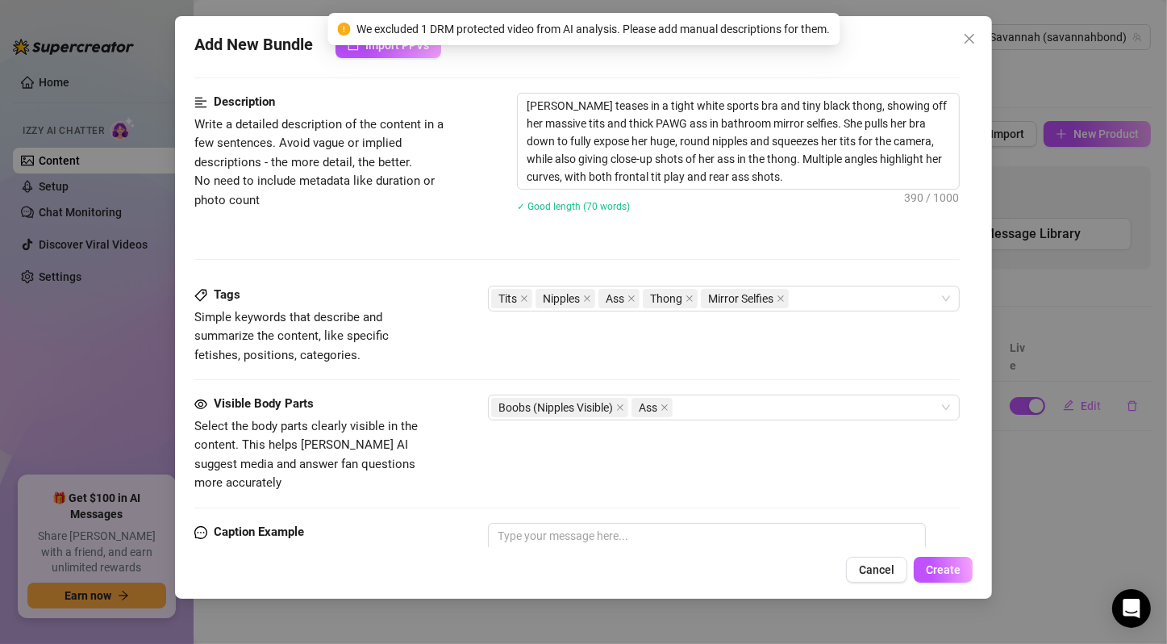
scroll to position [1075, 0]
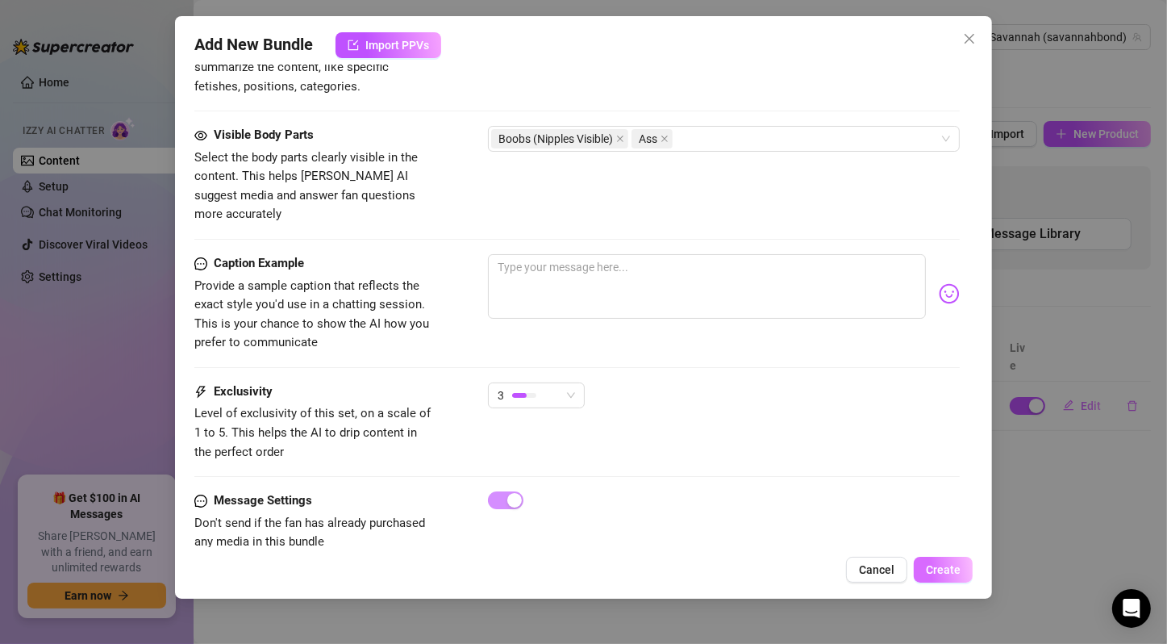
click at [938, 570] on span "Create" at bounding box center [943, 569] width 35 height 13
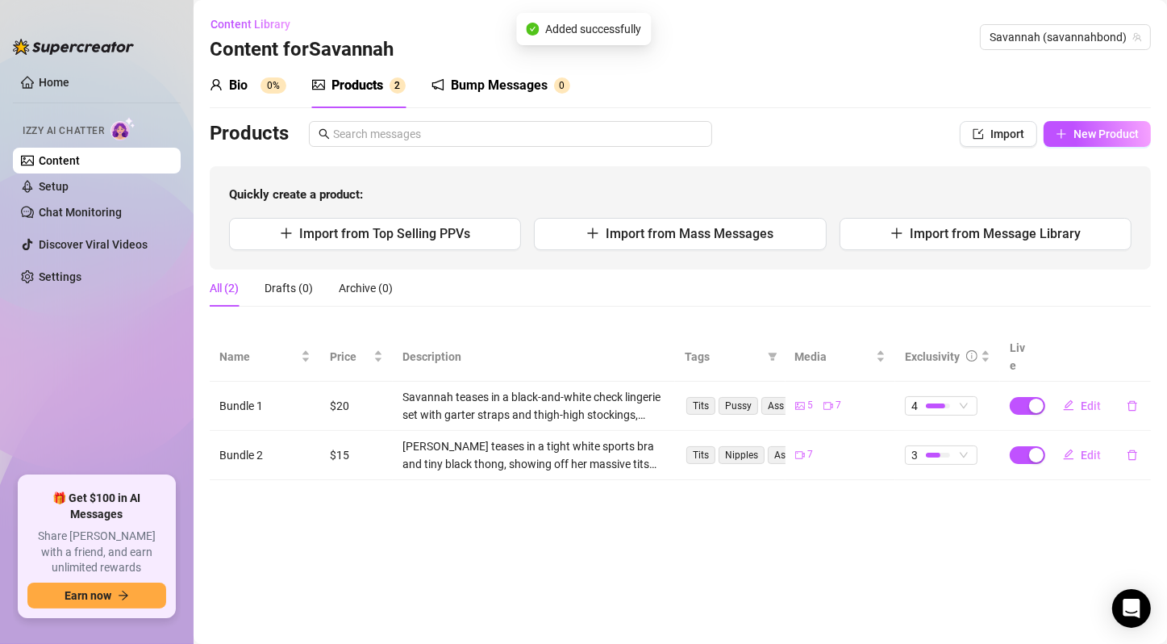
click at [499, 502] on main "Content Library Content for Savannah Savannah (savannahbond) Bio 0% Products 2 …" at bounding box center [680, 322] width 973 height 644
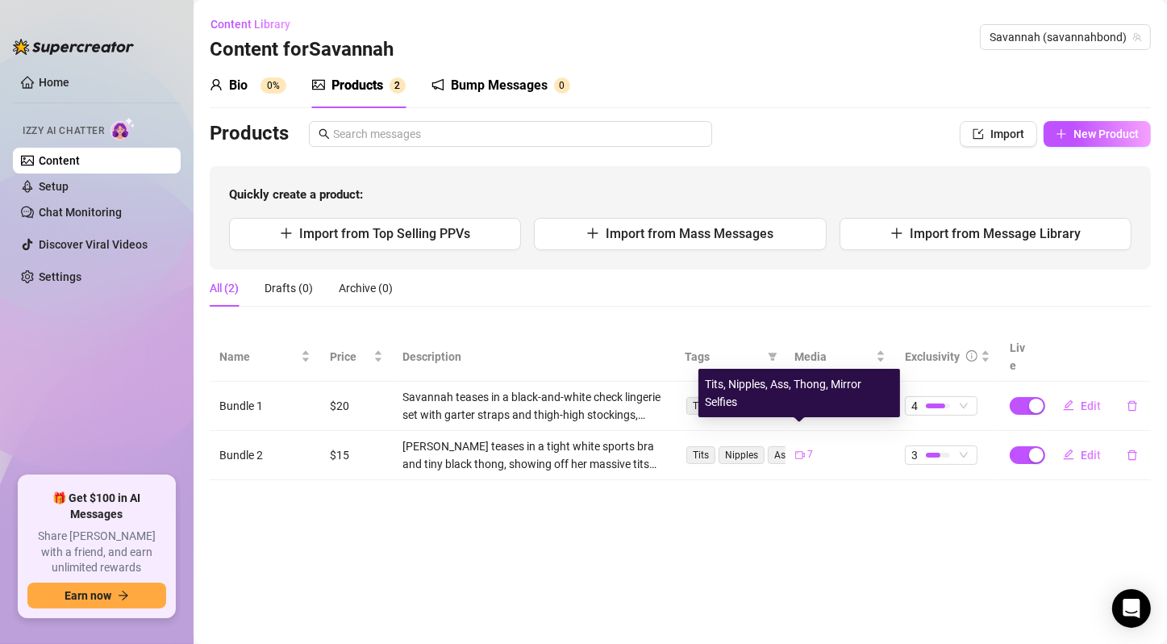
click at [748, 511] on main "Content Library Content for Savannah Savannah (savannahbond) Bio 0% Products 2 …" at bounding box center [680, 322] width 973 height 644
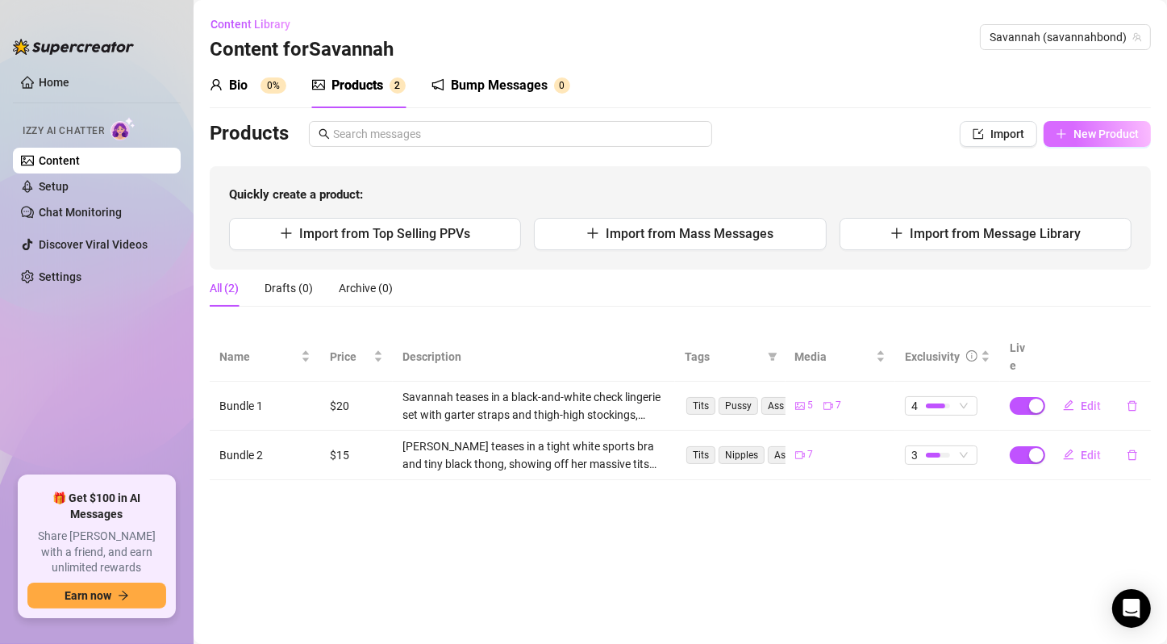
click at [1083, 138] on span "New Product" at bounding box center [1105, 133] width 65 height 13
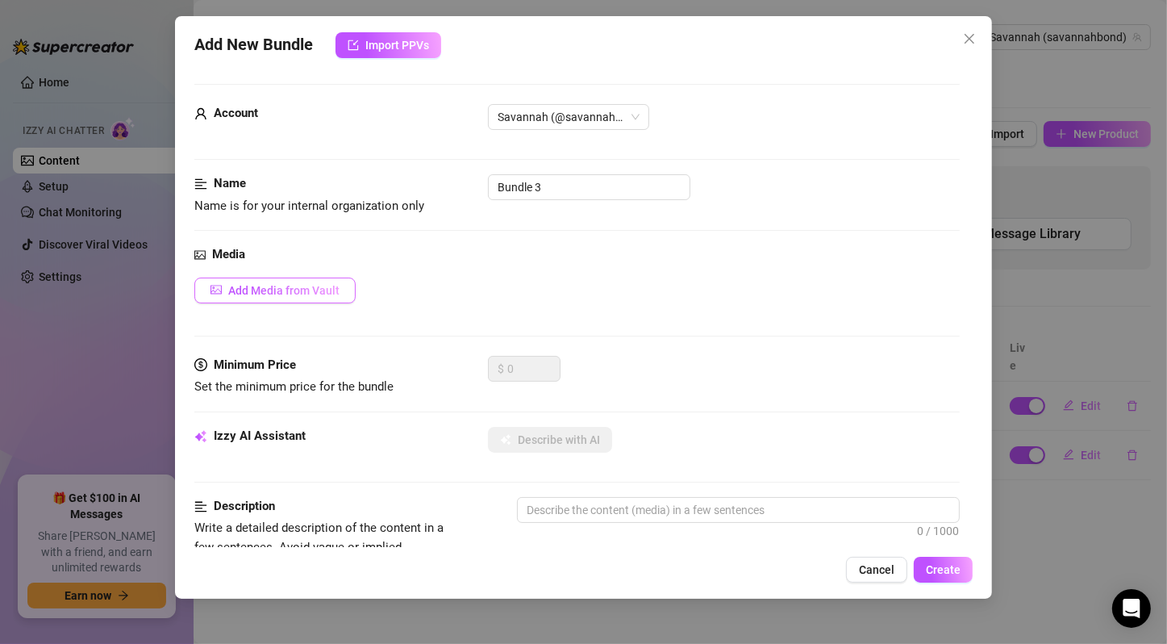
click at [328, 284] on span "Add Media from Vault" at bounding box center [283, 290] width 111 height 13
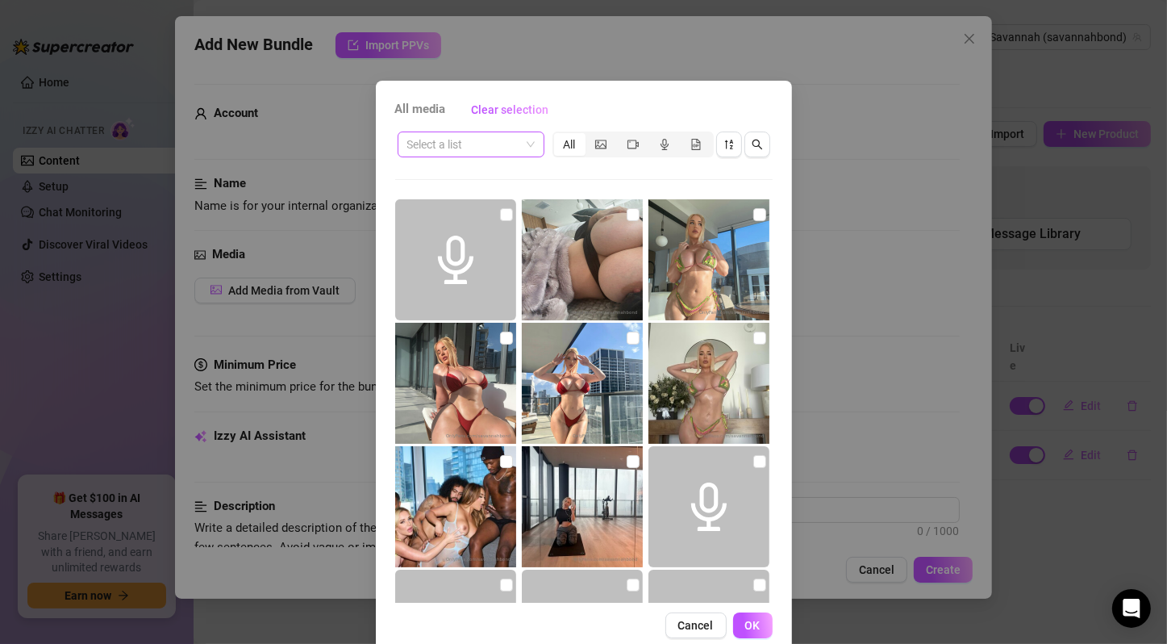
click at [522, 148] on span at bounding box center [470, 144] width 127 height 24
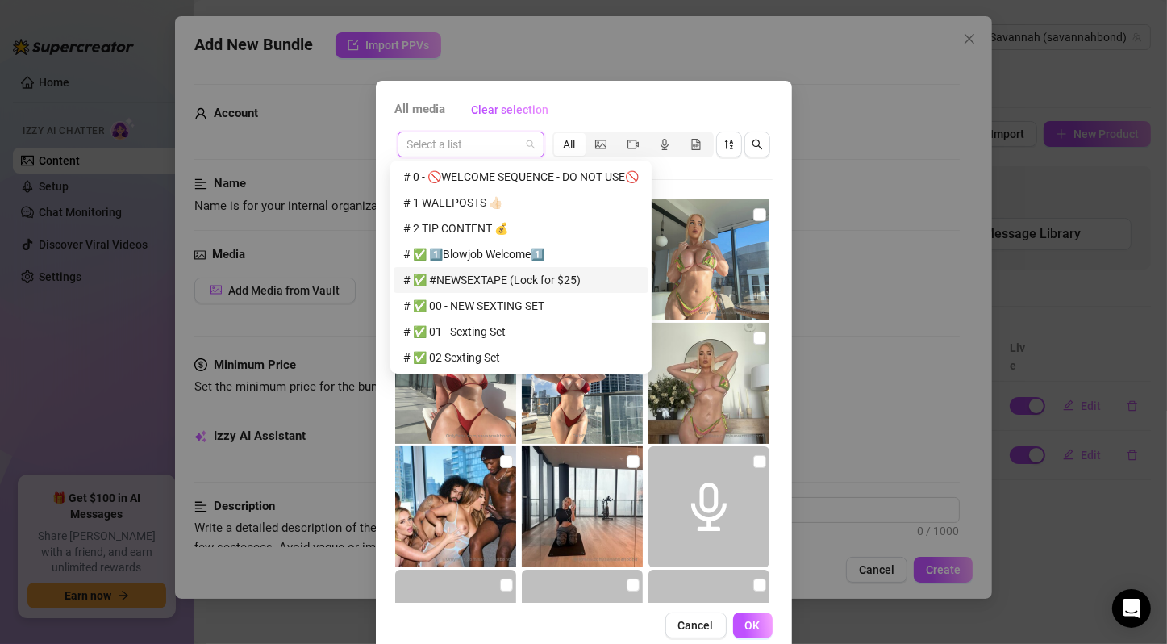
scroll to position [269, 0]
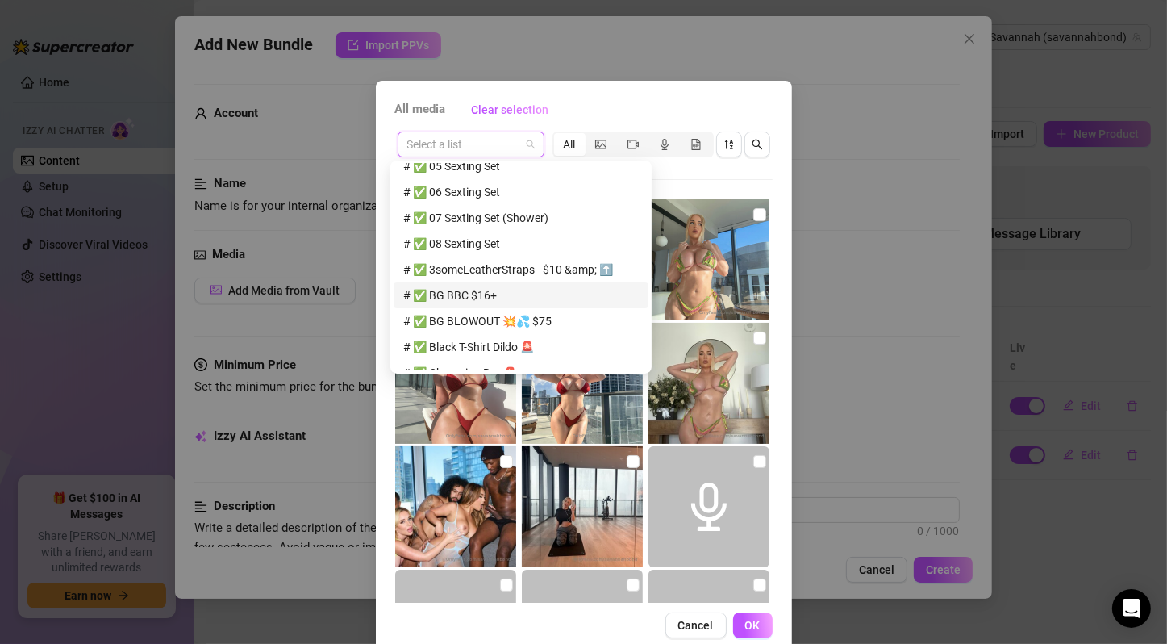
click at [512, 291] on div "# ✅ BG BBC $16+" at bounding box center [521, 295] width 236 height 18
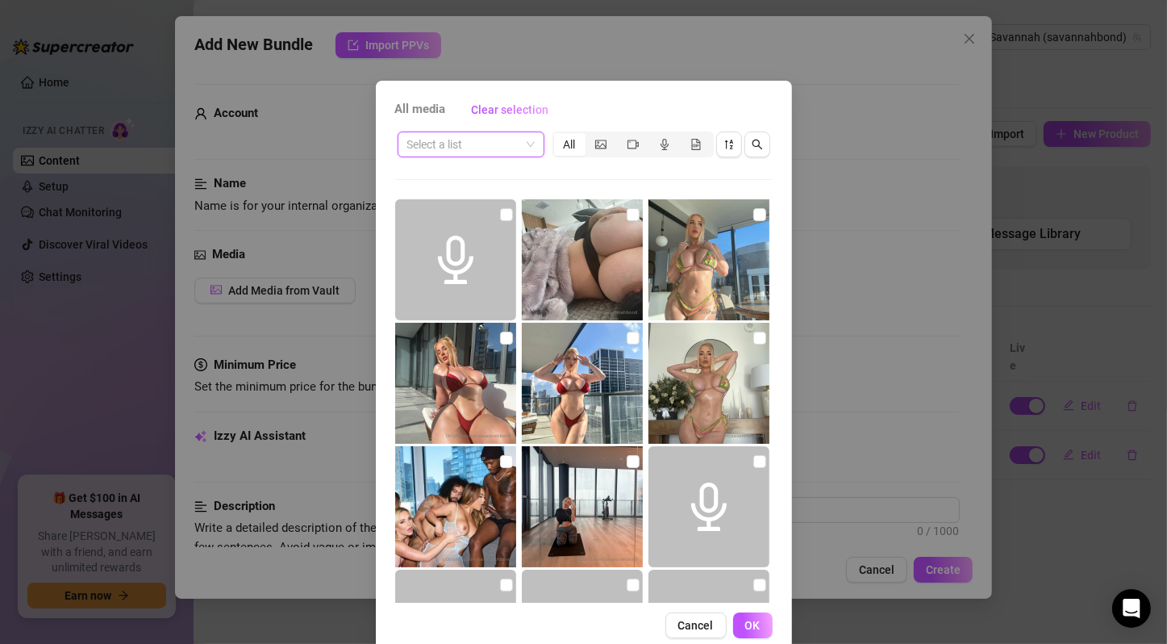
click at [523, 142] on span at bounding box center [470, 144] width 127 height 24
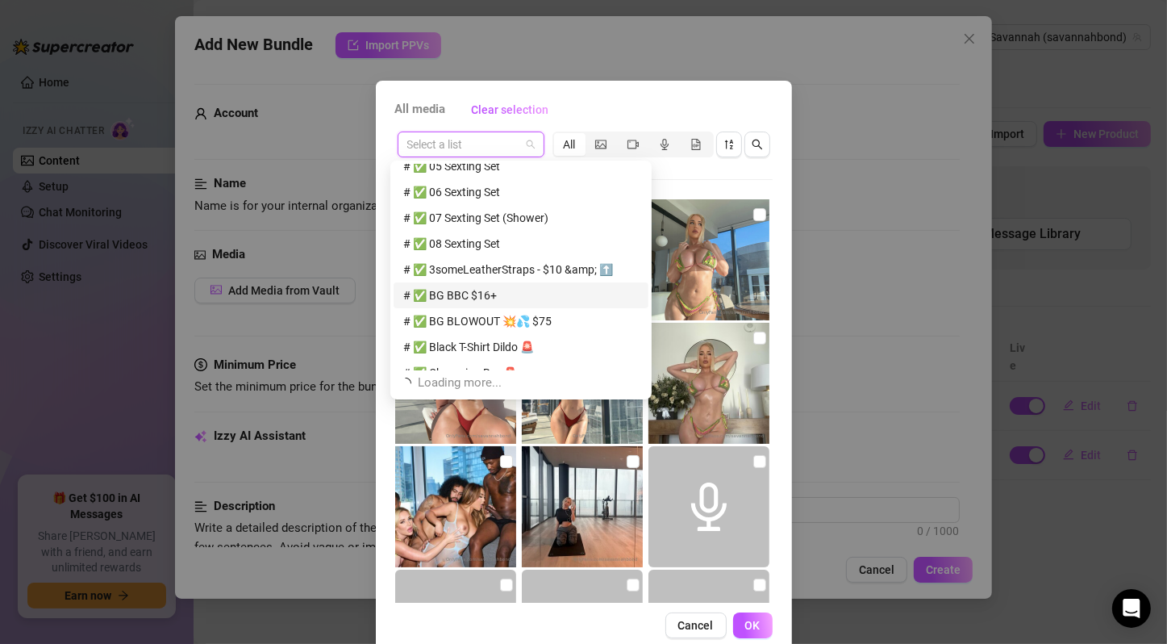
scroll to position [538, 0]
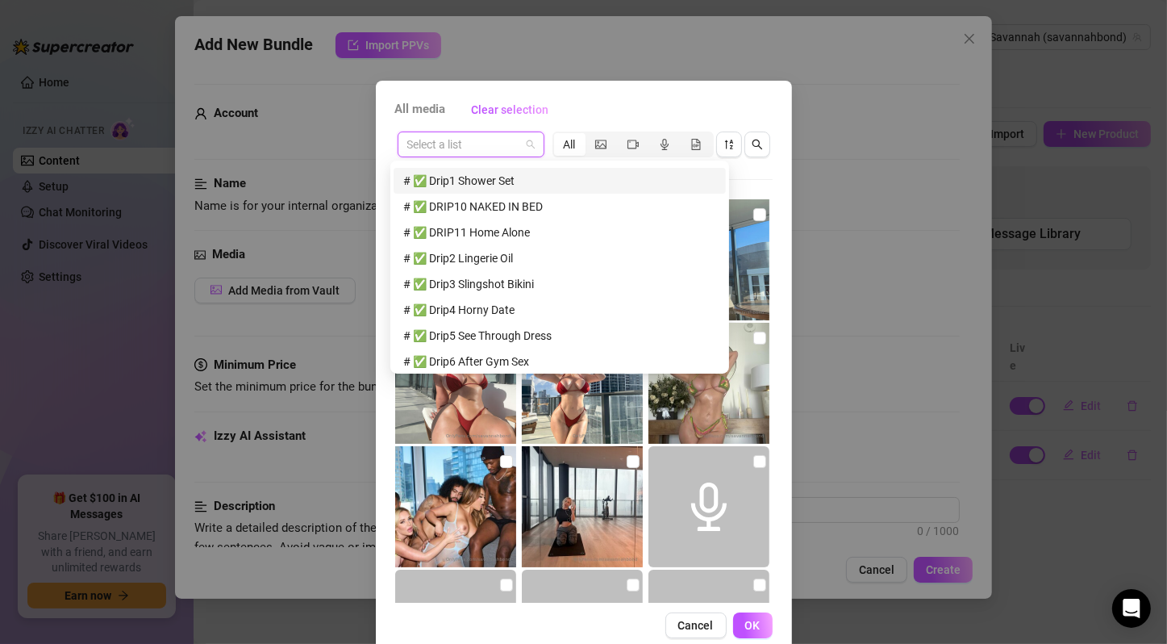
click at [549, 190] on div "# ✅ Drip1 Shower Set" at bounding box center [560, 181] width 332 height 26
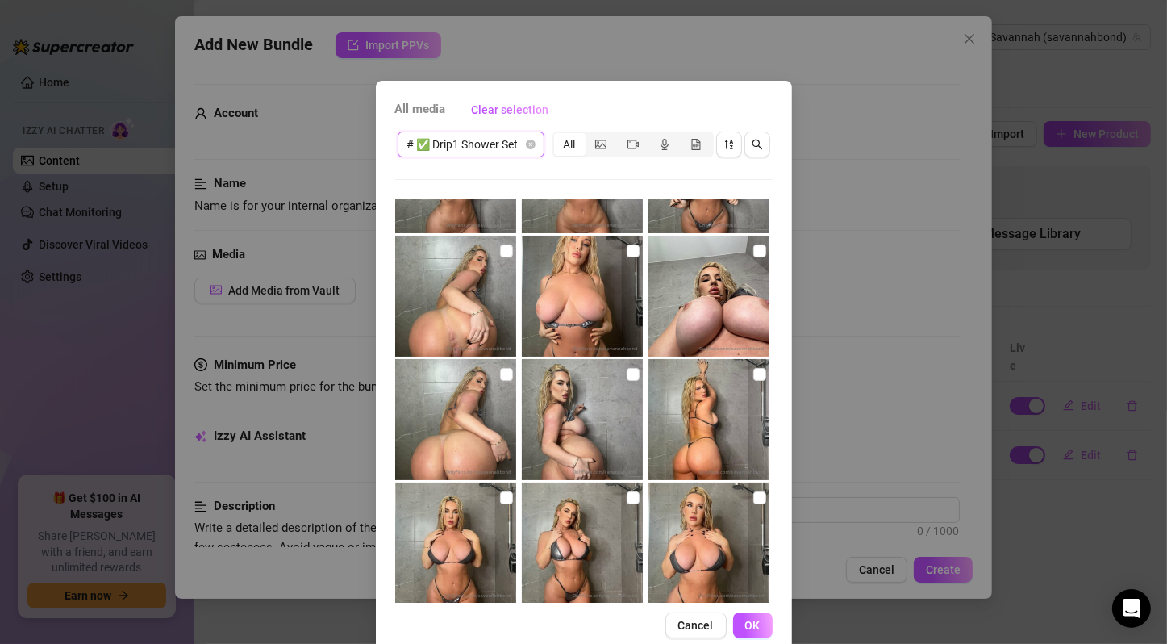
scroll to position [0, 0]
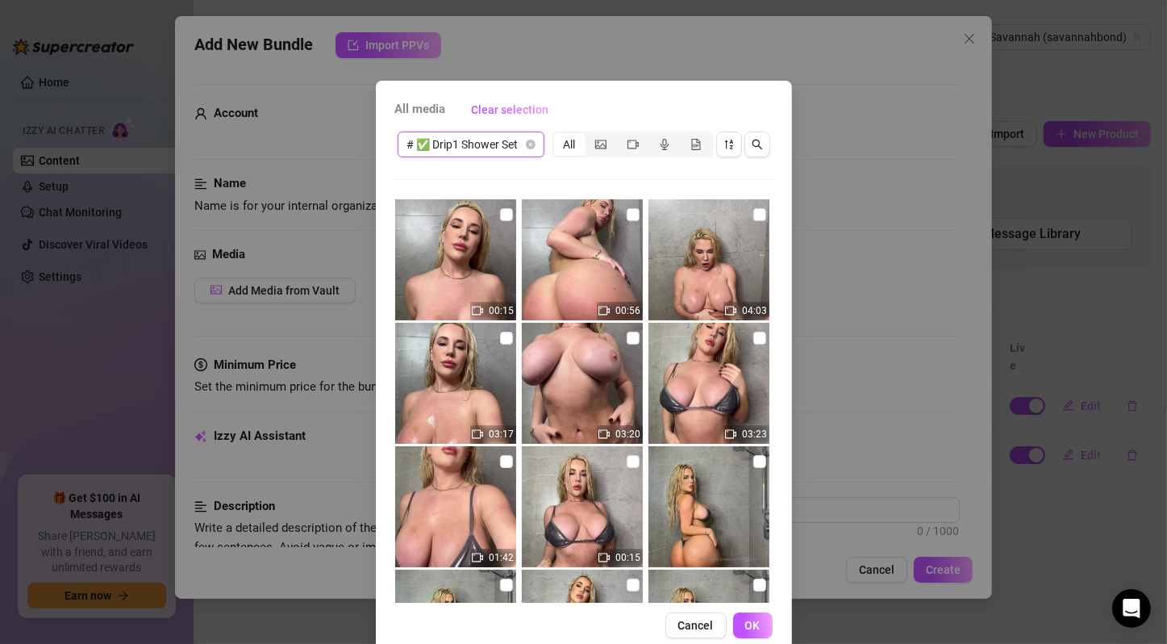
click at [500, 213] on input "checkbox" at bounding box center [506, 214] width 13 height 13
click at [627, 216] on input "checkbox" at bounding box center [633, 214] width 13 height 13
click at [753, 216] on input "checkbox" at bounding box center [759, 214] width 13 height 13
click at [500, 337] on input "checkbox" at bounding box center [506, 337] width 13 height 13
click at [627, 340] on input "checkbox" at bounding box center [633, 337] width 13 height 13
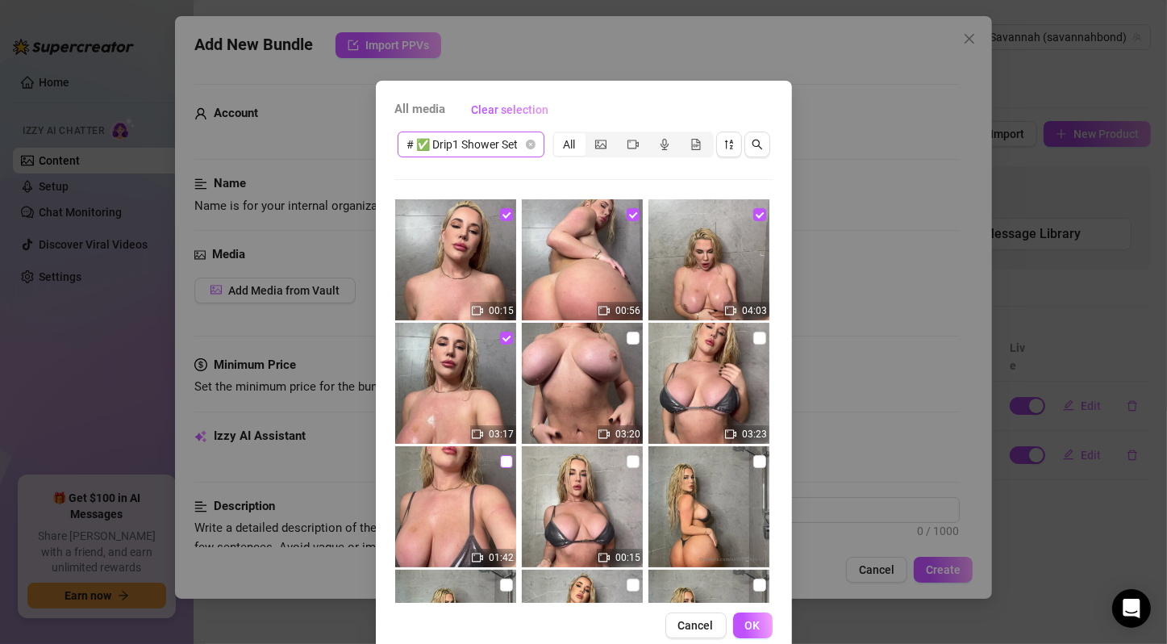
click at [753, 339] on input "checkbox" at bounding box center [759, 337] width 13 height 13
click at [500, 459] on input "checkbox" at bounding box center [506, 461] width 13 height 13
click at [627, 462] on input "checkbox" at bounding box center [633, 461] width 13 height 13
click at [753, 458] on input "checkbox" at bounding box center [759, 461] width 13 height 13
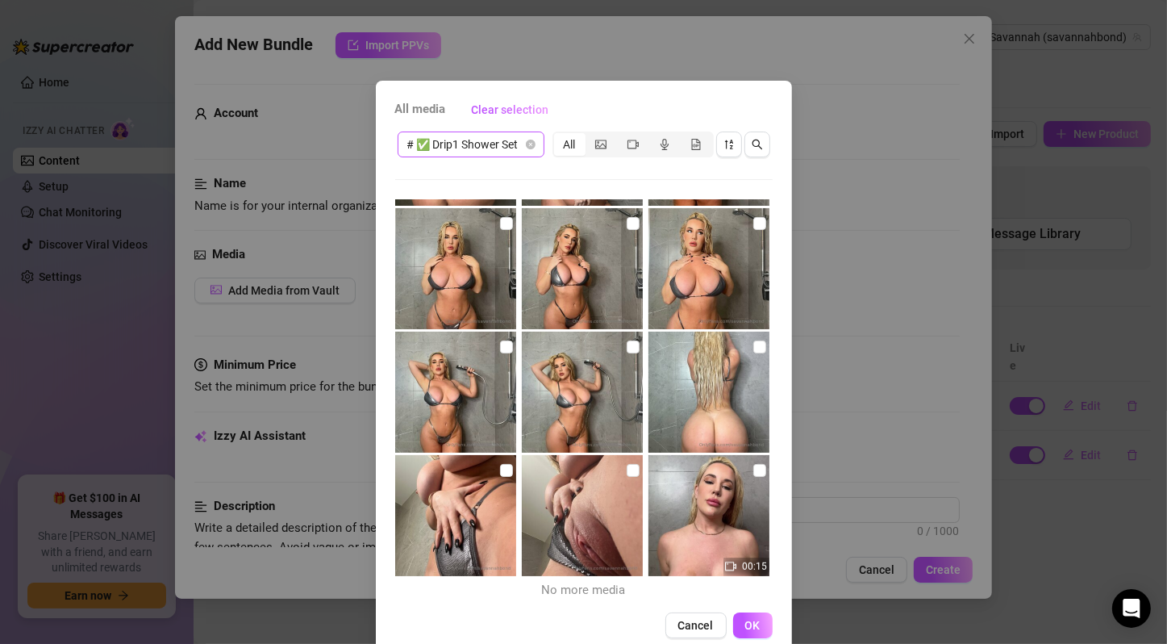
scroll to position [317, 0]
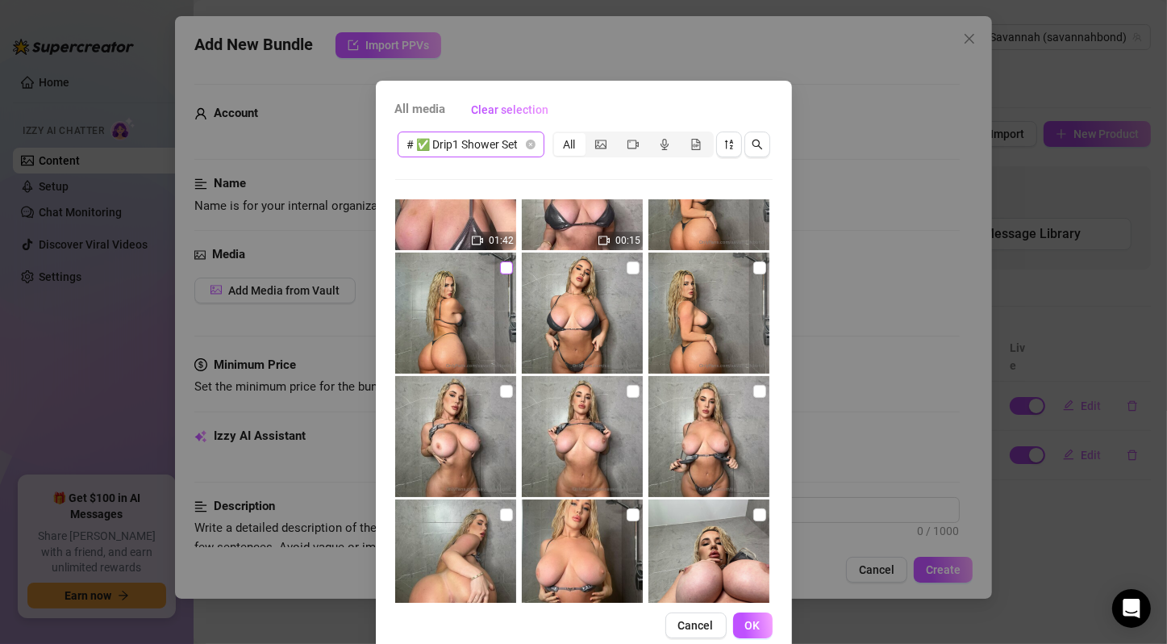
click at [500, 274] on input "checkbox" at bounding box center [506, 267] width 13 height 13
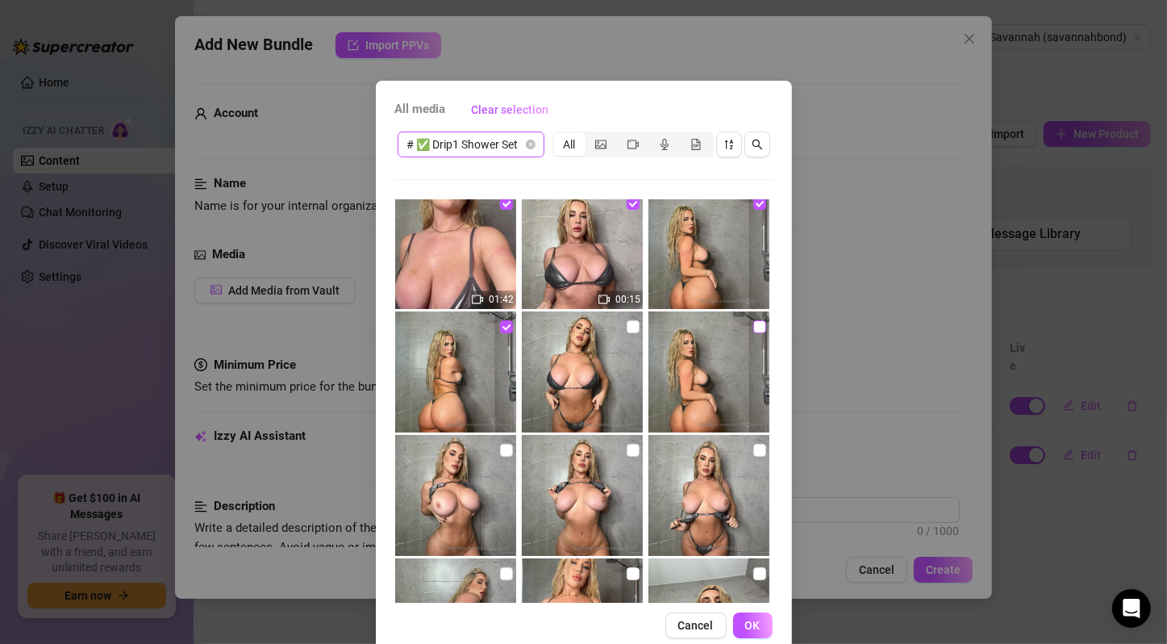
click at [627, 326] on input "checkbox" at bounding box center [633, 326] width 13 height 13
click at [753, 326] on input "checkbox" at bounding box center [759, 326] width 13 height 13
click at [500, 450] on input "checkbox" at bounding box center [506, 450] width 13 height 13
drag, startPoint x: 617, startPoint y: 450, endPoint x: 651, endPoint y: 446, distance: 34.1
click at [627, 449] on input "checkbox" at bounding box center [633, 450] width 13 height 13
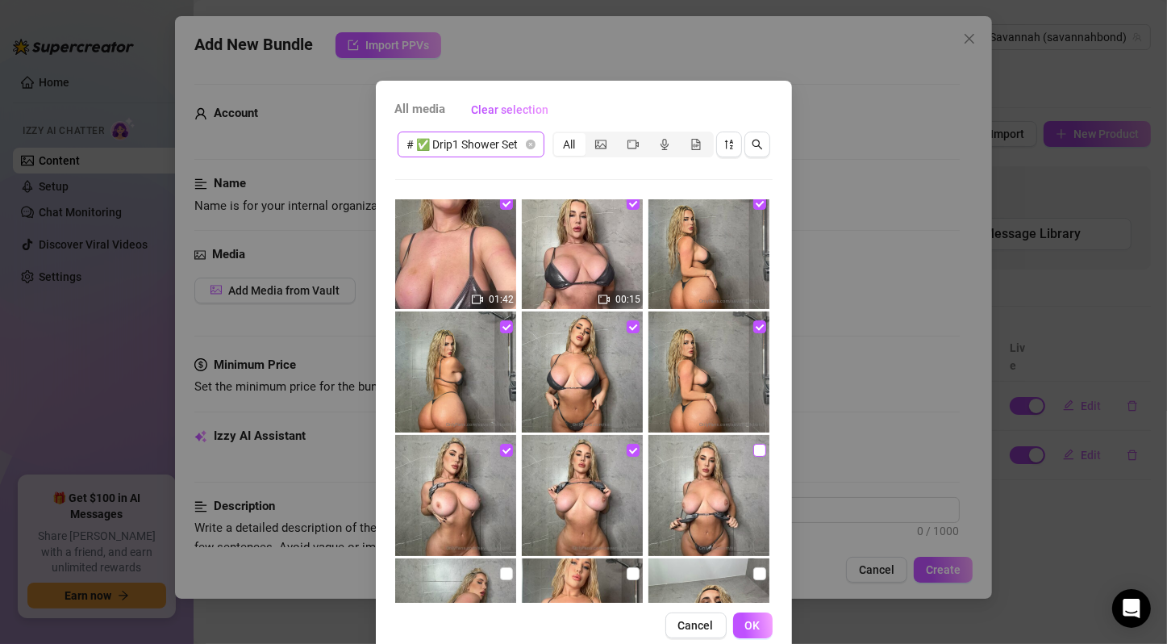
click at [753, 450] on input "checkbox" at bounding box center [759, 450] width 13 height 13
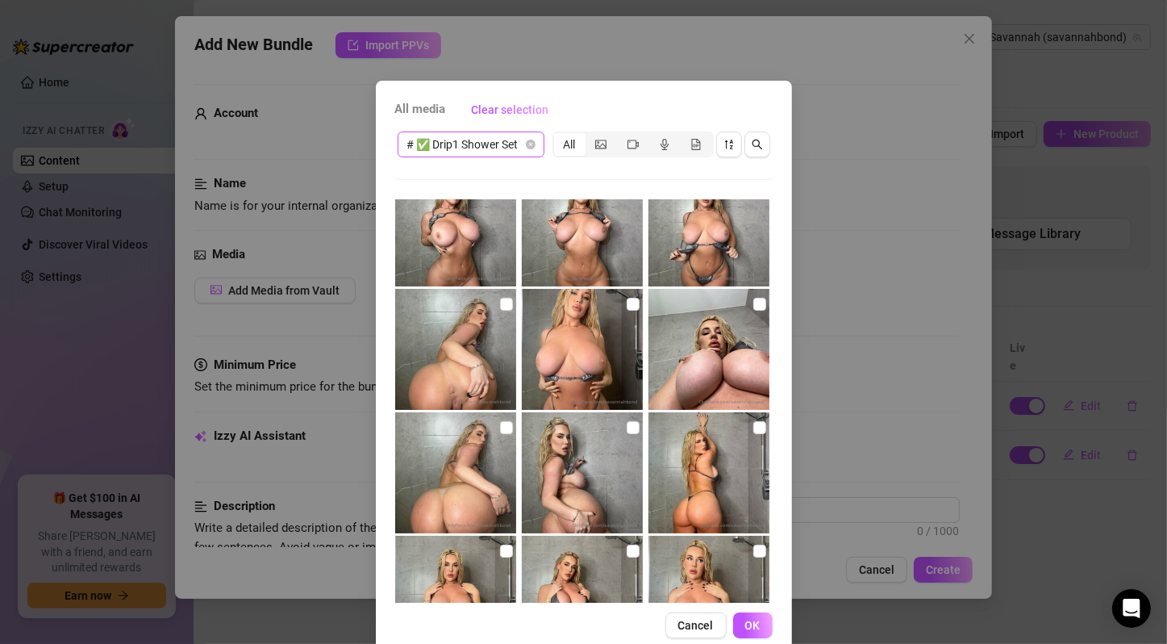
drag, startPoint x: 493, startPoint y: 304, endPoint x: 556, endPoint y: 313, distance: 63.5
click at [500, 304] on input "checkbox" at bounding box center [506, 304] width 13 height 13
click at [627, 306] on input "checkbox" at bounding box center [633, 304] width 13 height 13
click at [753, 302] on input "checkbox" at bounding box center [759, 304] width 13 height 13
click at [500, 425] on input "checkbox" at bounding box center [506, 427] width 13 height 13
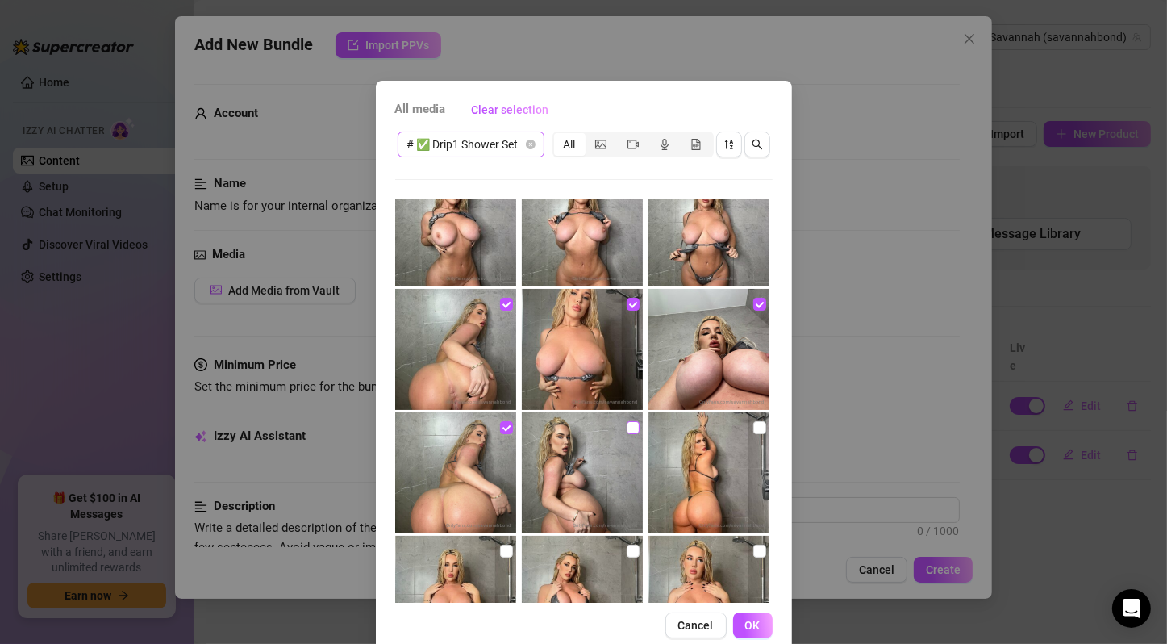
click at [627, 429] on input "checkbox" at bounding box center [633, 427] width 13 height 13
click at [753, 423] on input "checkbox" at bounding box center [759, 427] width 13 height 13
click at [500, 546] on input "checkbox" at bounding box center [506, 550] width 13 height 13
click at [627, 549] on input "checkbox" at bounding box center [633, 550] width 13 height 13
click at [753, 551] on input "checkbox" at bounding box center [759, 550] width 13 height 13
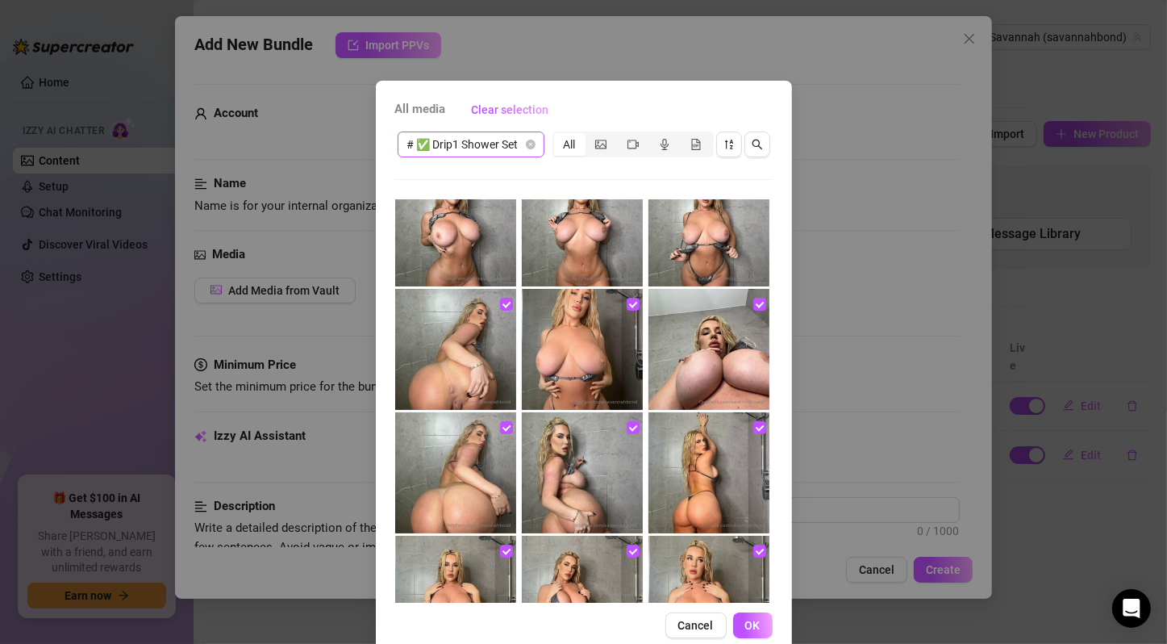
scroll to position [855, 0]
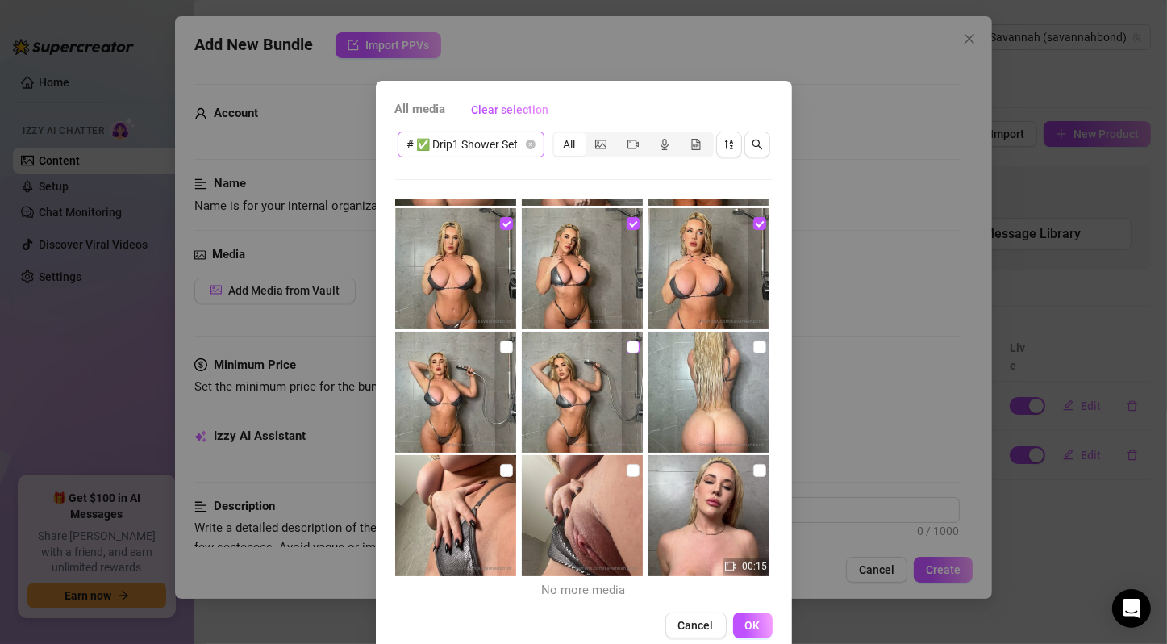
click at [500, 347] on input "checkbox" at bounding box center [506, 346] width 13 height 13
click at [627, 348] on input "checkbox" at bounding box center [633, 346] width 13 height 13
click at [753, 346] on input "checkbox" at bounding box center [759, 346] width 13 height 13
click at [500, 471] on input "checkbox" at bounding box center [506, 470] width 13 height 13
click at [627, 470] on input "checkbox" at bounding box center [633, 470] width 13 height 13
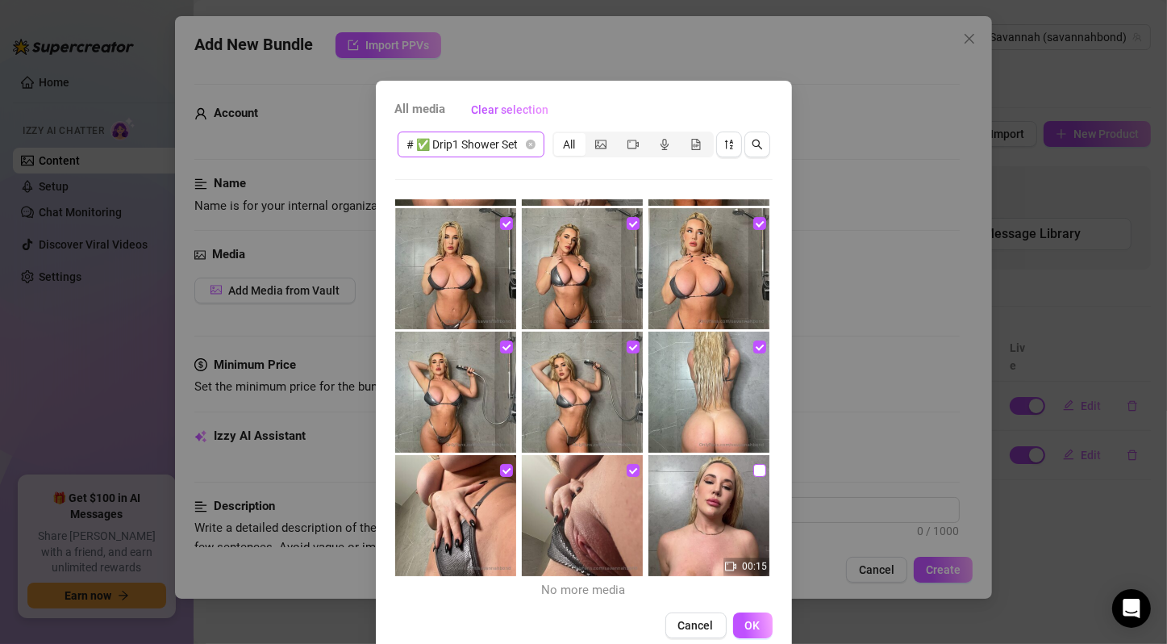
click at [753, 472] on input "checkbox" at bounding box center [759, 470] width 13 height 13
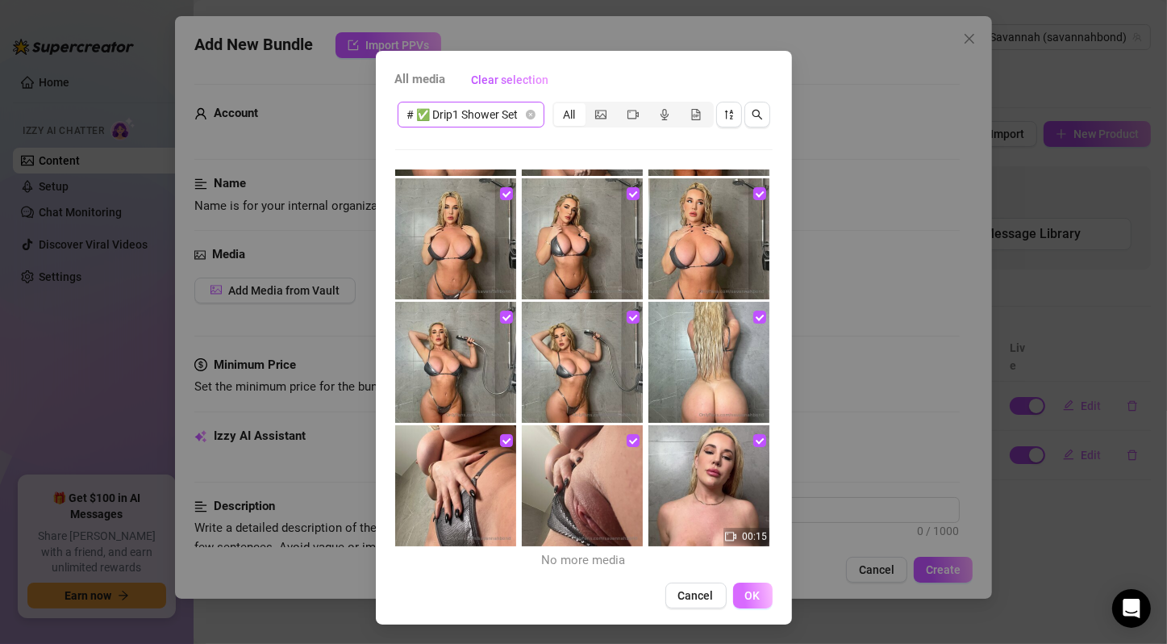
click at [747, 591] on span "OK" at bounding box center [752, 595] width 15 height 13
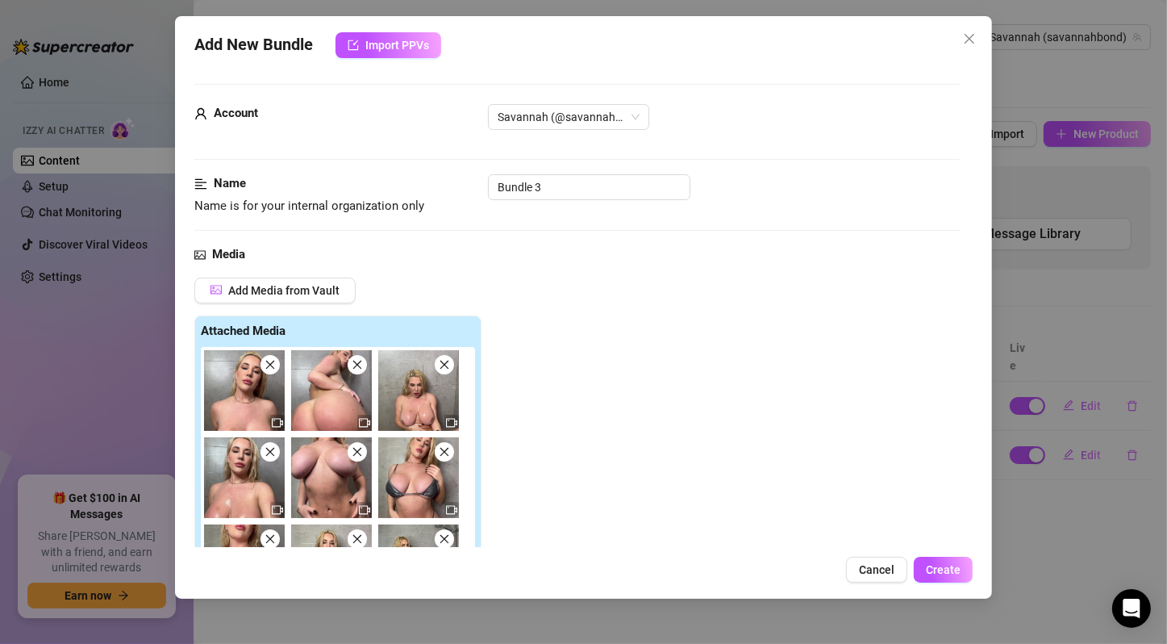
scroll to position [269, 0]
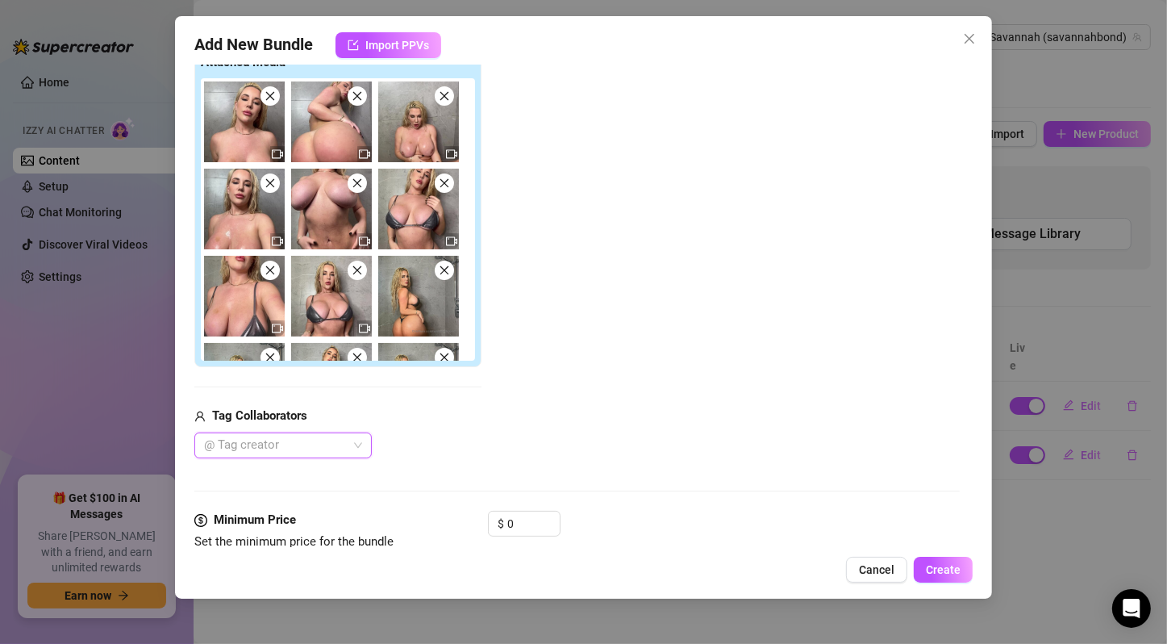
click at [359, 442] on div "@ Tag creator" at bounding box center [282, 445] width 177 height 26
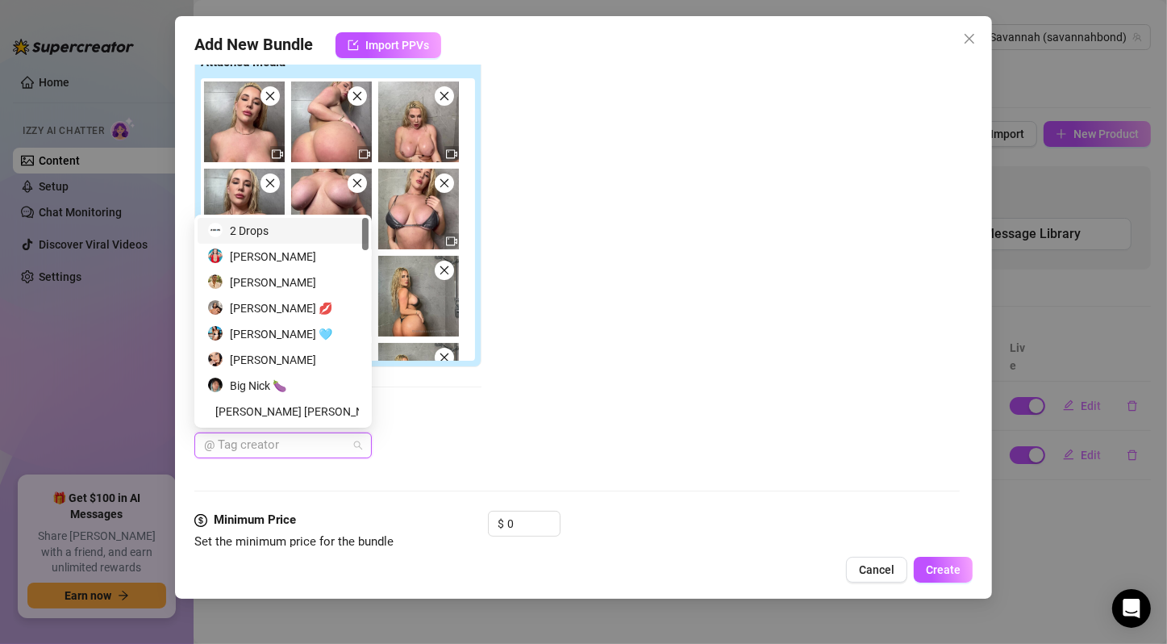
click at [362, 432] on div "@ Tag creator" at bounding box center [282, 445] width 177 height 26
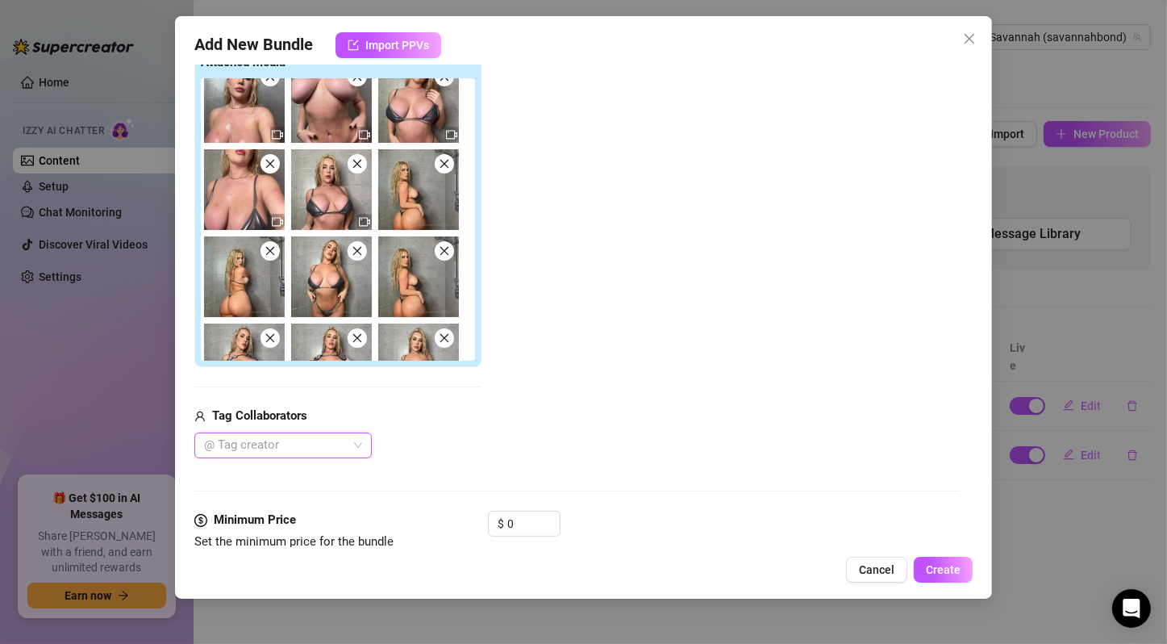
scroll to position [51, 0]
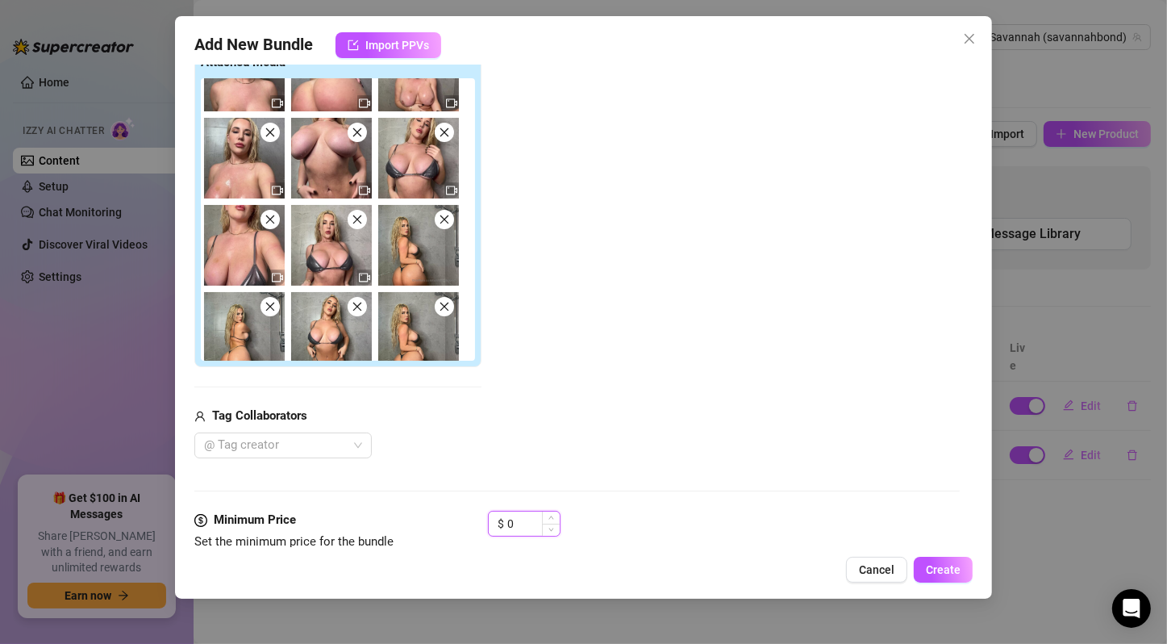
click at [523, 523] on input "0" at bounding box center [533, 523] width 52 height 24
click at [522, 523] on input "0" at bounding box center [533, 523] width 52 height 24
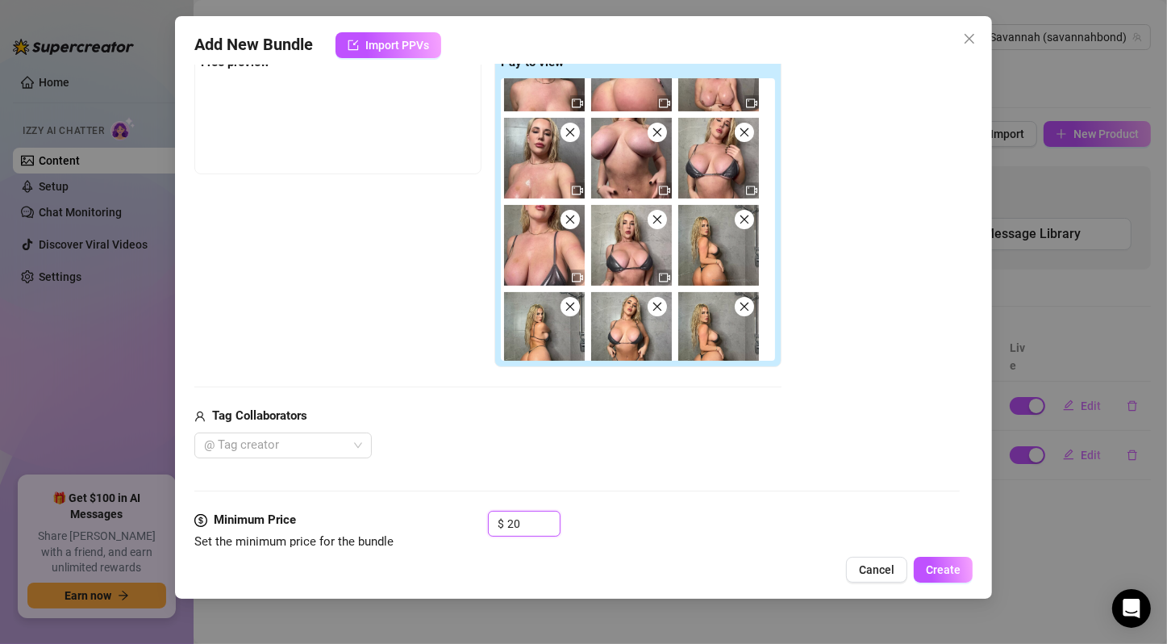
scroll to position [537, 0]
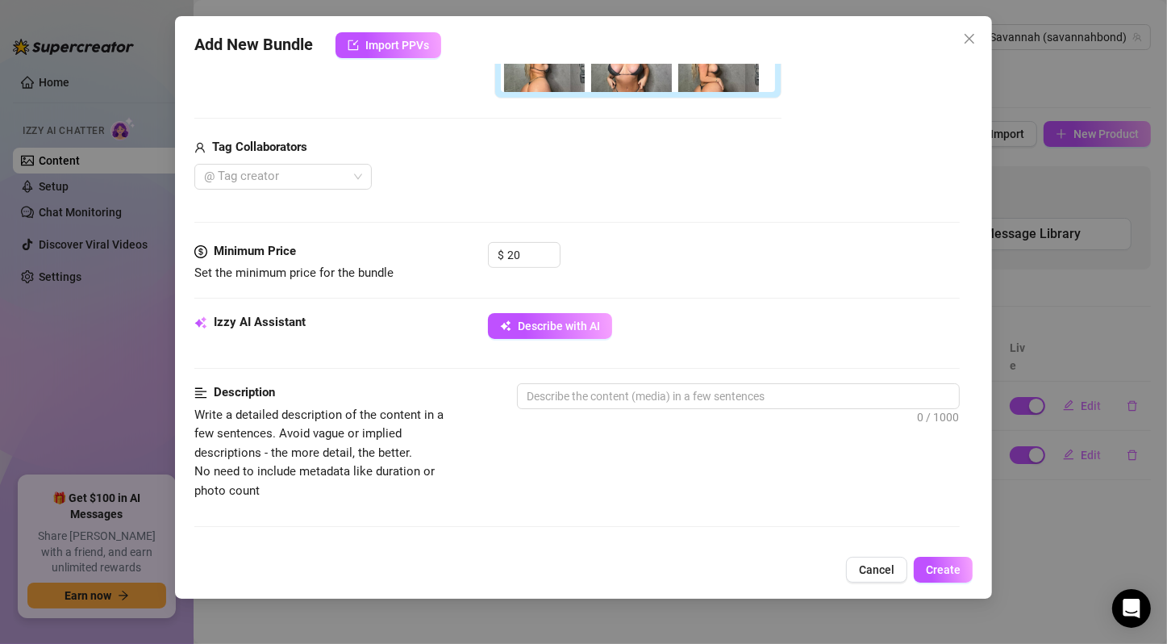
click at [673, 347] on div "Izzy AI Assistant Describe with AI" at bounding box center [576, 333] width 765 height 40
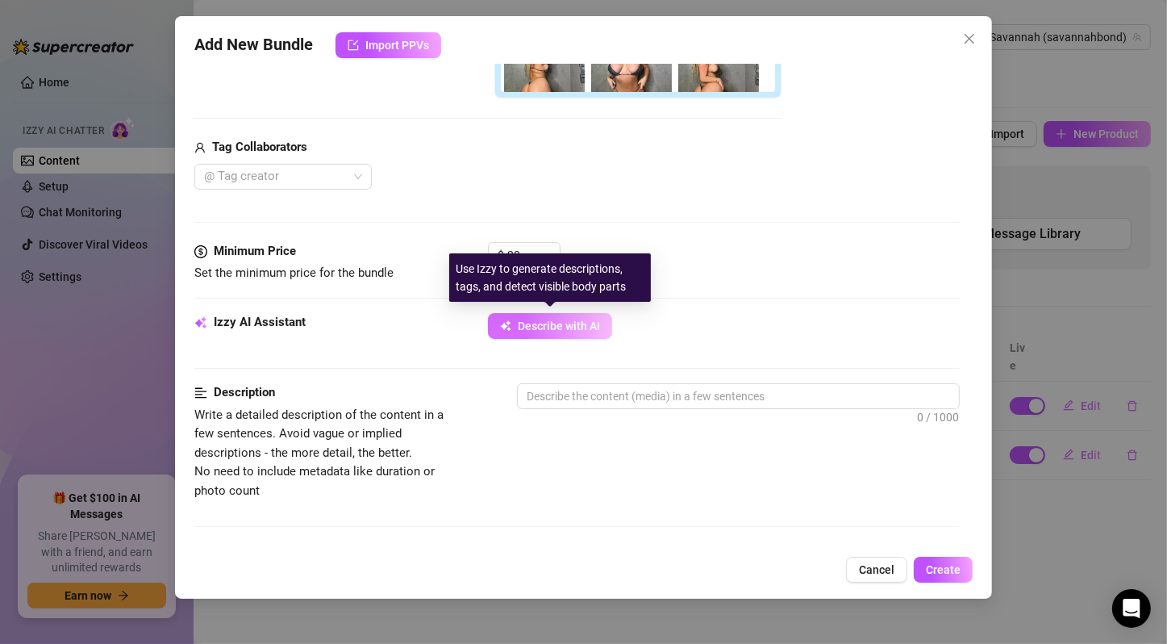
click at [579, 326] on span "Describe with AI" at bounding box center [559, 325] width 82 height 13
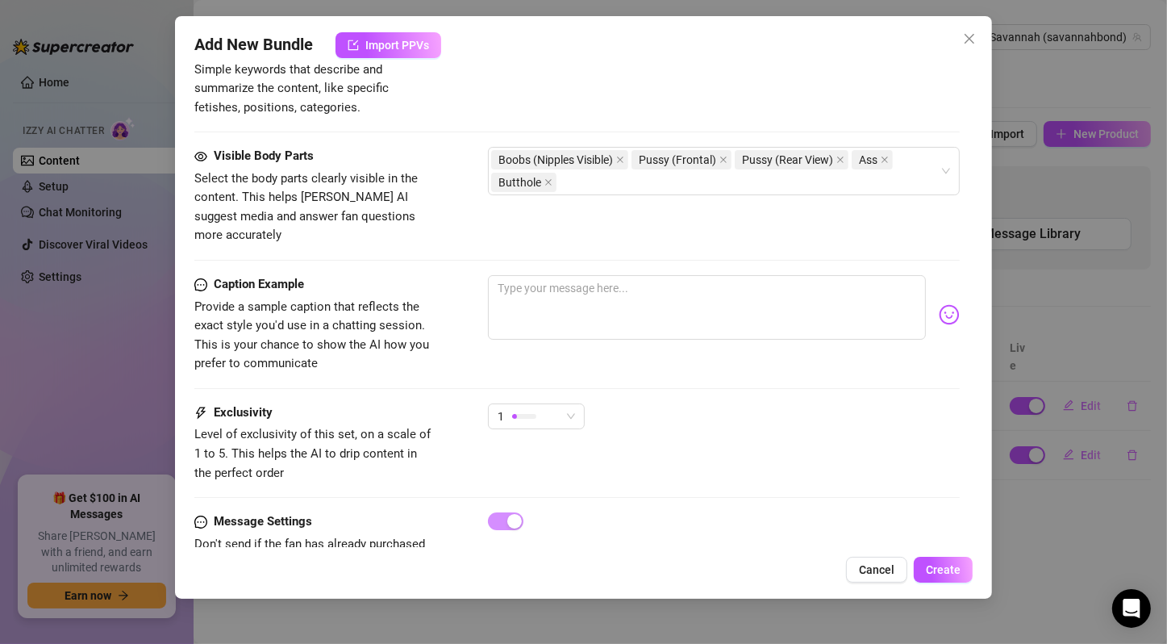
scroll to position [1108, 0]
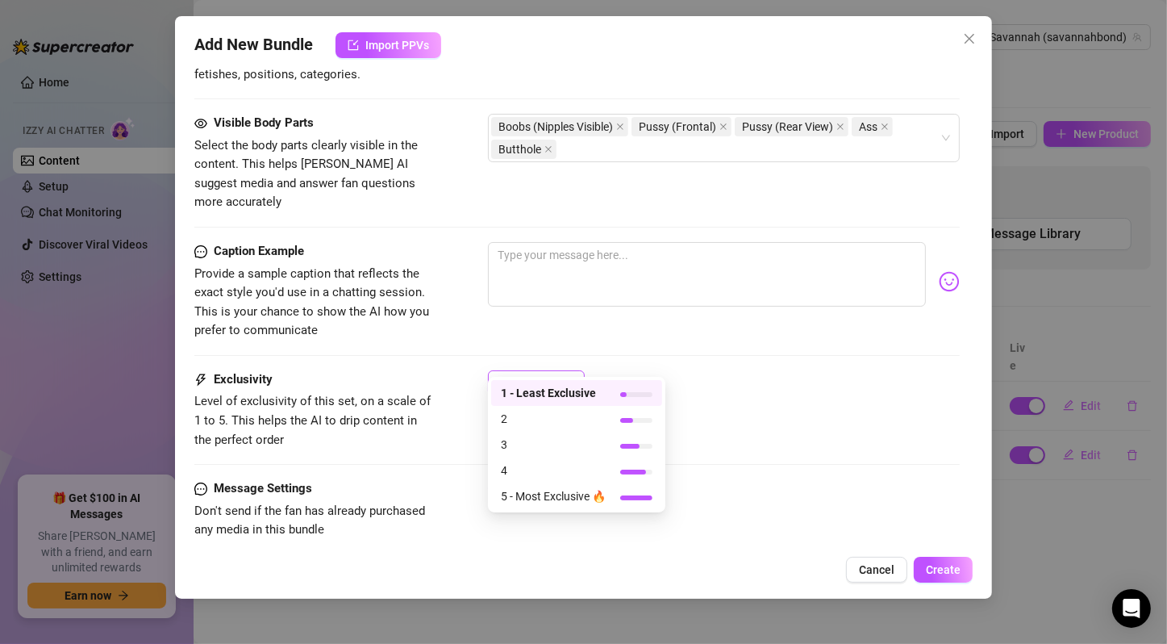
click at [572, 371] on span "1" at bounding box center [536, 383] width 77 height 24
click at [602, 470] on span "4" at bounding box center [553, 470] width 105 height 18
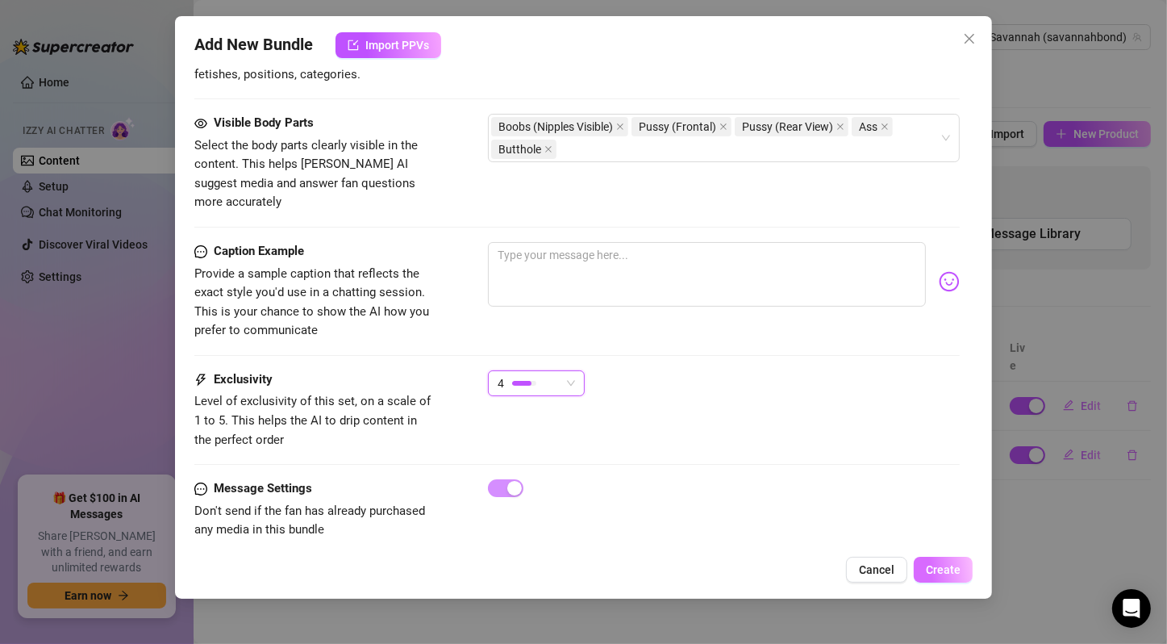
click at [948, 565] on span "Create" at bounding box center [943, 569] width 35 height 13
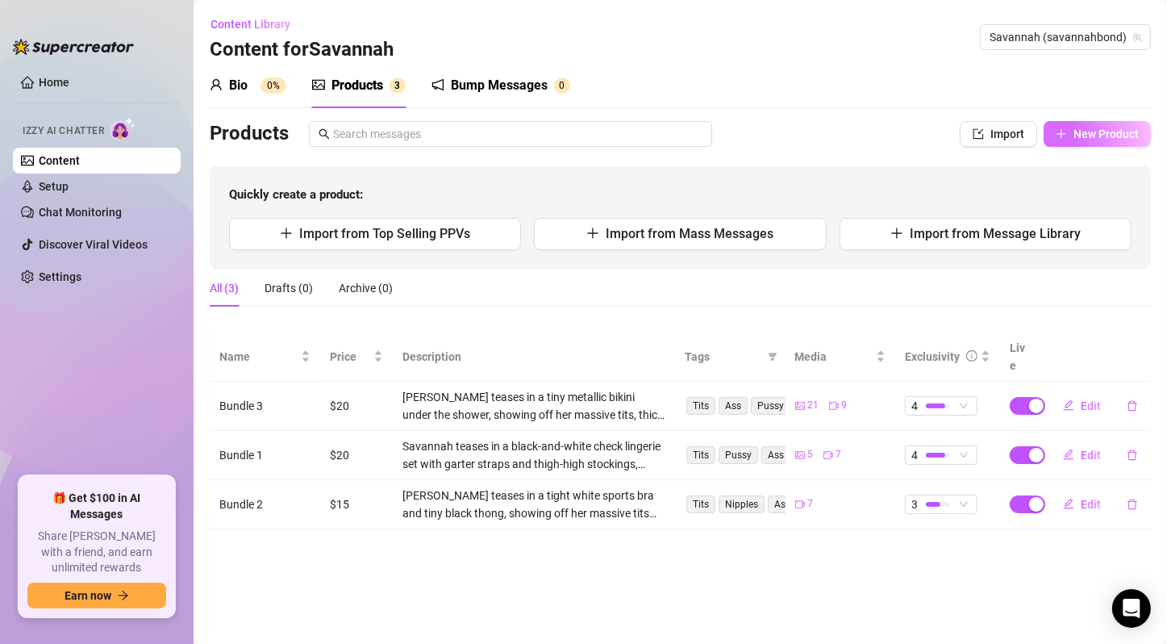
click at [1107, 129] on span "New Product" at bounding box center [1105, 133] width 65 height 13
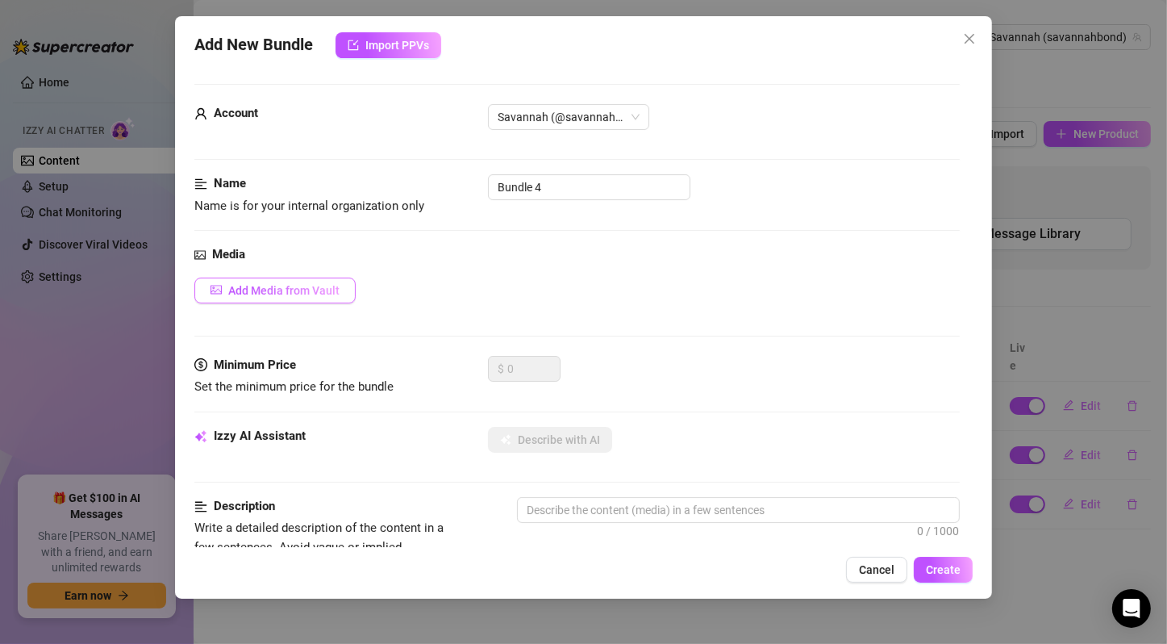
click at [281, 286] on span "Add Media from Vault" at bounding box center [283, 290] width 111 height 13
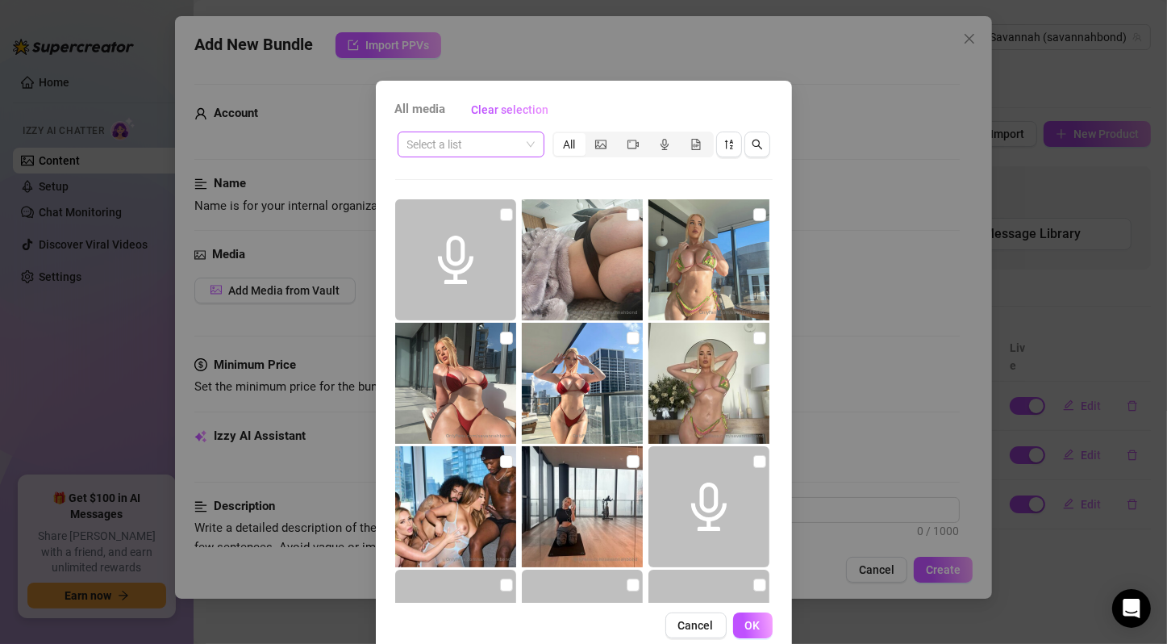
click at [525, 138] on span at bounding box center [470, 144] width 127 height 24
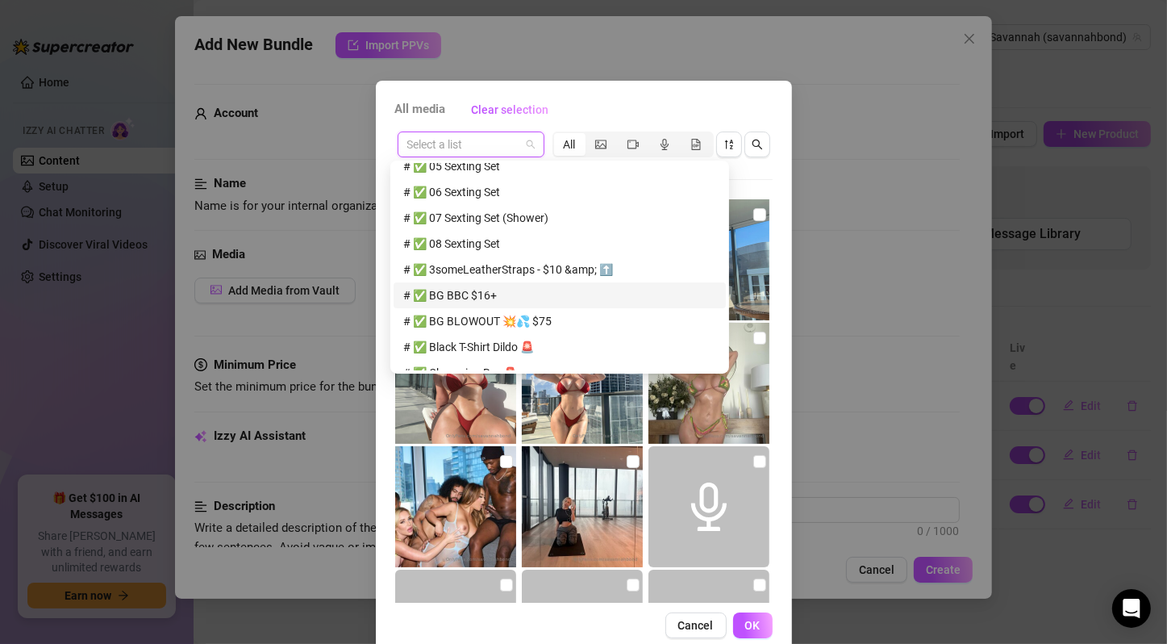
scroll to position [537, 0]
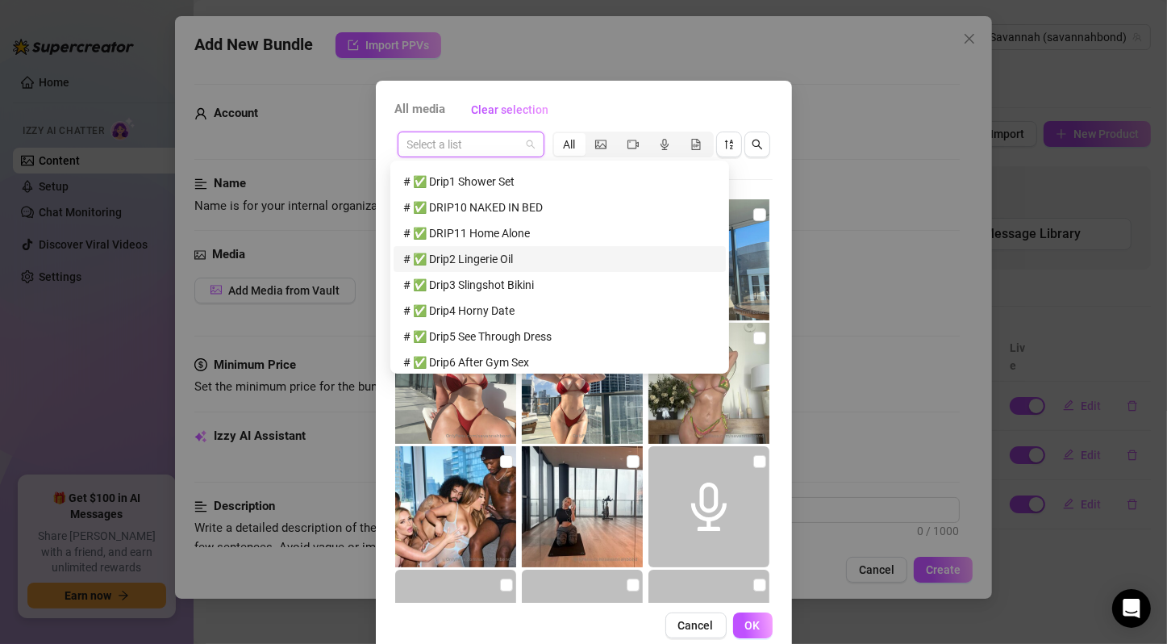
click at [515, 262] on div "# ✅ Drip2 Lingerie Oil" at bounding box center [559, 259] width 313 height 18
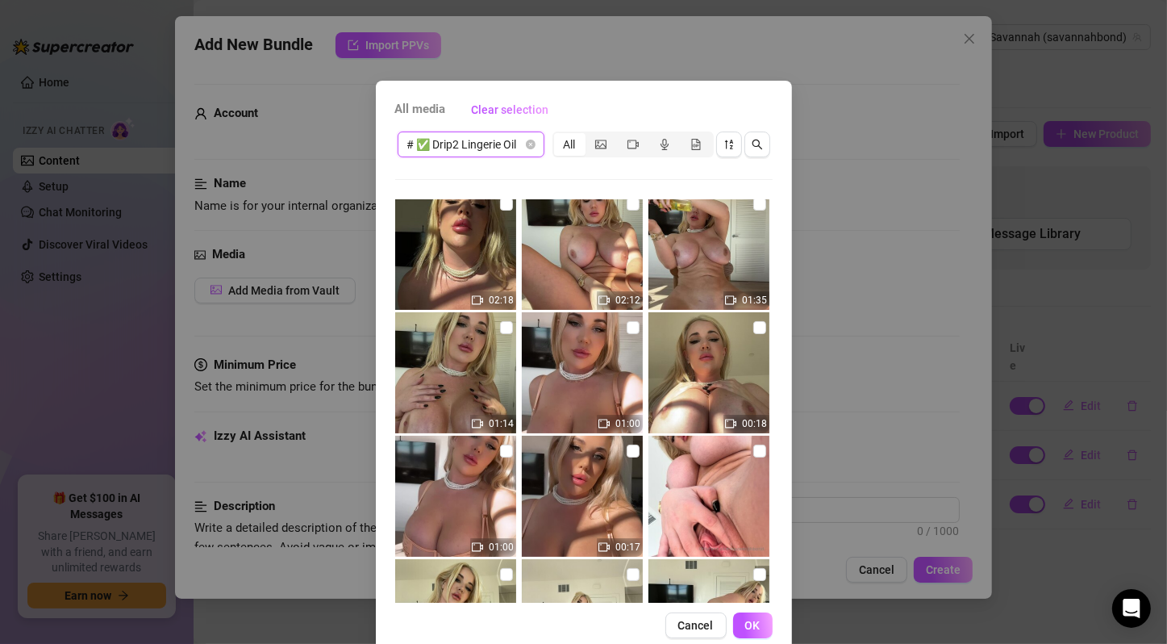
scroll to position [0, 0]
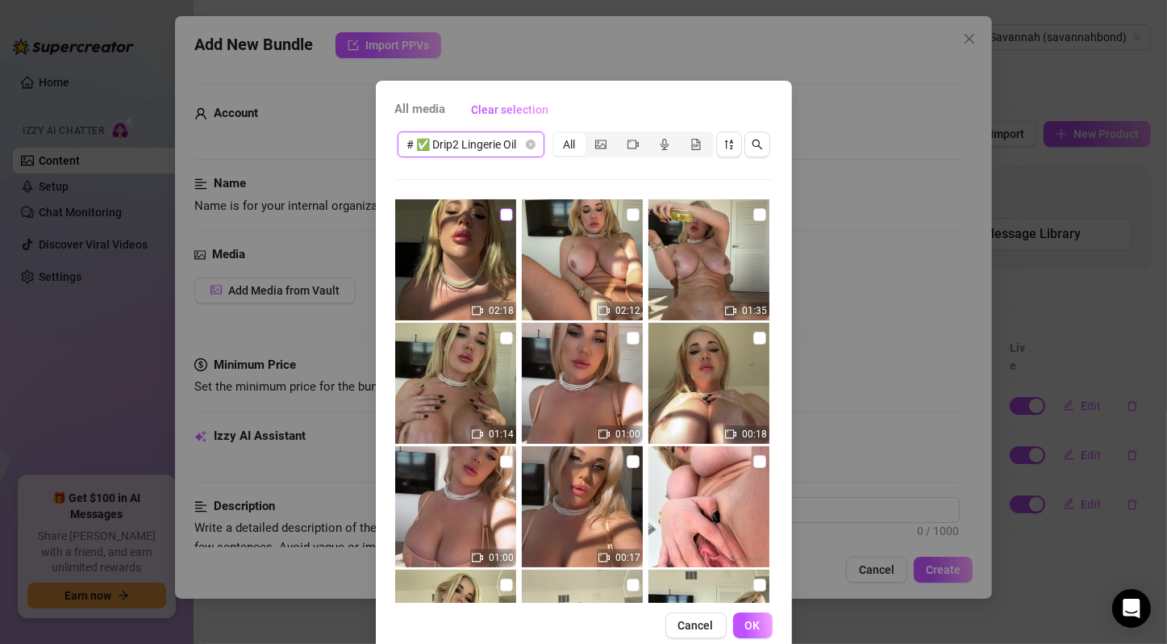
click at [500, 213] on input "checkbox" at bounding box center [506, 214] width 13 height 13
click at [627, 214] on input "checkbox" at bounding box center [633, 214] width 13 height 13
click at [753, 217] on input "checkbox" at bounding box center [759, 214] width 13 height 13
click at [500, 338] on input "checkbox" at bounding box center [506, 337] width 13 height 13
click at [627, 339] on input "checkbox" at bounding box center [633, 337] width 13 height 13
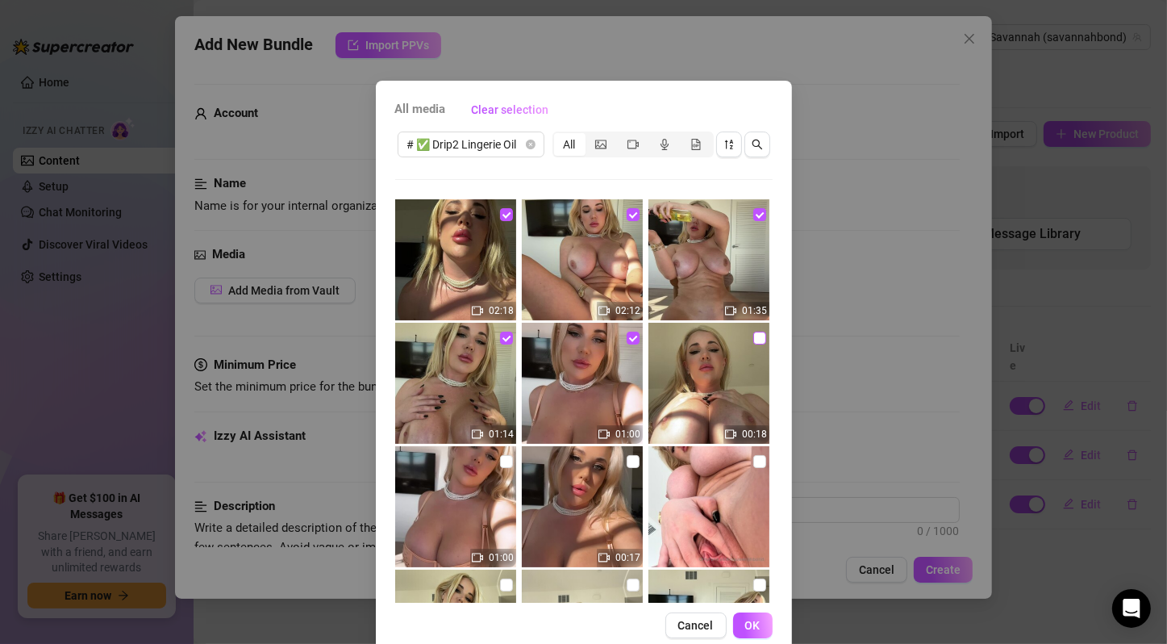
click at [753, 339] on input "checkbox" at bounding box center [759, 337] width 13 height 13
click at [500, 459] on input "checkbox" at bounding box center [506, 461] width 13 height 13
click at [627, 465] on input "checkbox" at bounding box center [633, 461] width 13 height 13
click at [753, 460] on input "checkbox" at bounding box center [759, 461] width 13 height 13
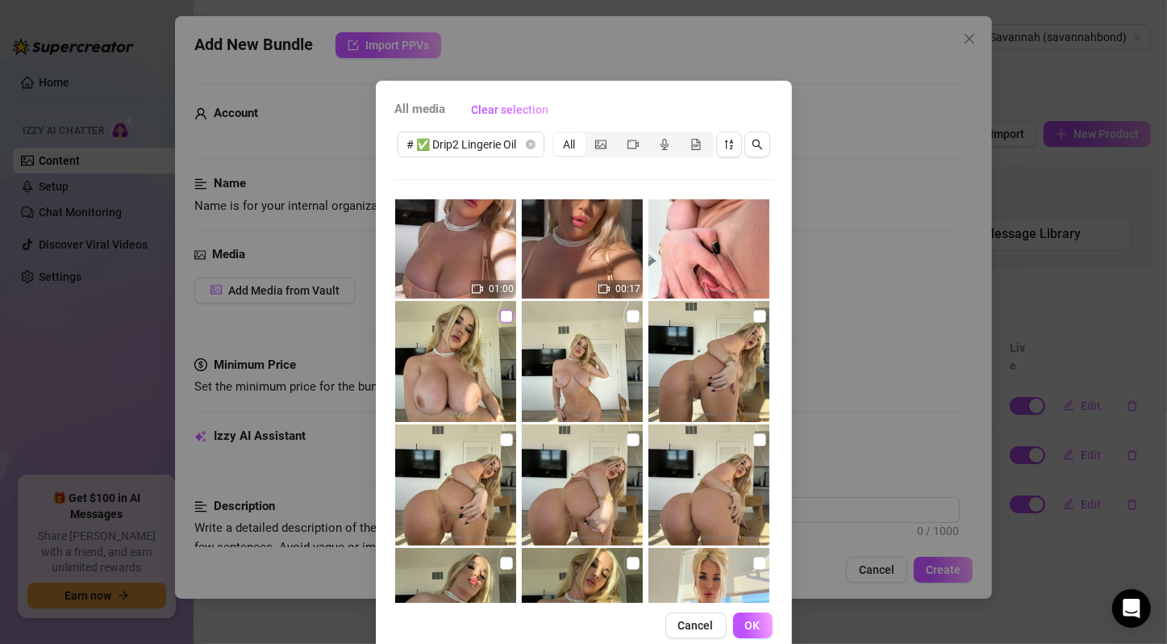
click at [500, 315] on input "checkbox" at bounding box center [506, 316] width 13 height 13
click at [627, 318] on input "checkbox" at bounding box center [633, 316] width 13 height 13
click at [753, 316] on input "checkbox" at bounding box center [759, 316] width 13 height 13
click at [500, 445] on input "checkbox" at bounding box center [506, 439] width 13 height 13
click at [627, 439] on input "checkbox" at bounding box center [633, 439] width 13 height 13
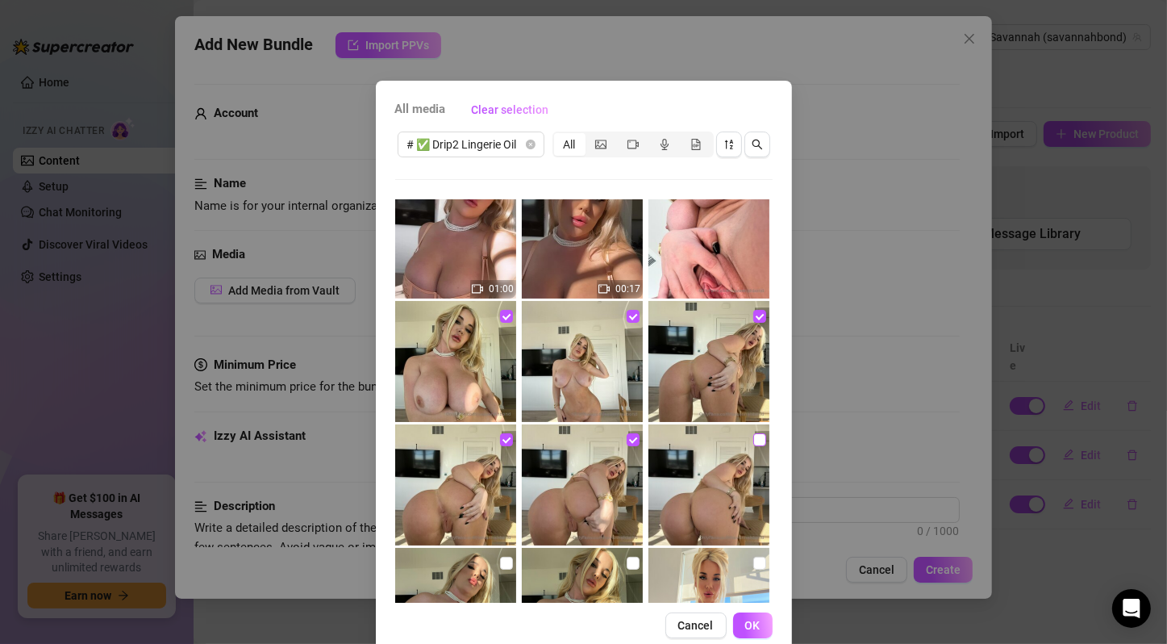
click at [753, 436] on input "checkbox" at bounding box center [759, 439] width 13 height 13
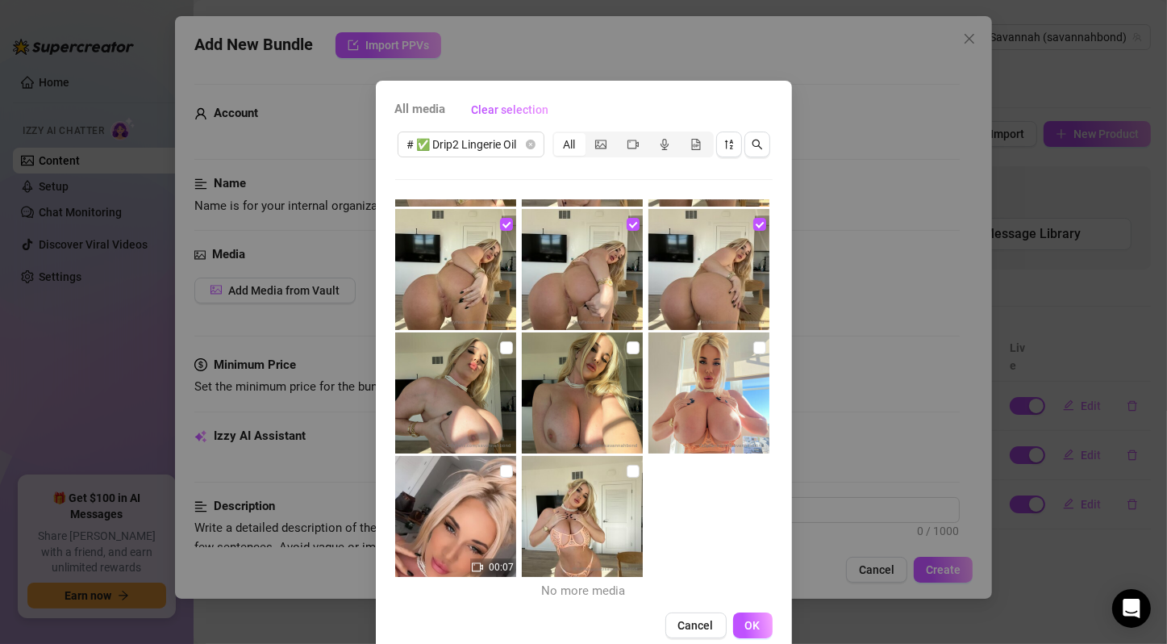
scroll to position [30, 0]
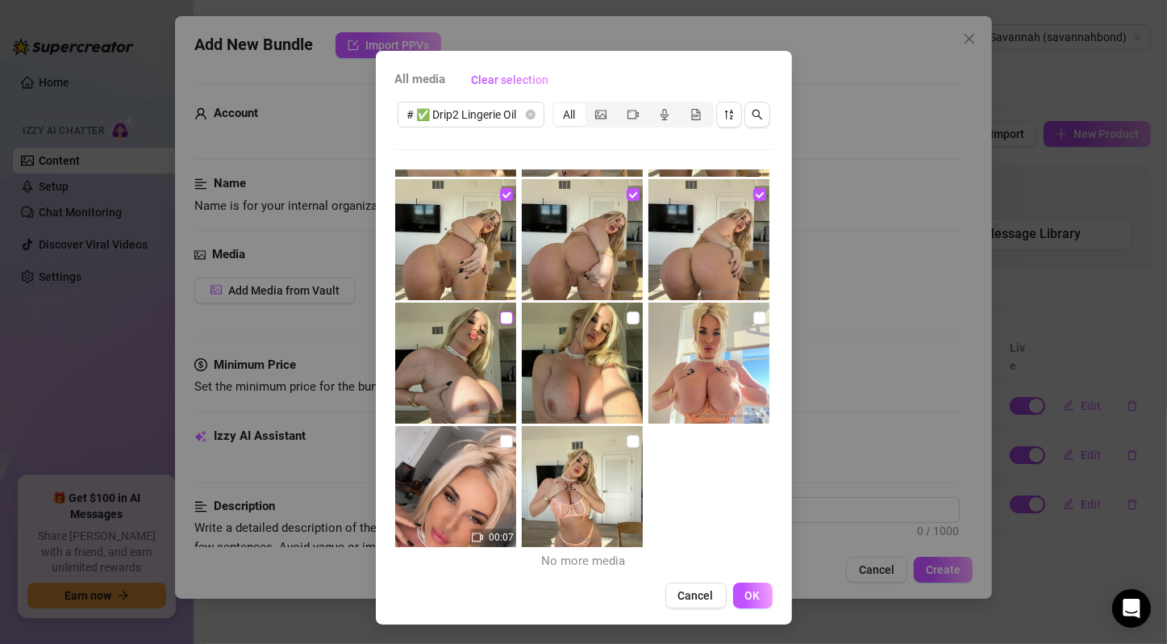
click at [500, 319] on input "checkbox" at bounding box center [506, 317] width 13 height 13
click at [627, 317] on input "checkbox" at bounding box center [633, 317] width 13 height 13
click at [753, 318] on input "checkbox" at bounding box center [759, 317] width 13 height 13
click at [500, 440] on input "checkbox" at bounding box center [506, 441] width 13 height 13
click at [627, 439] on input "checkbox" at bounding box center [633, 441] width 13 height 13
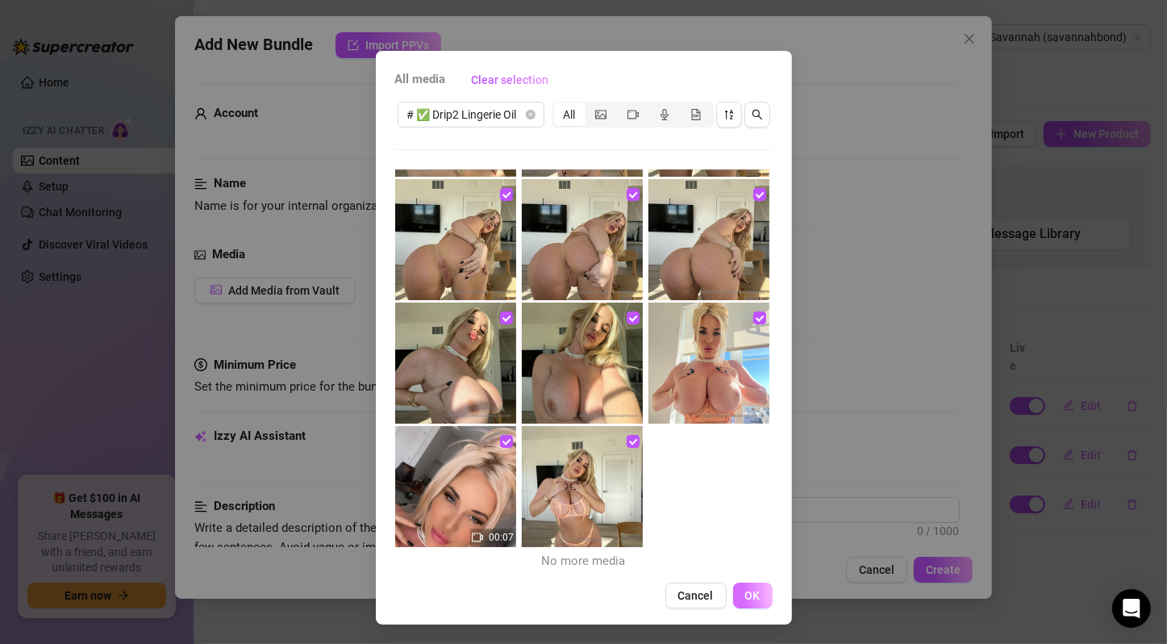
click at [745, 591] on span "OK" at bounding box center [752, 595] width 15 height 13
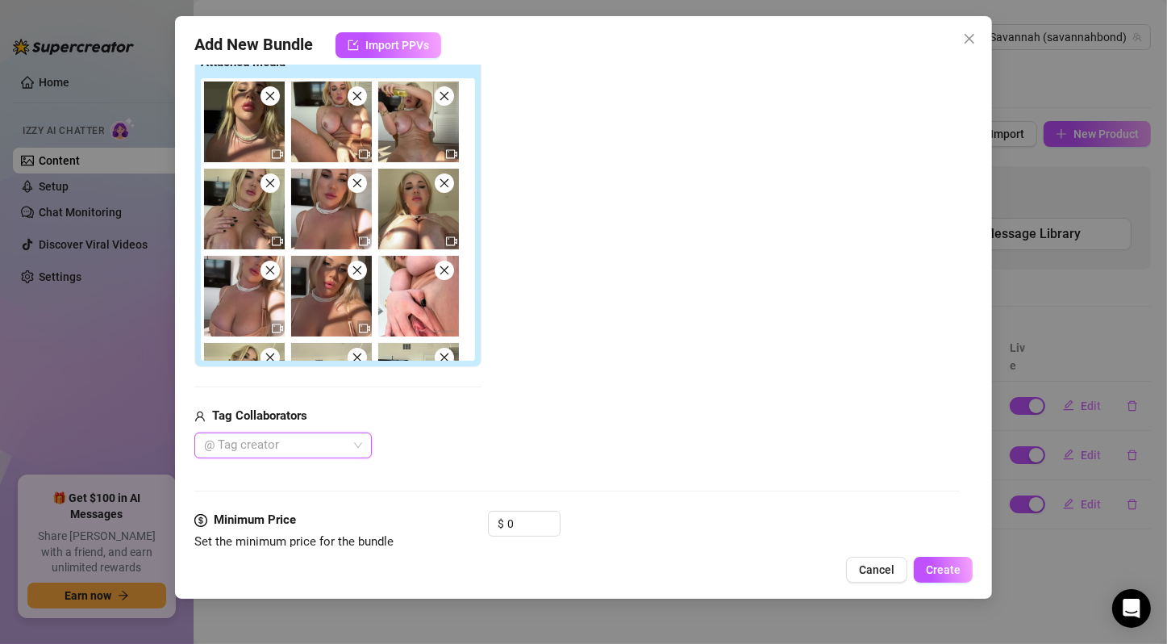
scroll to position [537, 0]
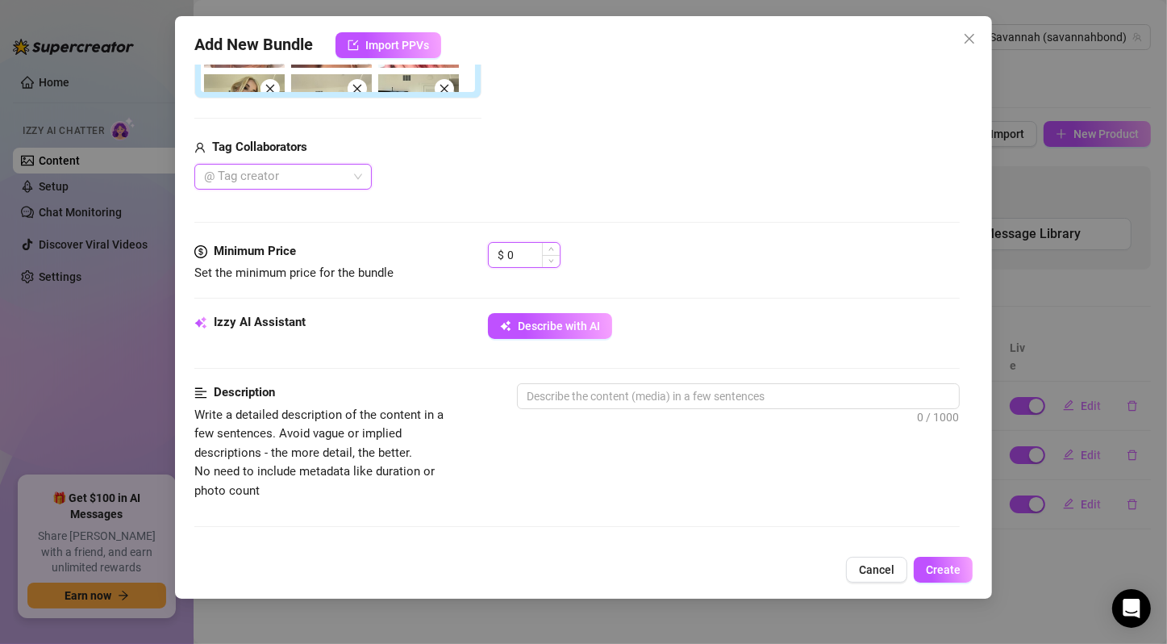
click at [511, 257] on input "0" at bounding box center [533, 255] width 52 height 24
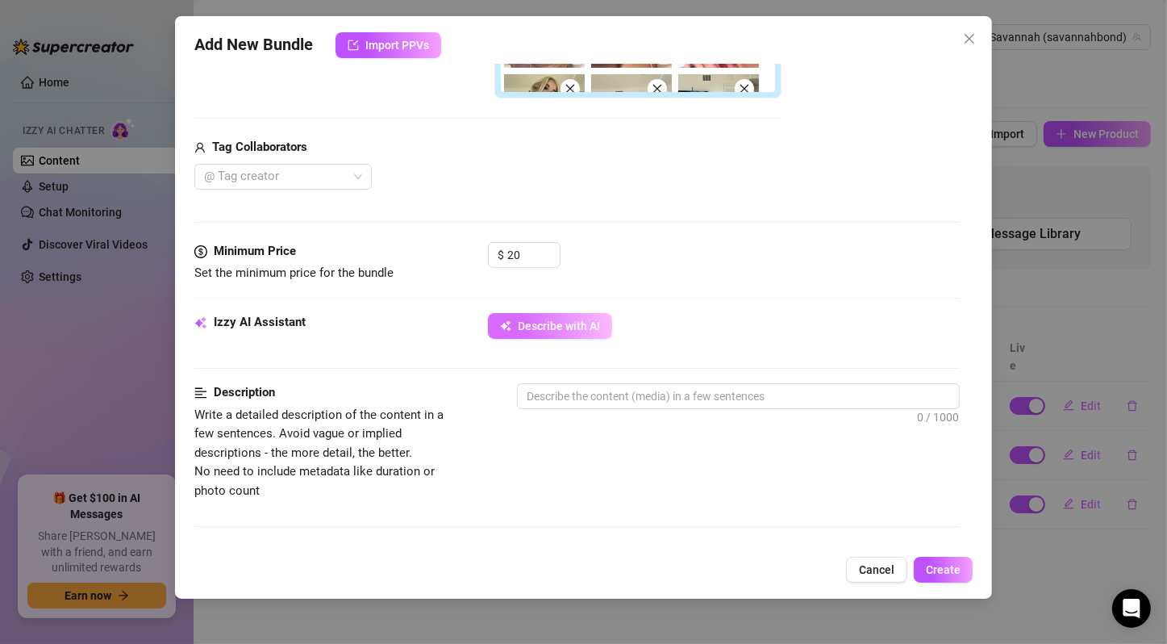
click at [552, 323] on span "Describe with AI" at bounding box center [559, 325] width 82 height 13
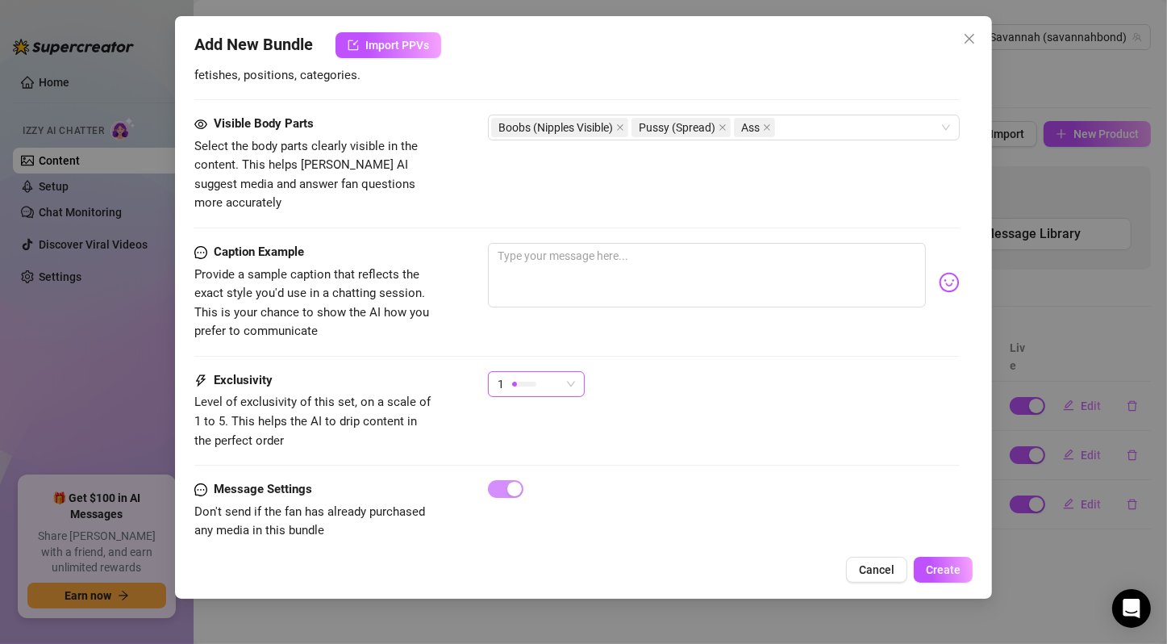
scroll to position [1108, 0]
click at [565, 371] on span "1" at bounding box center [536, 383] width 77 height 24
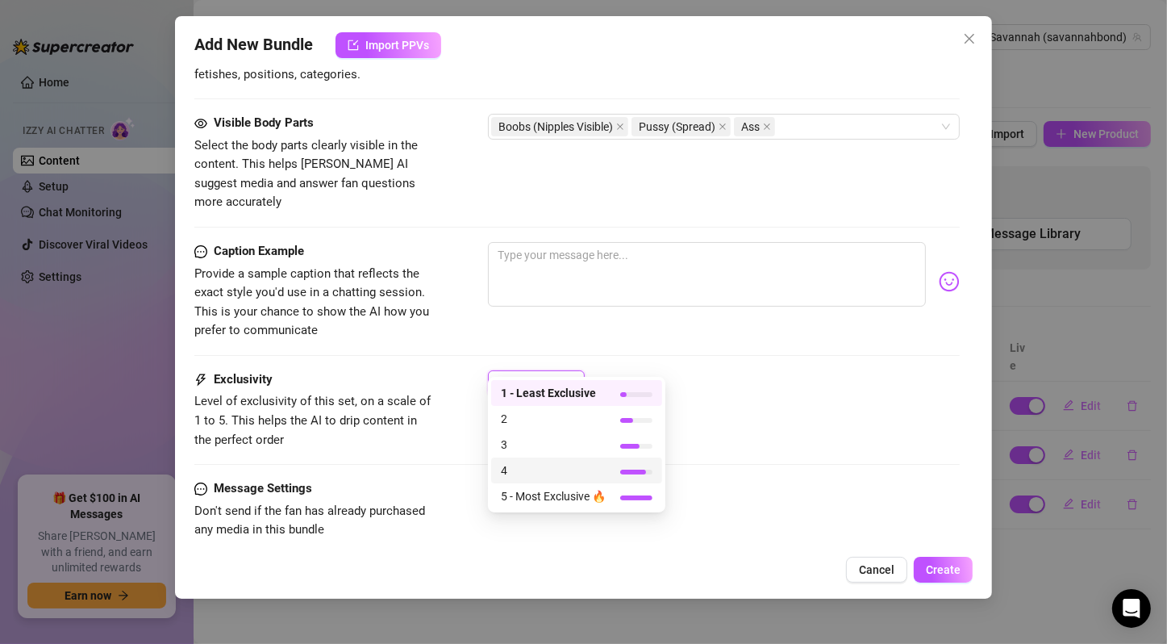
click at [577, 474] on span "4" at bounding box center [553, 470] width 105 height 18
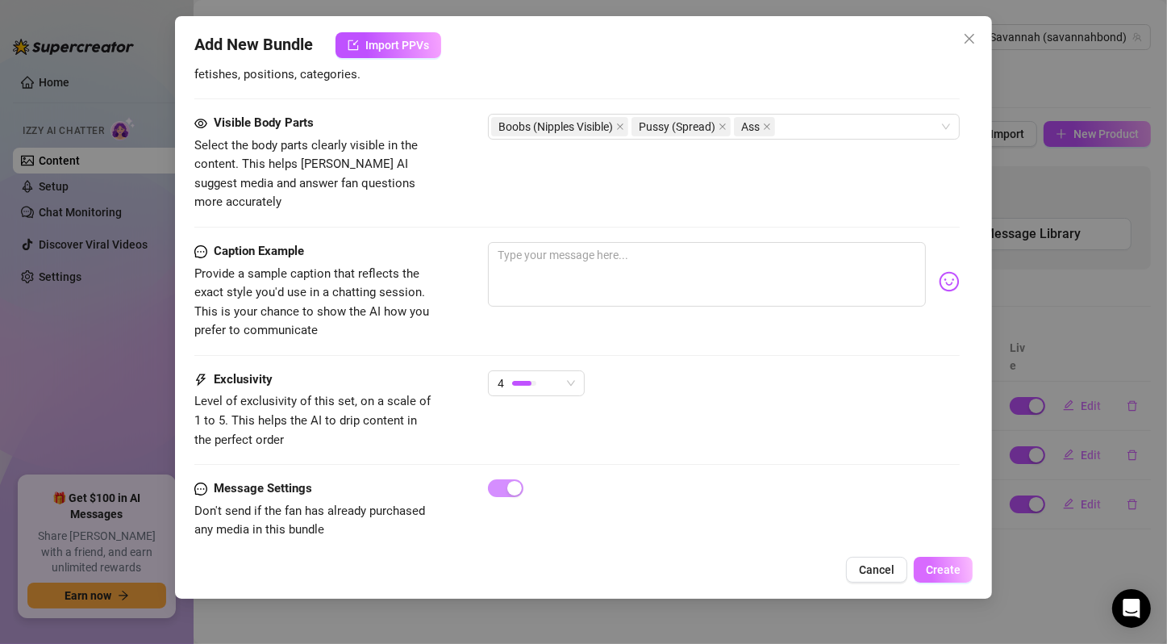
click at [940, 569] on span "Create" at bounding box center [943, 569] width 35 height 13
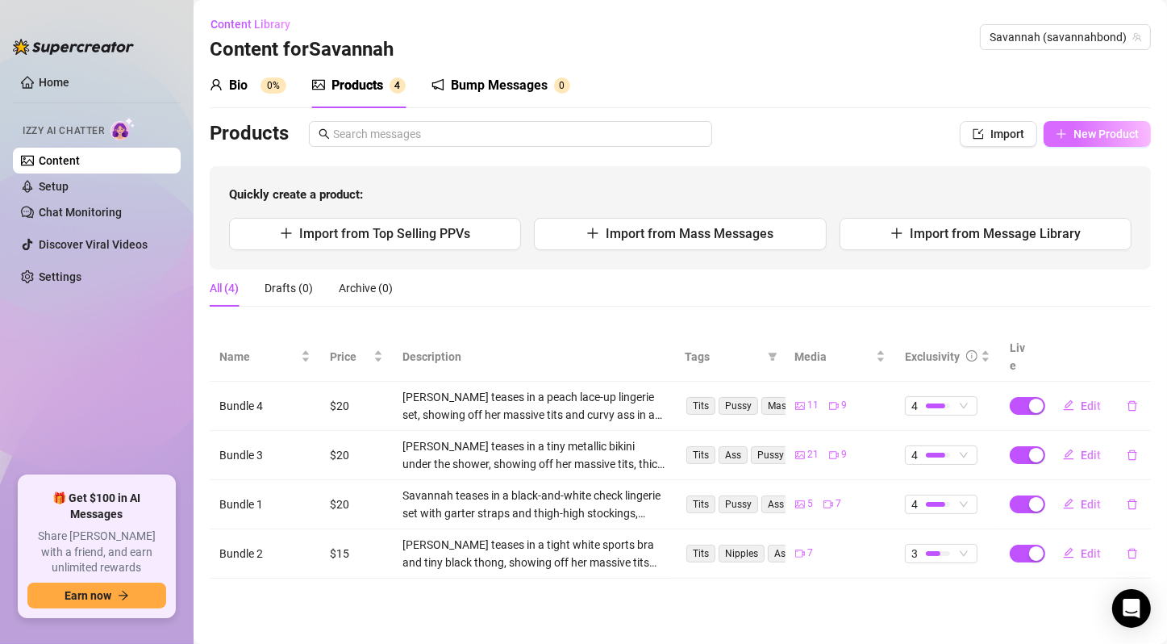
click at [1068, 142] on button "New Product" at bounding box center [1097, 134] width 107 height 26
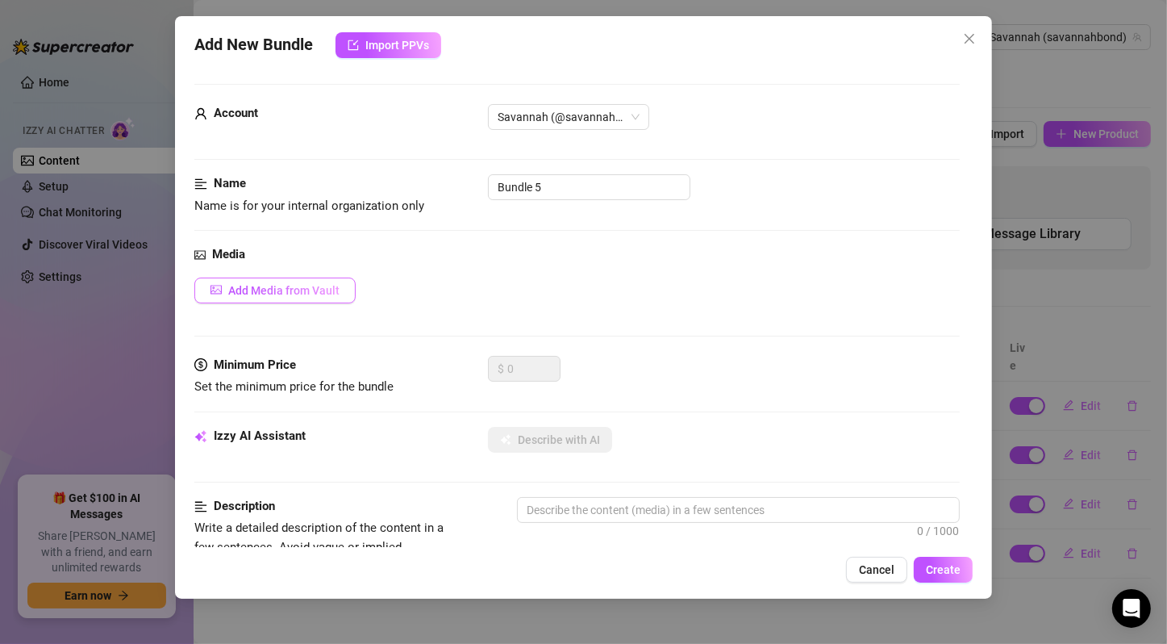
click at [324, 290] on span "Add Media from Vault" at bounding box center [283, 290] width 111 height 13
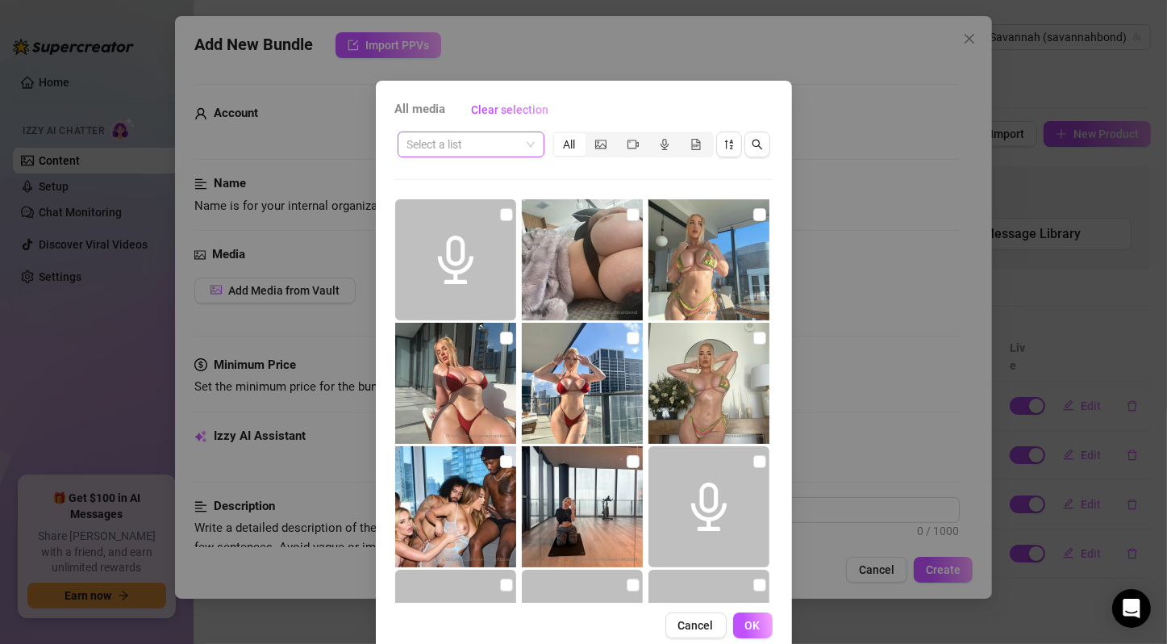
click at [519, 141] on span at bounding box center [470, 144] width 127 height 24
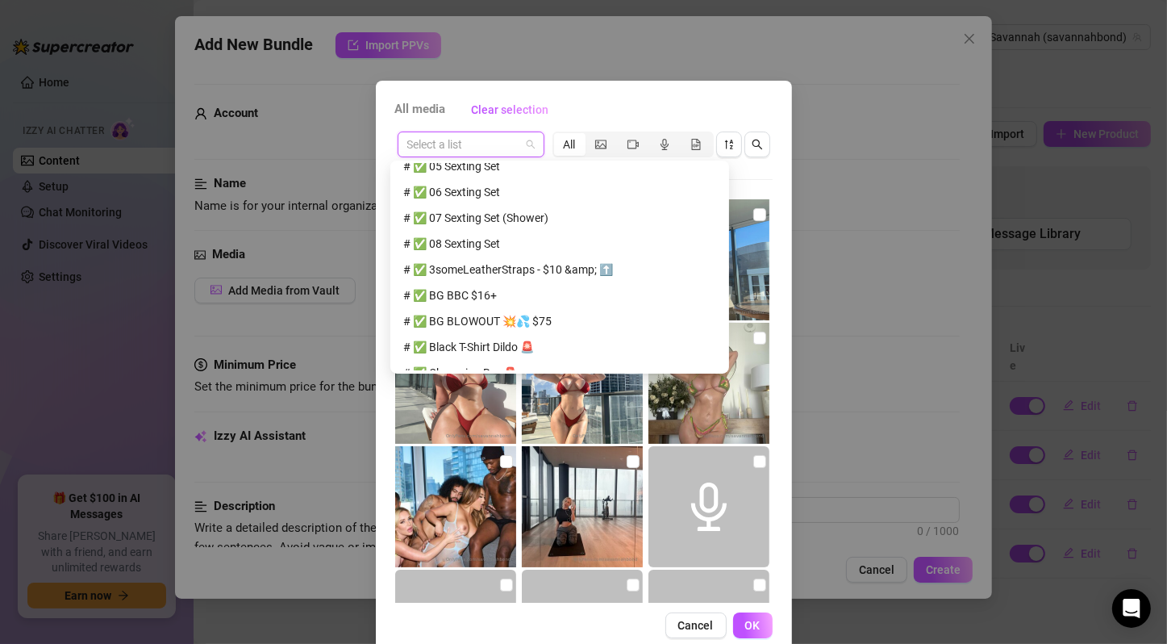
scroll to position [537, 0]
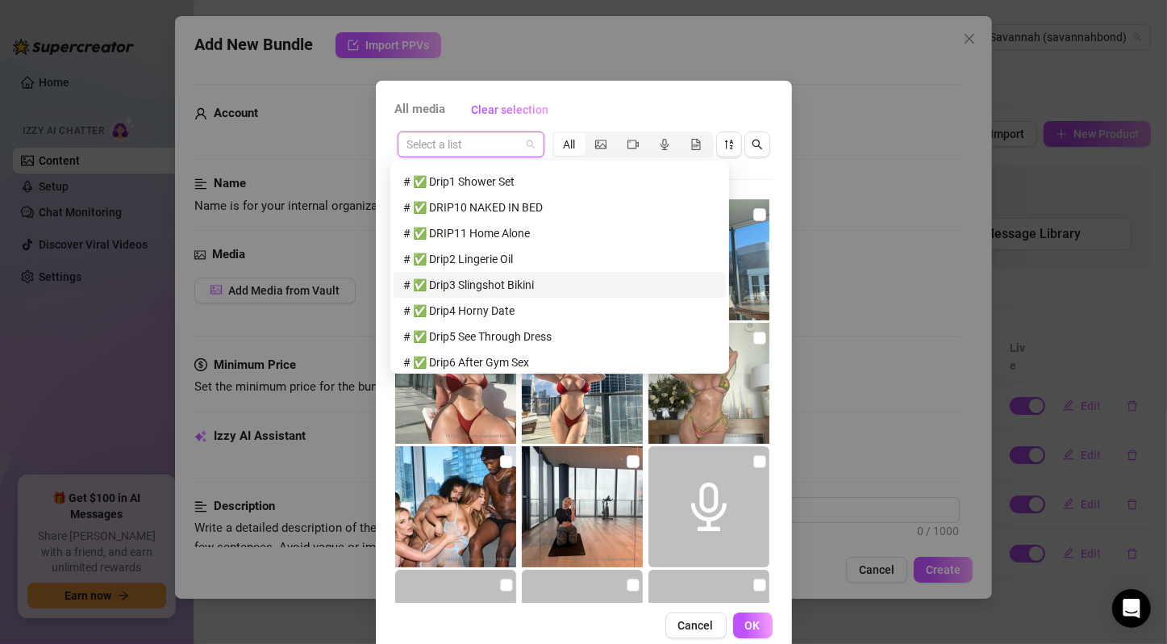
click at [521, 289] on div "# ✅ Drip3 Slingshot Bikini" at bounding box center [559, 285] width 313 height 18
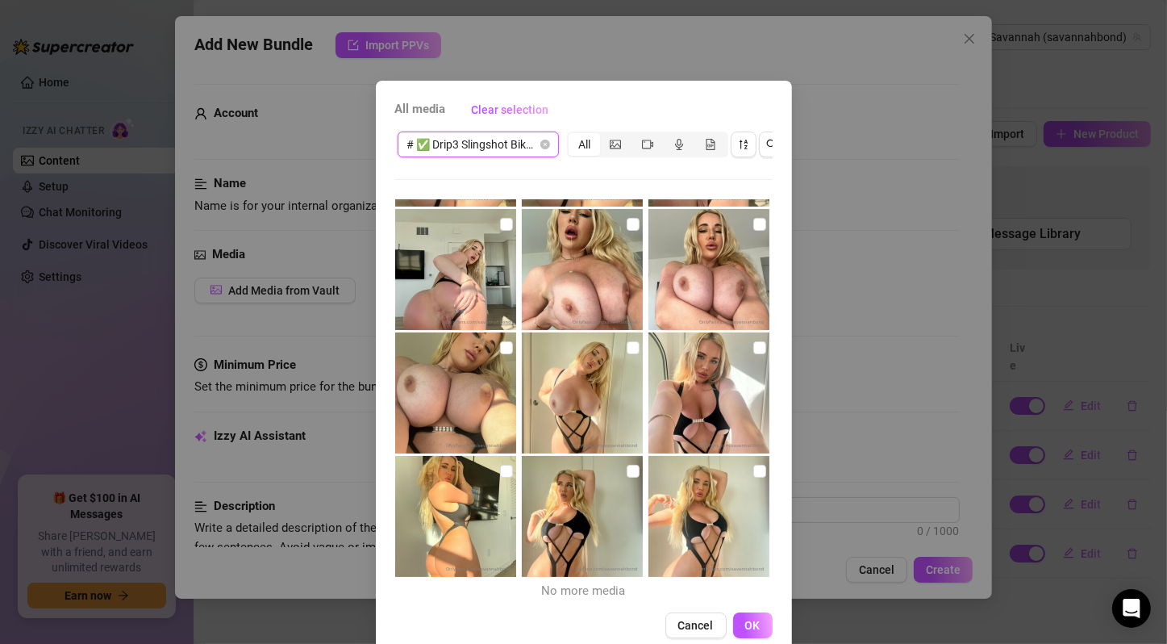
scroll to position [0, 0]
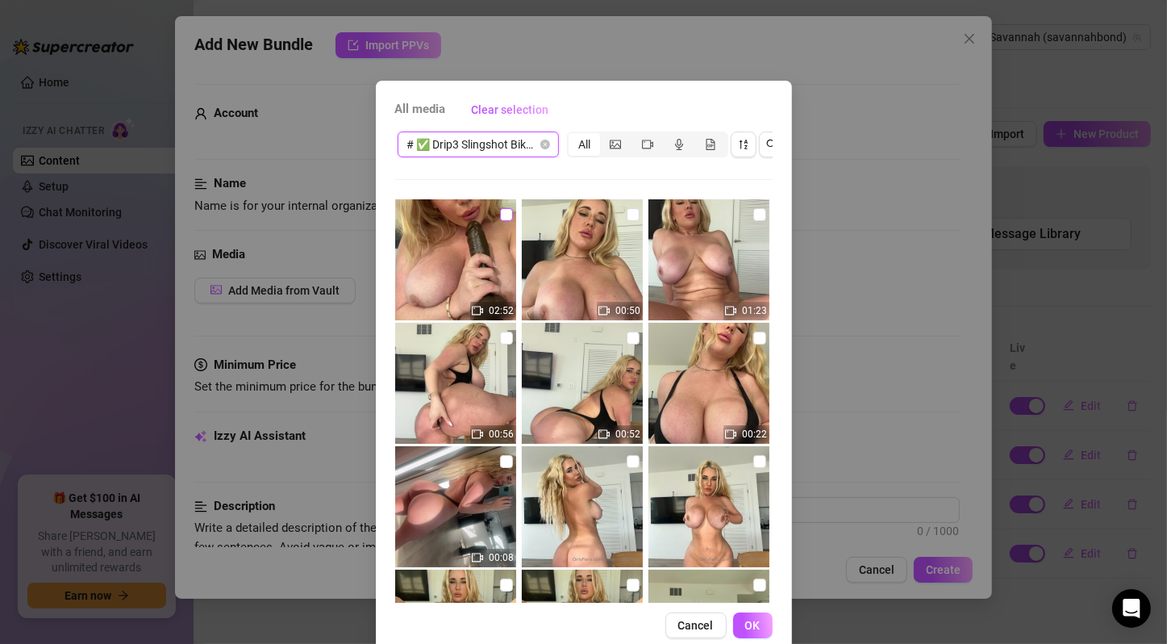
click at [500, 213] on input "checkbox" at bounding box center [506, 214] width 13 height 13
click at [627, 215] on input "checkbox" at bounding box center [633, 214] width 13 height 13
click at [753, 216] on input "checkbox" at bounding box center [759, 214] width 13 height 13
click at [500, 340] on input "checkbox" at bounding box center [506, 337] width 13 height 13
click at [627, 337] on input "checkbox" at bounding box center [633, 337] width 13 height 13
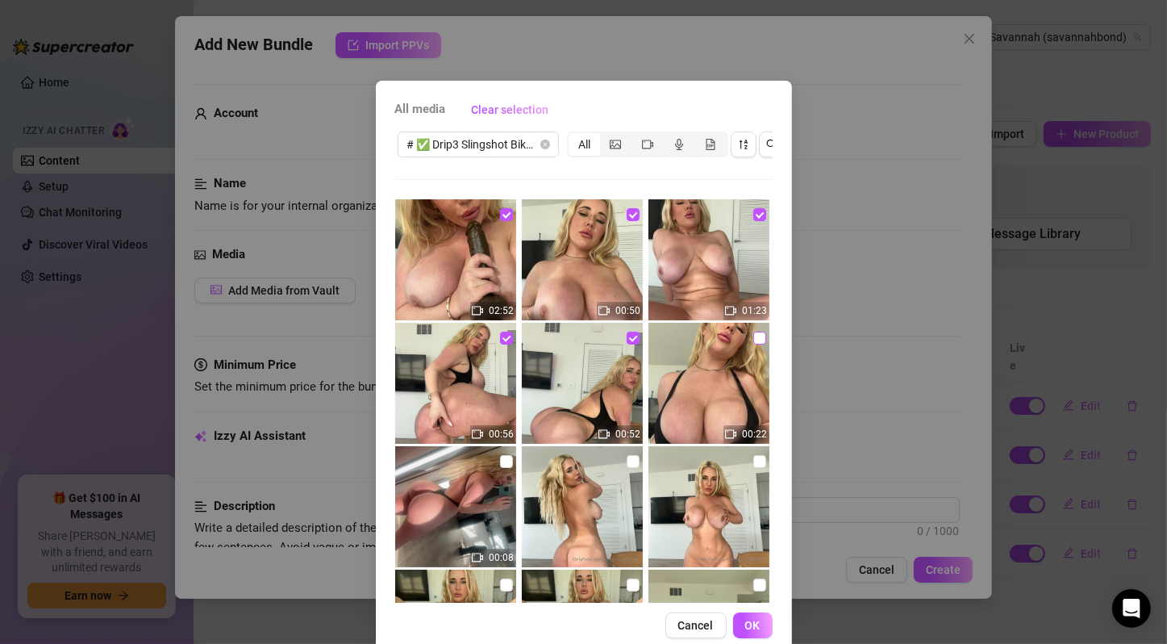
click at [753, 336] on input "checkbox" at bounding box center [759, 337] width 13 height 13
click at [500, 464] on input "checkbox" at bounding box center [506, 461] width 13 height 13
click at [627, 465] on input "checkbox" at bounding box center [633, 461] width 13 height 13
click at [753, 458] on input "checkbox" at bounding box center [759, 461] width 13 height 13
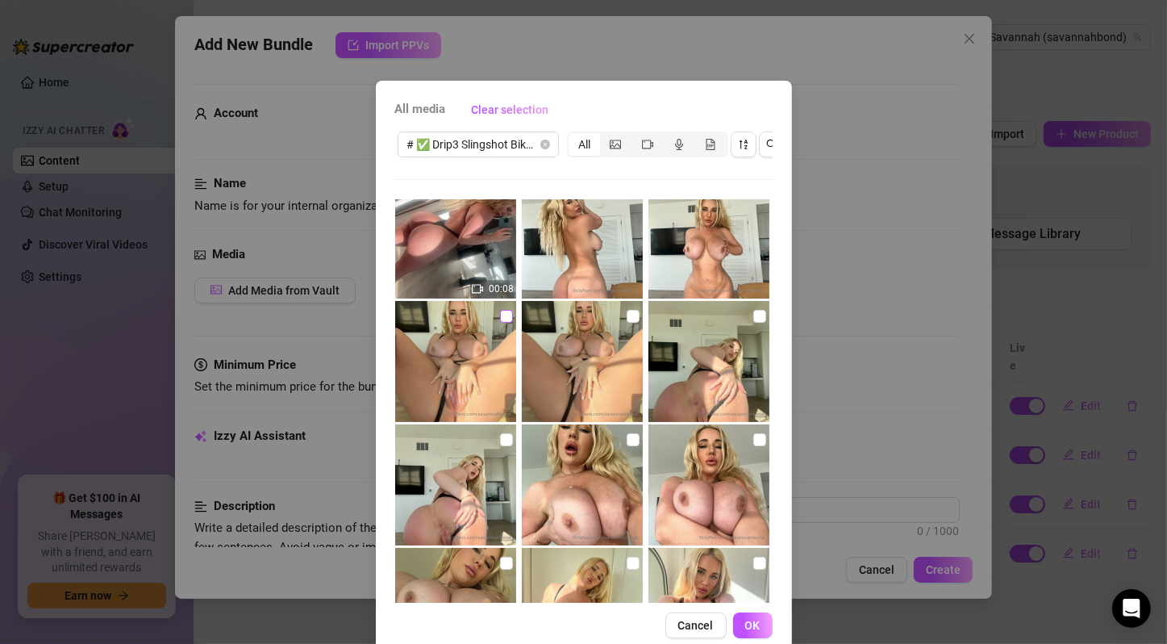
click at [500, 312] on input "checkbox" at bounding box center [506, 316] width 13 height 13
click at [627, 315] on input "checkbox" at bounding box center [633, 316] width 13 height 13
click at [753, 316] on input "checkbox" at bounding box center [759, 316] width 13 height 13
click at [500, 437] on input "checkbox" at bounding box center [506, 439] width 13 height 13
click at [627, 441] on input "checkbox" at bounding box center [633, 439] width 13 height 13
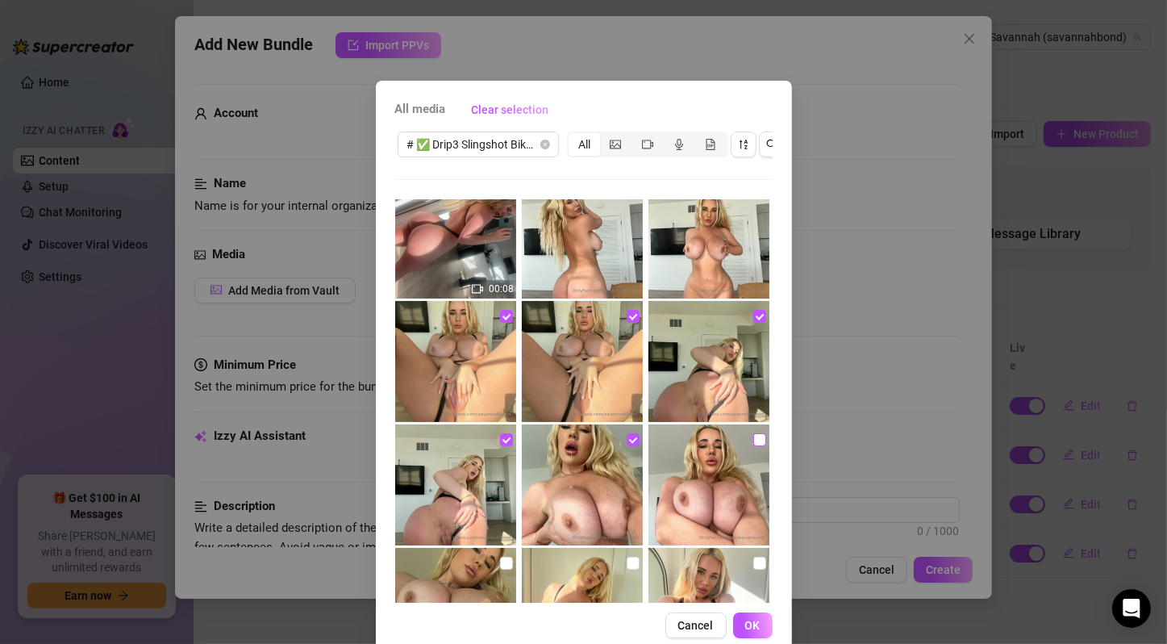
click at [753, 438] on input "checkbox" at bounding box center [759, 439] width 13 height 13
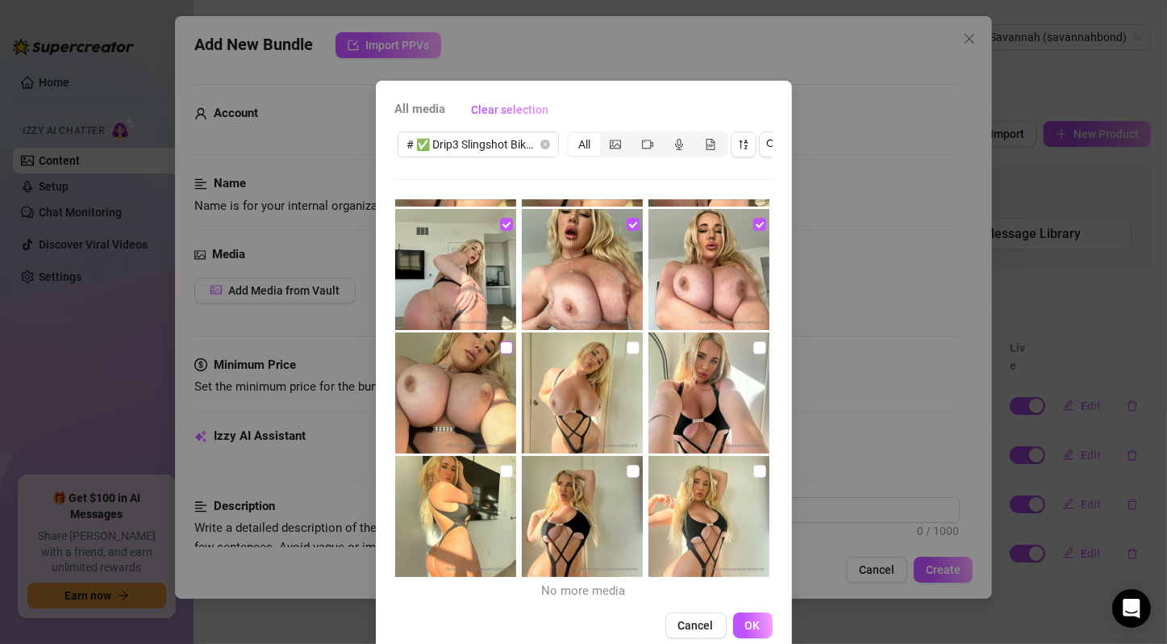
click at [500, 348] on input "checkbox" at bounding box center [506, 347] width 13 height 13
click at [627, 346] on input "checkbox" at bounding box center [633, 347] width 13 height 13
click at [753, 348] on input "checkbox" at bounding box center [759, 347] width 13 height 13
click at [500, 470] on input "checkbox" at bounding box center [506, 471] width 13 height 13
click at [627, 471] on input "checkbox" at bounding box center [633, 471] width 13 height 13
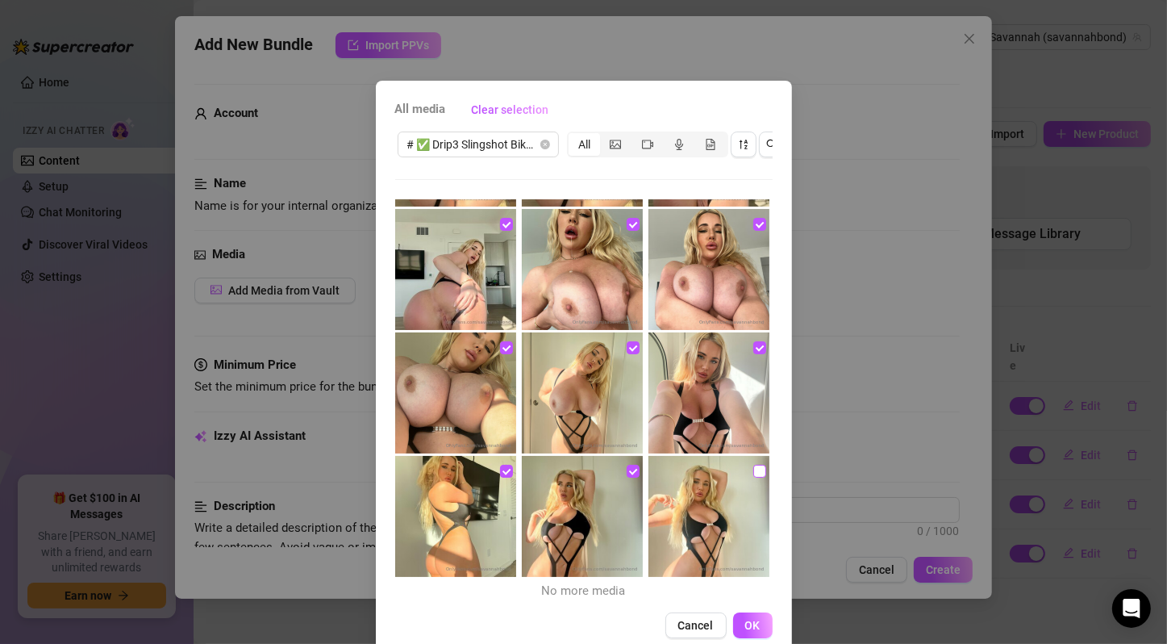
click at [753, 468] on input "checkbox" at bounding box center [759, 471] width 13 height 13
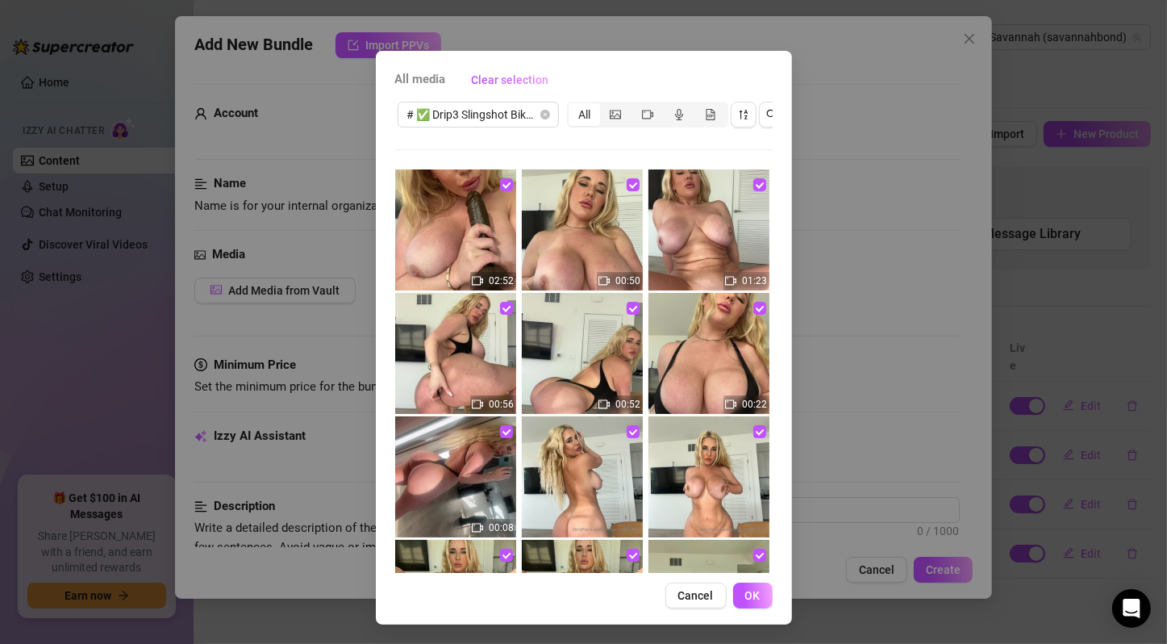
scroll to position [0, 0]
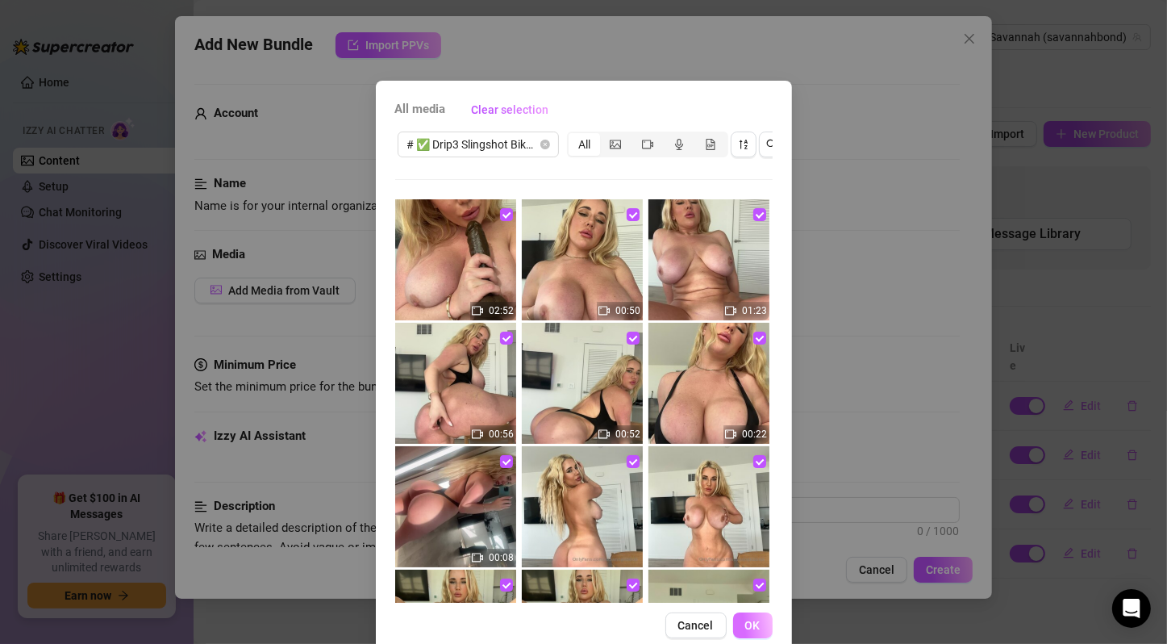
click at [745, 632] on span "OK" at bounding box center [752, 625] width 15 height 13
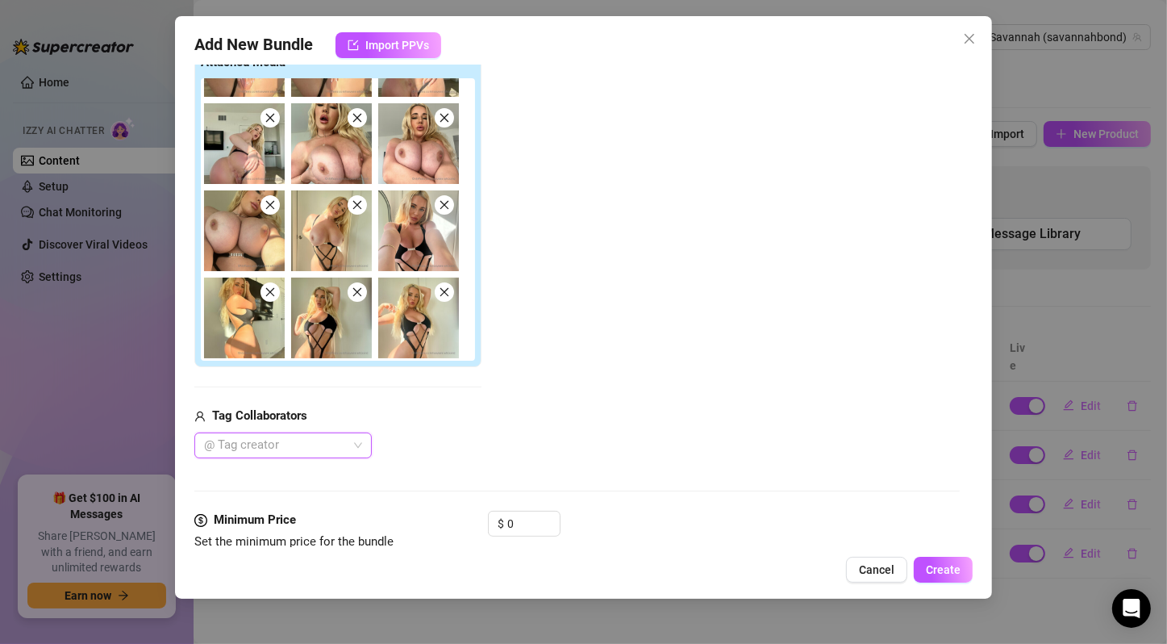
scroll to position [537, 0]
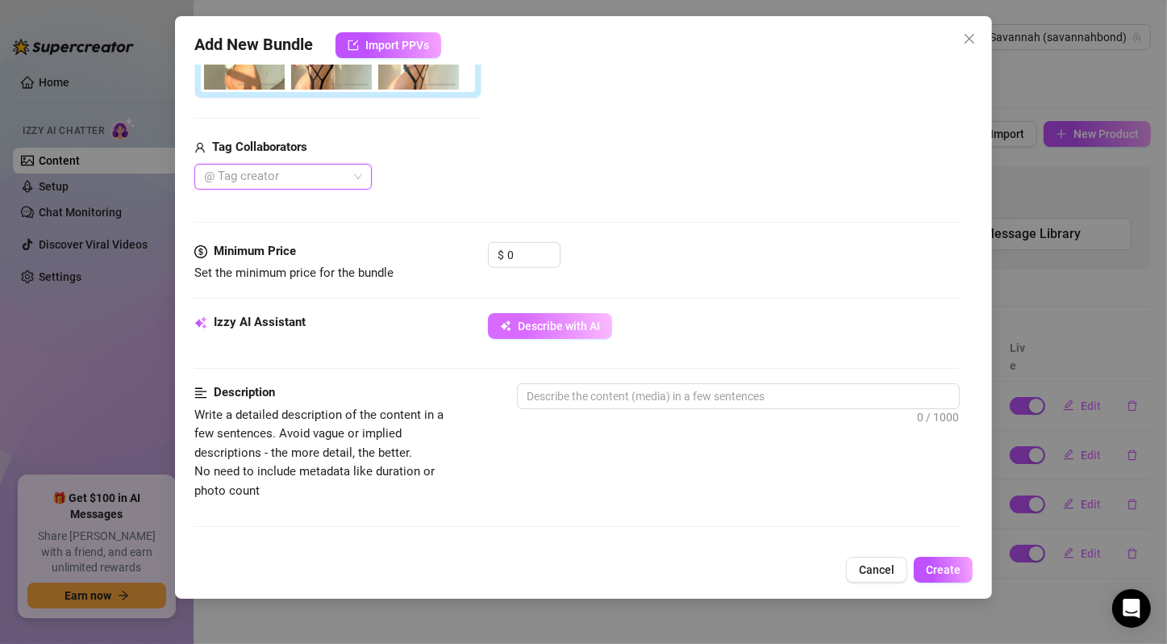
click at [548, 322] on span "Describe with AI" at bounding box center [559, 325] width 82 height 13
click at [417, 323] on div "Izzy AI Assistant" at bounding box center [315, 322] width 242 height 19
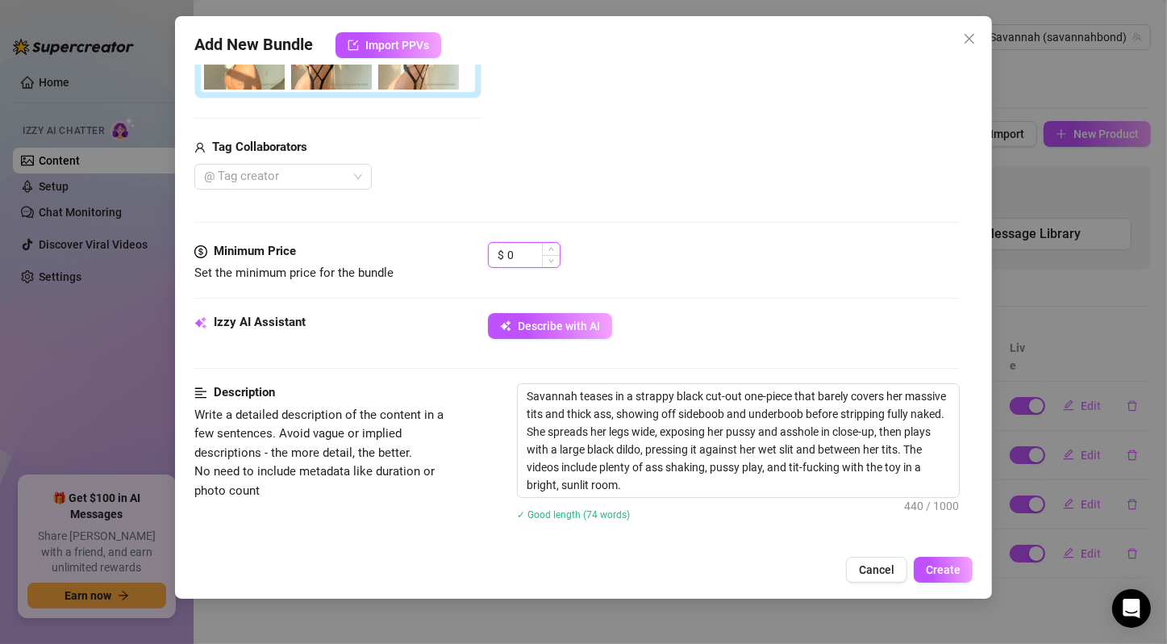
click at [509, 252] on input "0" at bounding box center [533, 255] width 52 height 24
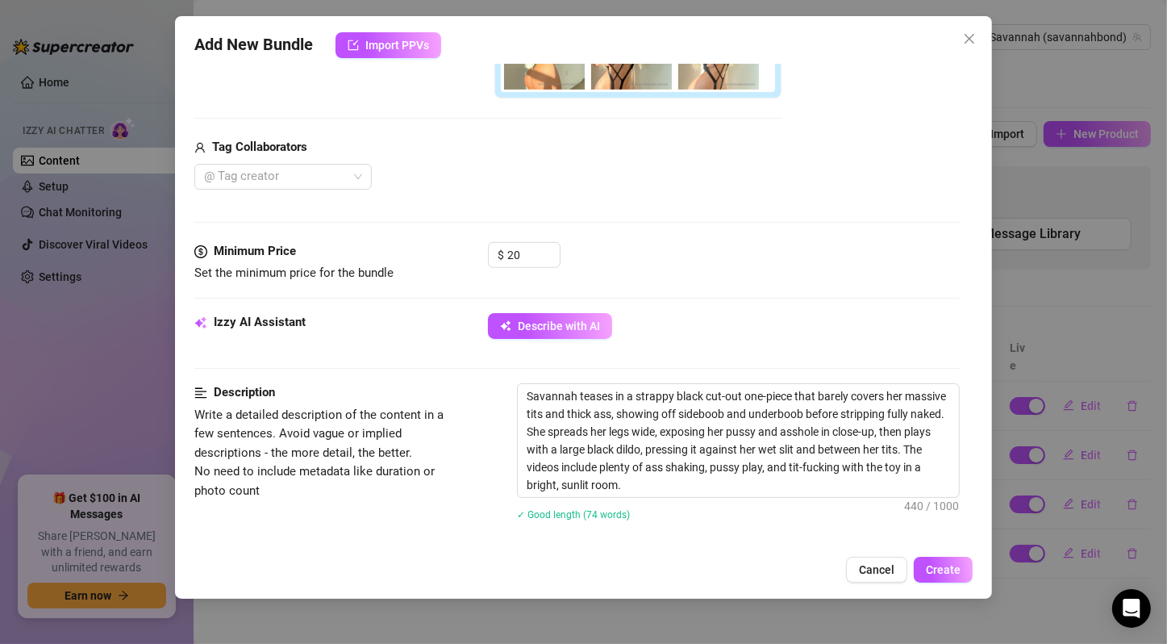
click at [740, 261] on div "$ 20" at bounding box center [724, 262] width 472 height 40
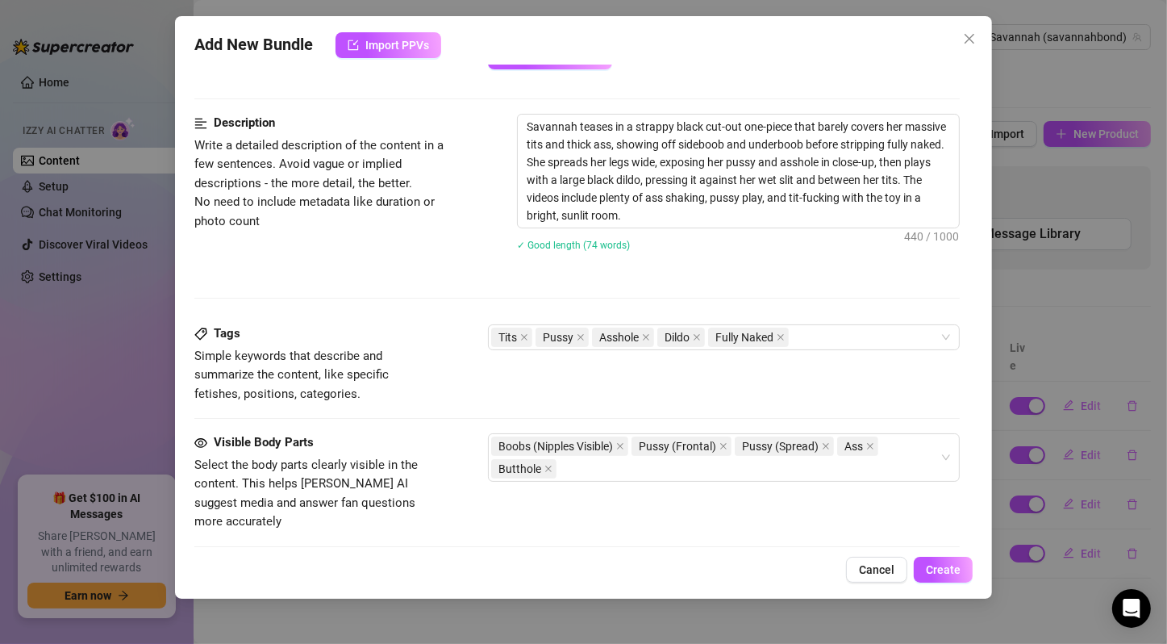
scroll to position [1075, 0]
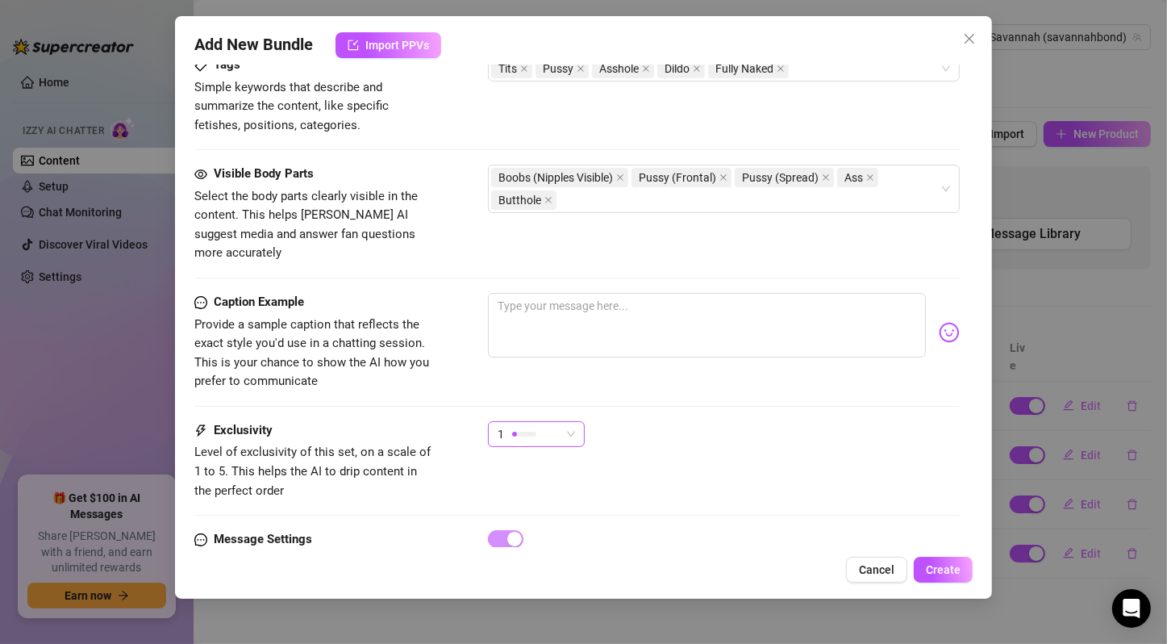
click at [566, 422] on span "1" at bounding box center [536, 434] width 77 height 24
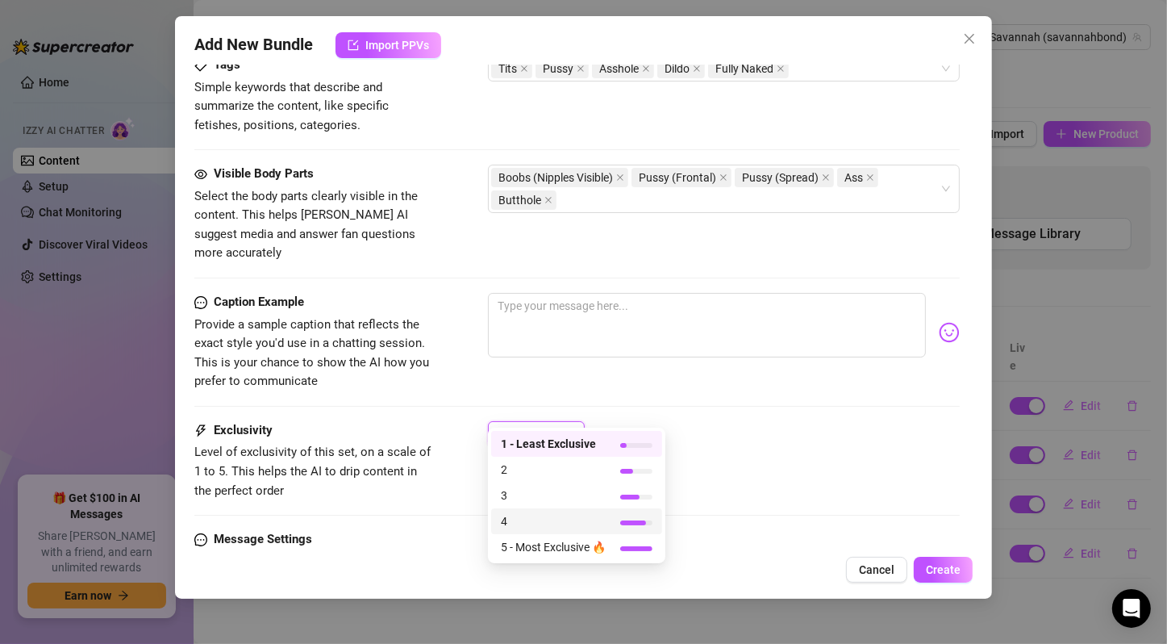
click at [594, 524] on span "4" at bounding box center [553, 521] width 105 height 18
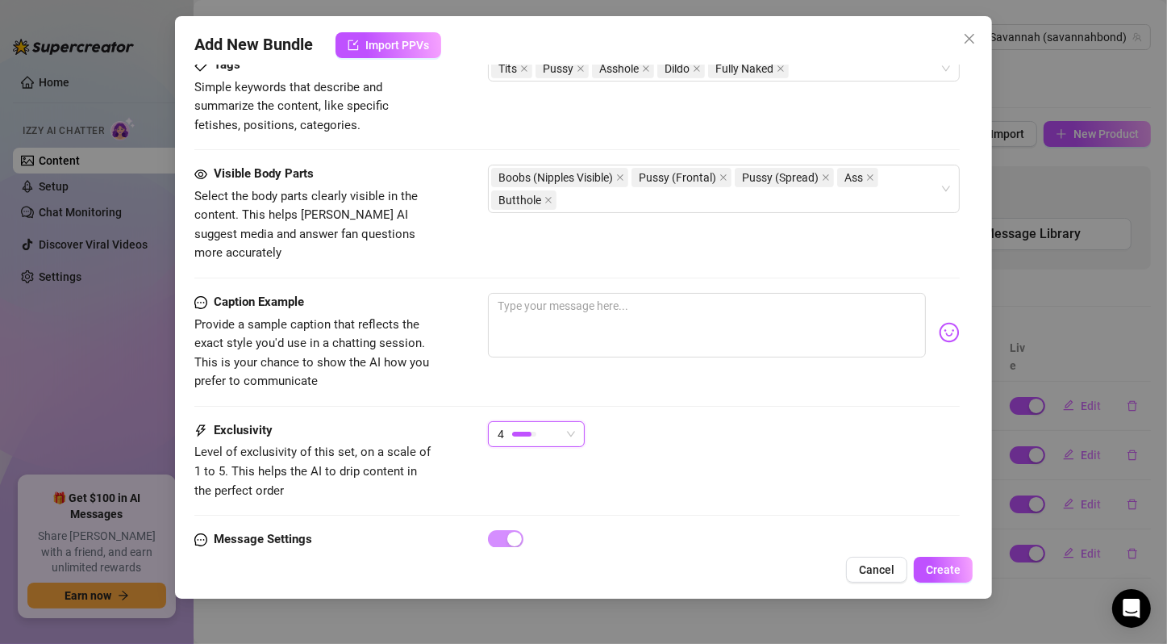
click at [641, 477] on div "Exclusivity Level of exclusivity of this set, on a scale of 1 to 5. This helps …" at bounding box center [576, 475] width 765 height 109
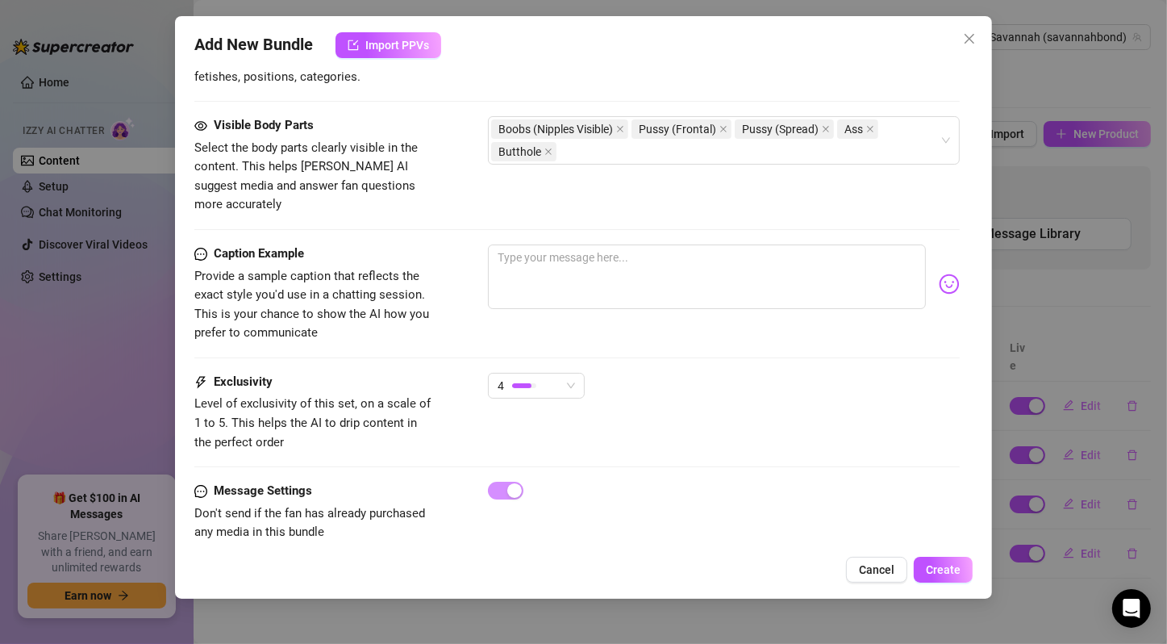
scroll to position [1126, 0]
click at [938, 564] on span "Create" at bounding box center [943, 569] width 35 height 13
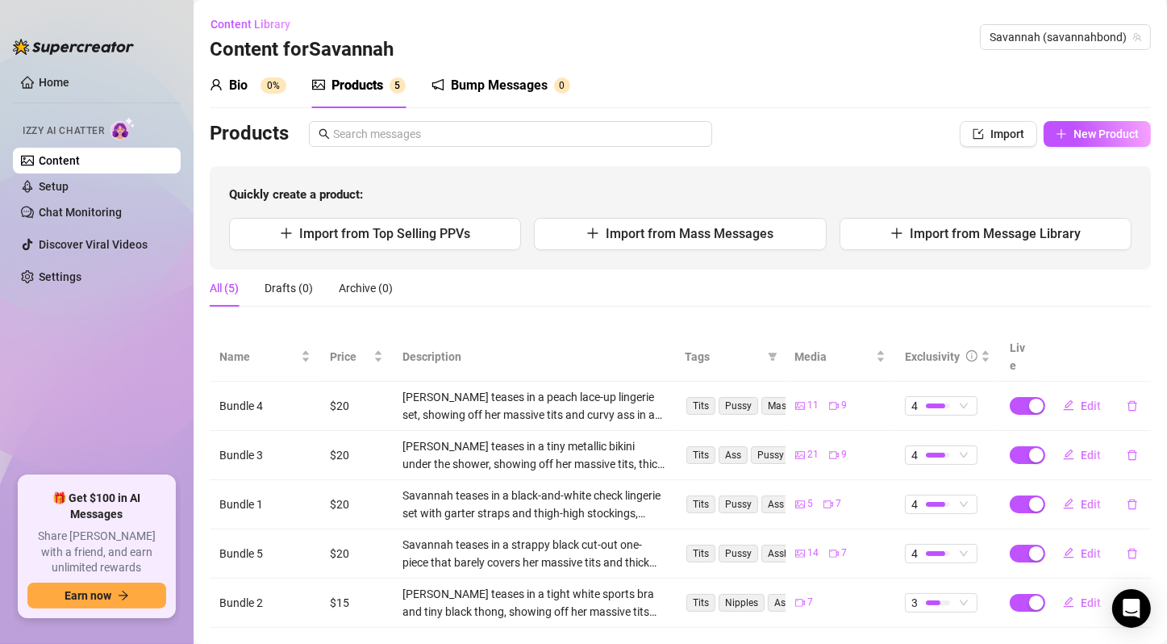
click at [525, 632] on main "Content Library Content for Savannah Savannah (savannahbond) Bio 0% Products 5 …" at bounding box center [680, 338] width 973 height 676
